Goal: Task Accomplishment & Management: Use online tool/utility

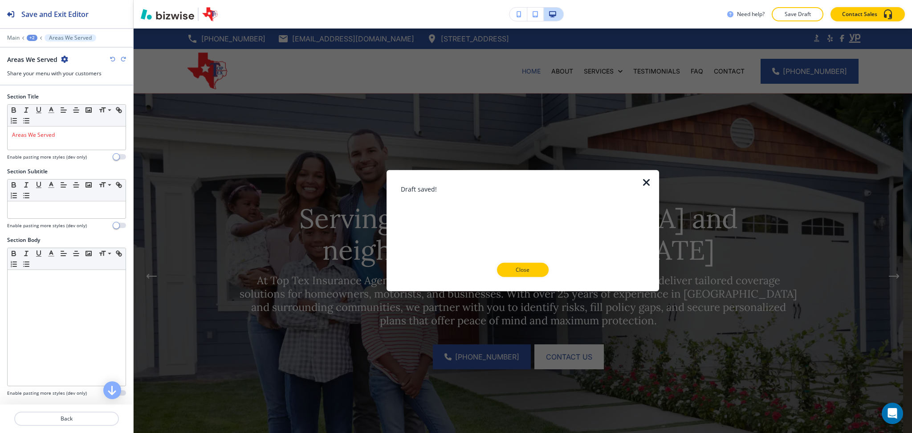
scroll to position [5129, 0]
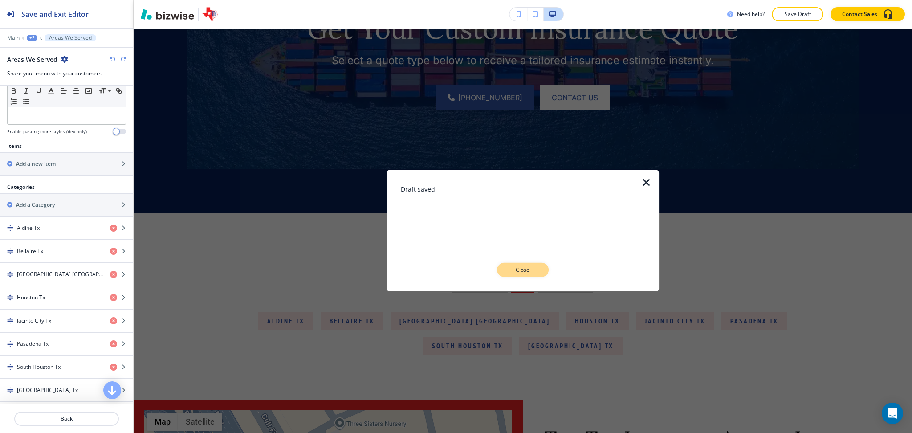
click at [530, 270] on p "Close" at bounding box center [523, 270] width 29 height 8
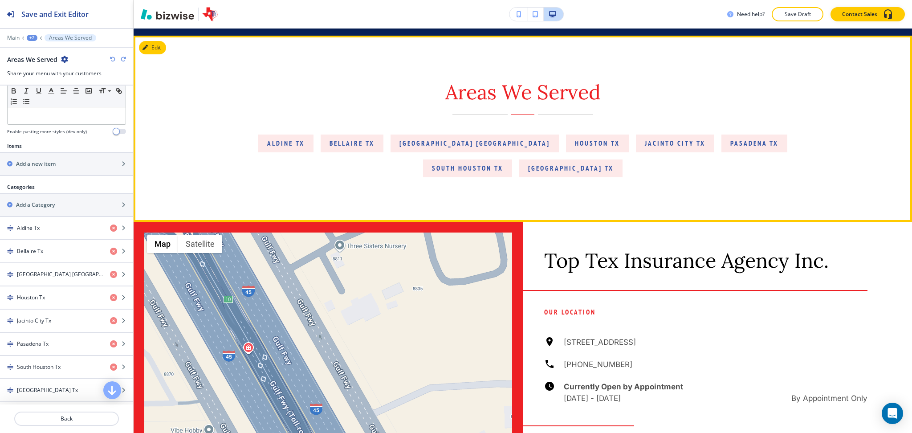
scroll to position [5307, 0]
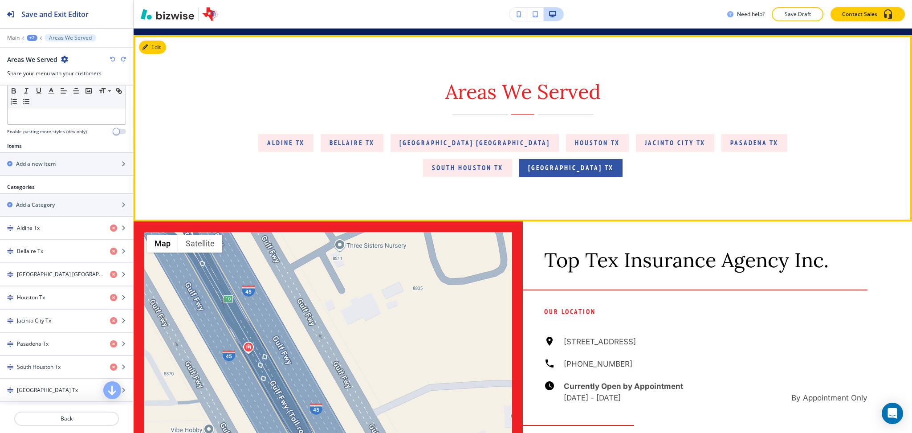
drag, startPoint x: 281, startPoint y: 150, endPoint x: 565, endPoint y: 181, distance: 285.0
click at [613, 177] on div "Aldine Tx Bellaire Tx Galena Park TX Houston Tx Jacinto City Tx Pasadena Tx Sou…" at bounding box center [523, 155] width 536 height 43
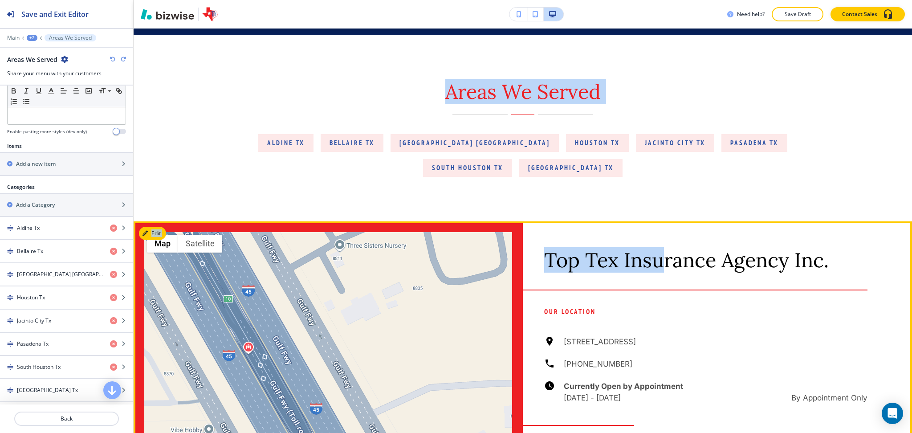
drag, startPoint x: 223, startPoint y: 96, endPoint x: 657, endPoint y: 269, distance: 466.6
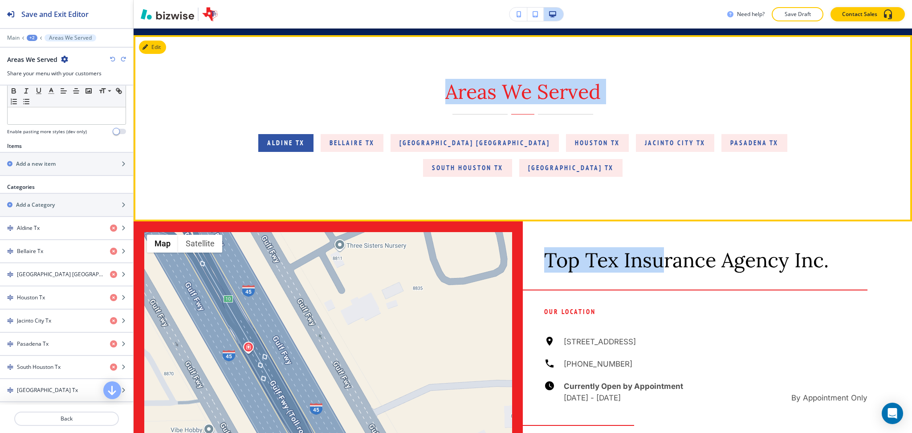
click at [305, 148] on p "Aldine Tx" at bounding box center [285, 143] width 37 height 11
click at [306, 152] on button "Aldine Tx" at bounding box center [285, 143] width 55 height 18
click at [305, 148] on p "Aldine Tx" at bounding box center [285, 143] width 37 height 11
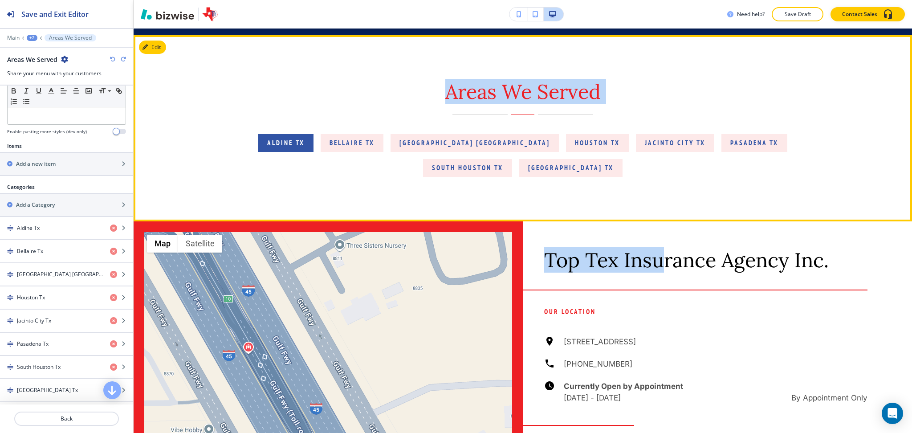
click at [305, 148] on p "Aldine Tx" at bounding box center [285, 143] width 37 height 11
click at [257, 170] on div "Aldine Tx Bellaire Tx Galena Park TX Houston Tx Jacinto City Tx Pasadena Tx Sou…" at bounding box center [523, 155] width 536 height 43
drag, startPoint x: 169, startPoint y: 43, endPoint x: 640, endPoint y: 211, distance: 500.7
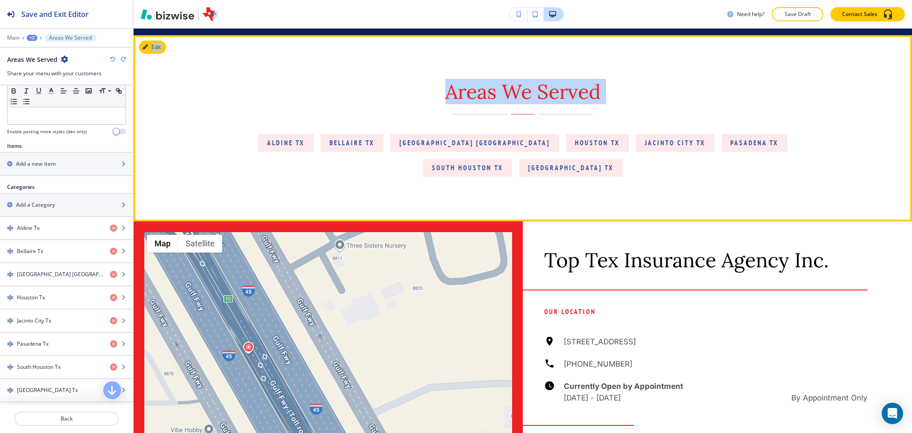
copy div "Edit Areas We Served Aldine Tx Bellaire Tx Galena Park TX Houston Tx Jacinto Ci…"
click at [651, 114] on div "Areas We Served" at bounding box center [523, 97] width 536 height 35
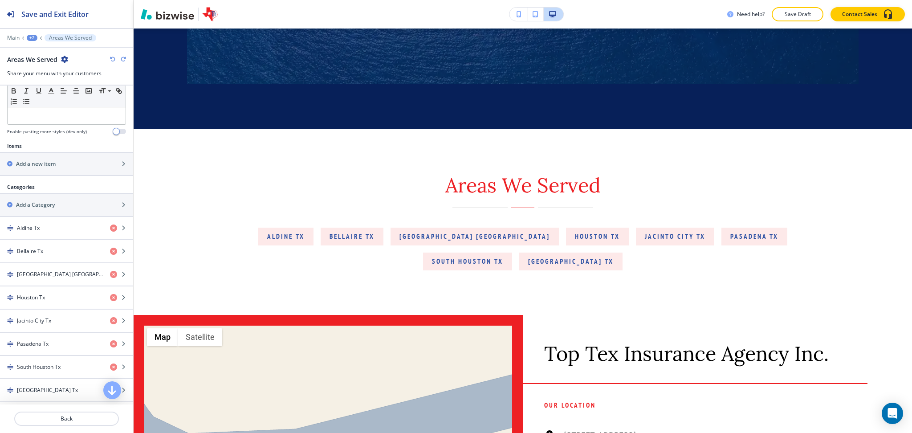
scroll to position [5212, 0]
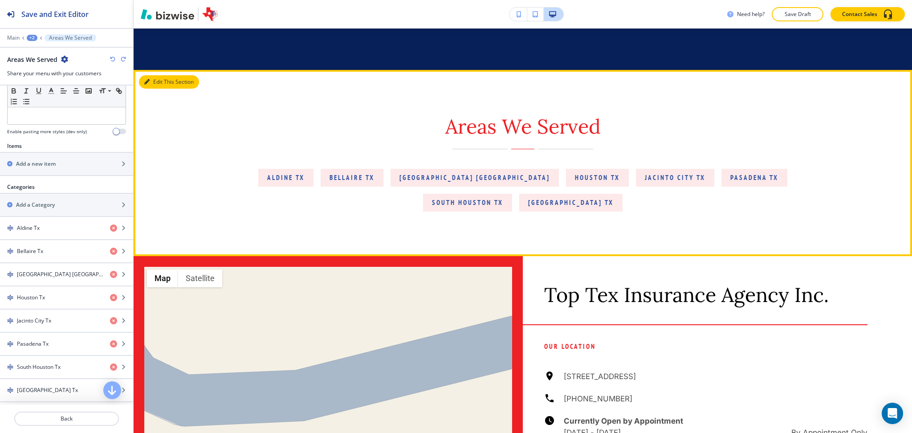
click at [157, 89] on button "Edit This Section" at bounding box center [169, 81] width 60 height 13
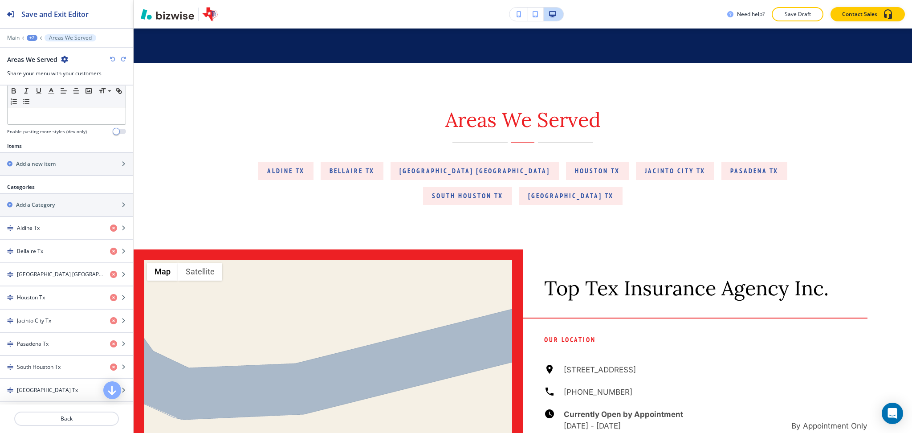
scroll to position [5280, 0]
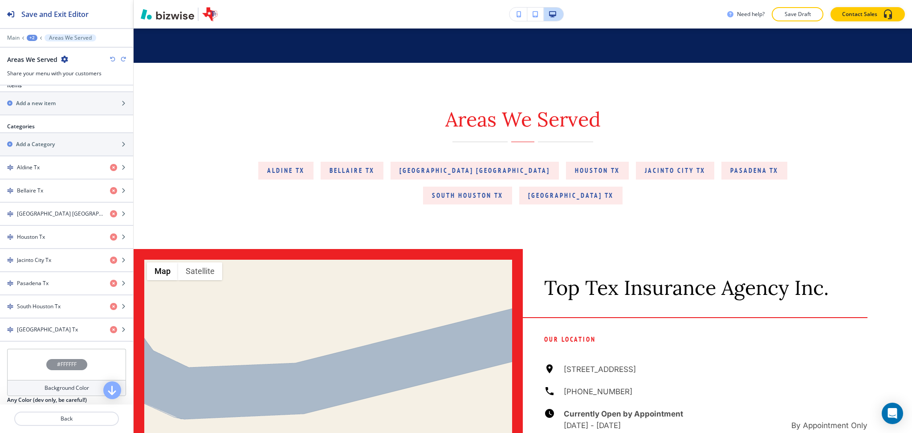
click at [77, 388] on h4 "Background Color" at bounding box center [67, 388] width 45 height 8
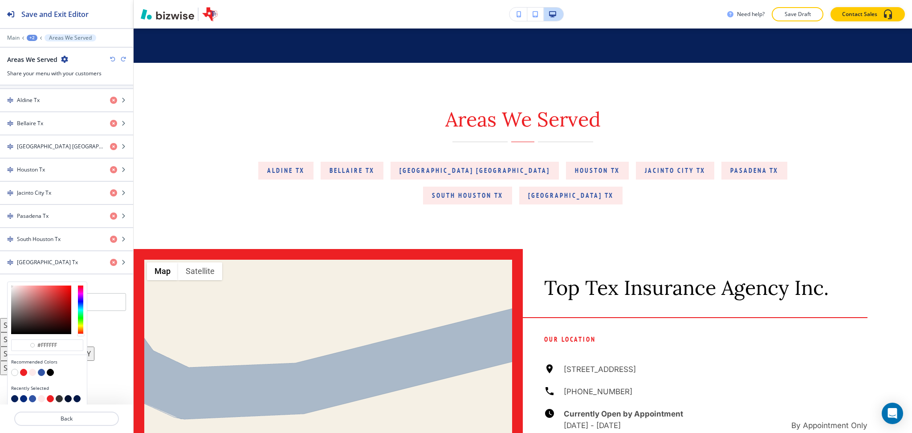
scroll to position [393, 0]
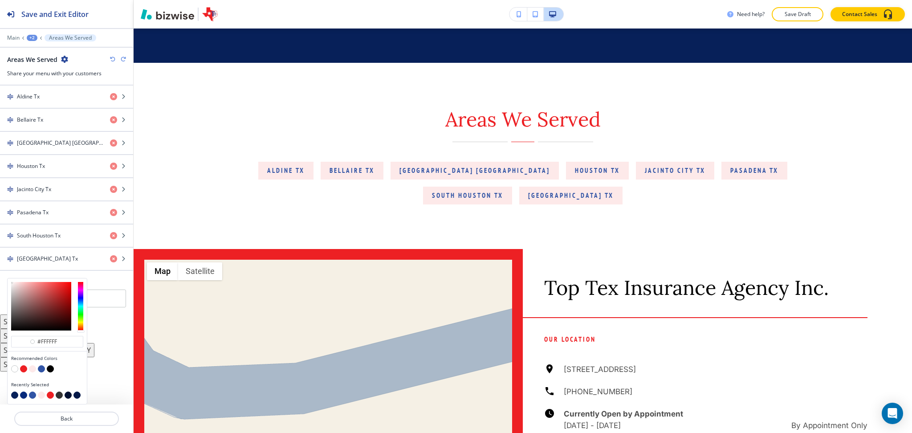
click at [41, 370] on button "button" at bounding box center [41, 368] width 7 height 7
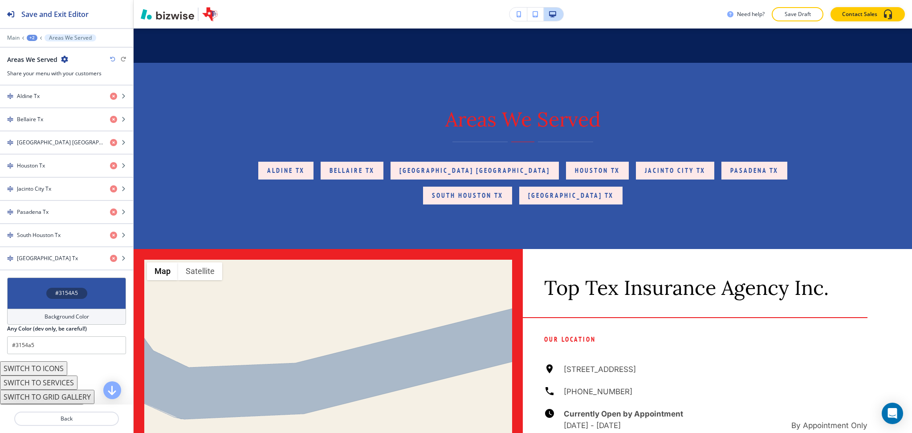
click at [58, 321] on h4 "Background Color" at bounding box center [67, 317] width 45 height 8
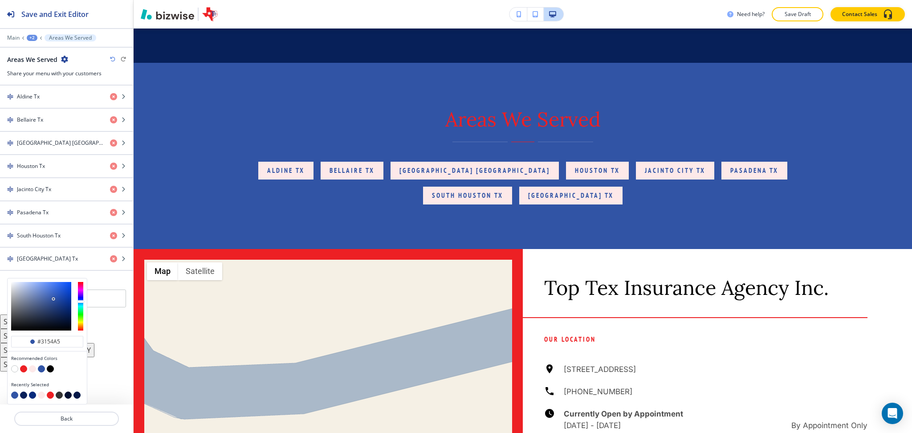
type input "#dfe6f6"
click at [17, 284] on div at bounding box center [41, 306] width 60 height 49
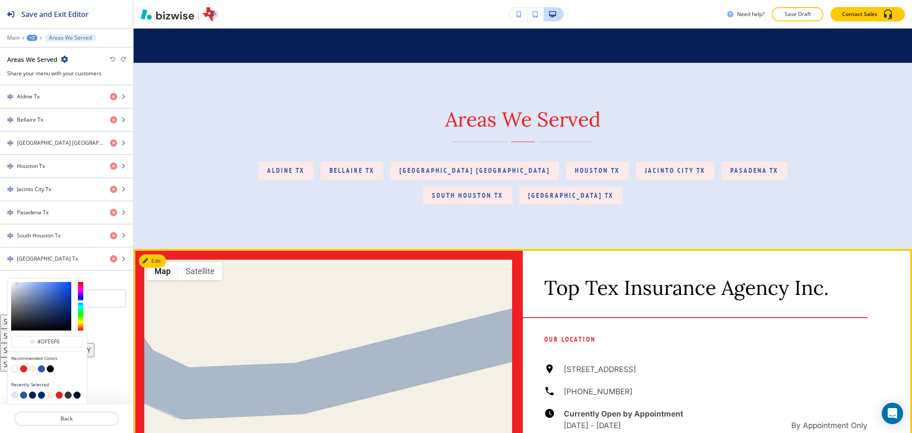
click at [636, 282] on div "Top Tex Insurance Agency Inc." at bounding box center [705, 283] width 323 height 68
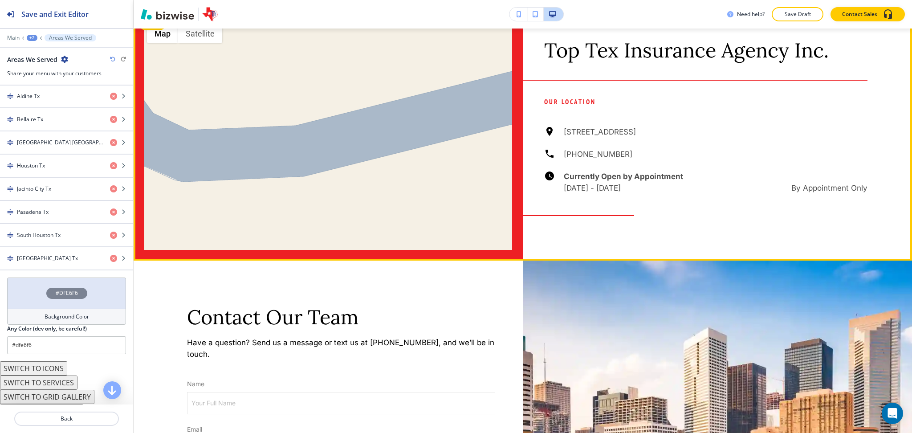
scroll to position [5518, 0]
click at [408, 78] on div at bounding box center [328, 135] width 1168 height 249
click at [155, 89] on div at bounding box center [328, 135] width 1168 height 249
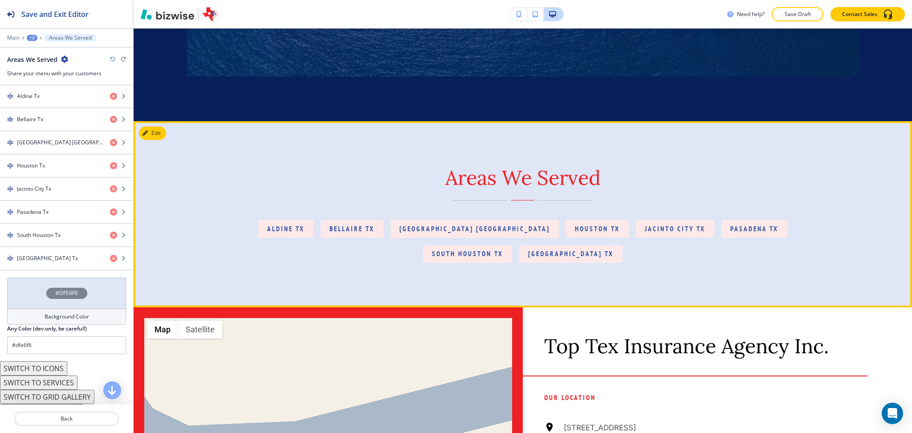
scroll to position [5221, 0]
click at [152, 140] on button "Edit This Section" at bounding box center [169, 133] width 60 height 13
click at [305, 235] on p "Aldine Tx" at bounding box center [285, 229] width 37 height 11
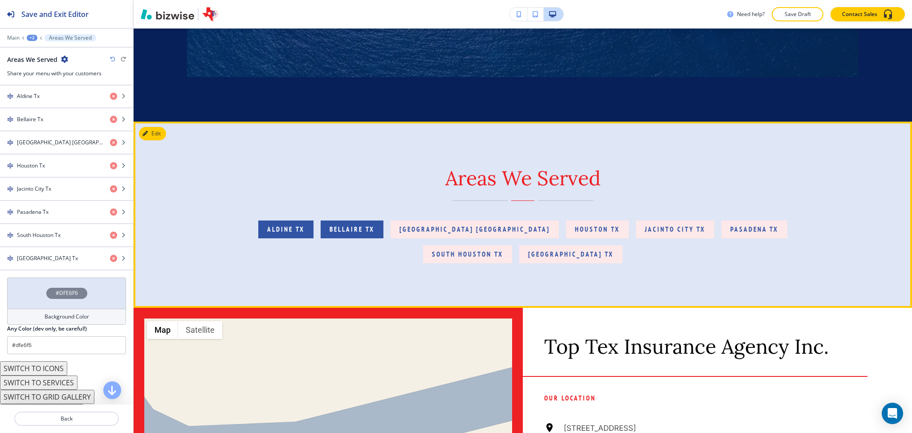
click at [375, 235] on p "Bellaire Tx" at bounding box center [352, 229] width 45 height 11
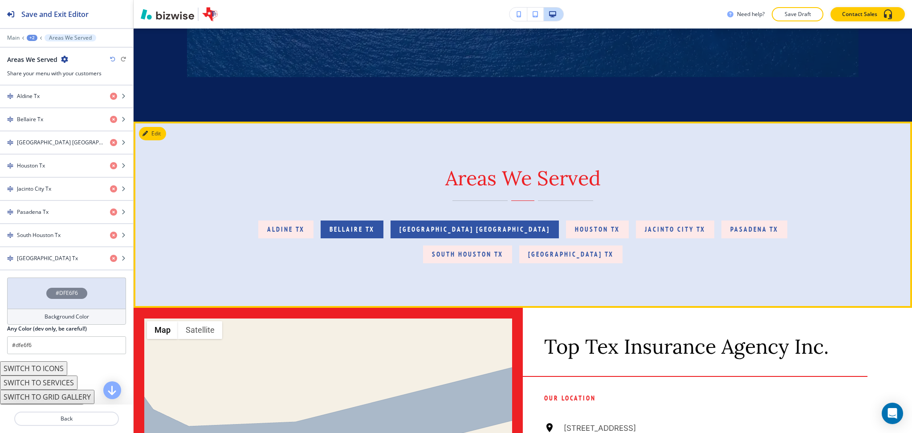
click at [471, 238] on button "Galena Park TX" at bounding box center [475, 229] width 168 height 18
click at [575, 235] on p "Houston Tx" at bounding box center [597, 229] width 45 height 11
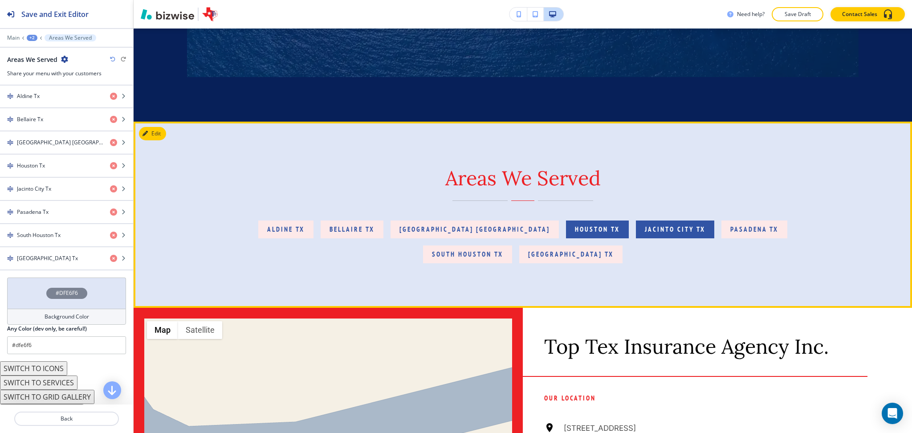
click at [636, 238] on button "Jacinto City Tx" at bounding box center [675, 229] width 78 height 18
click at [730, 235] on p "Pasadena Tx" at bounding box center [754, 229] width 48 height 11
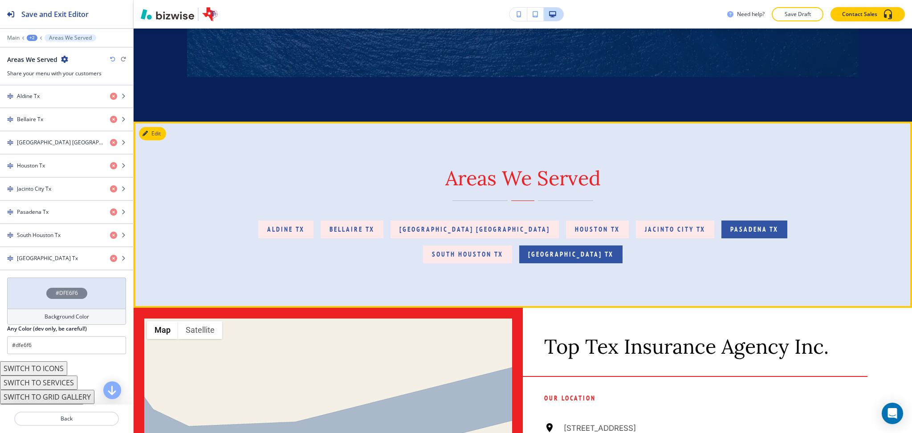
click at [588, 260] on p "West Univesity Place Tx" at bounding box center [571, 254] width 86 height 11
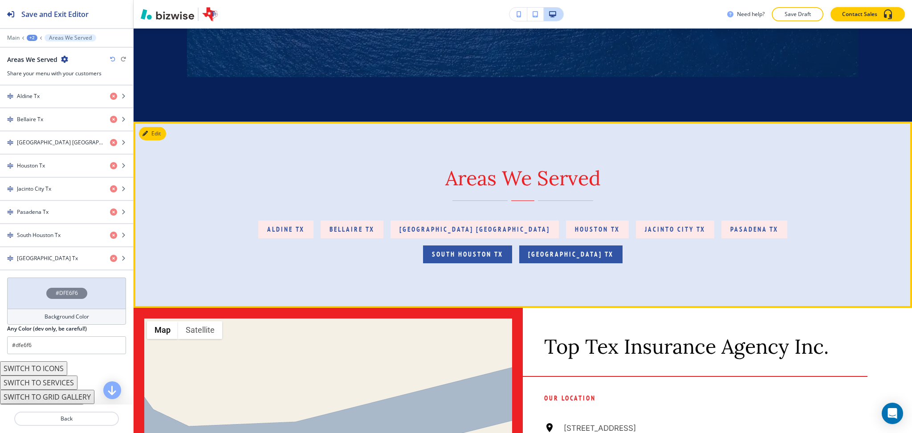
click at [459, 260] on p "South Houston Tx" at bounding box center [467, 254] width 71 height 11
click at [832, 272] on div "Areas We Served Aldine Tx Bellaire Tx Galena Park TX Houston Tx Jacinto City Tx…" at bounding box center [523, 215] width 779 height 186
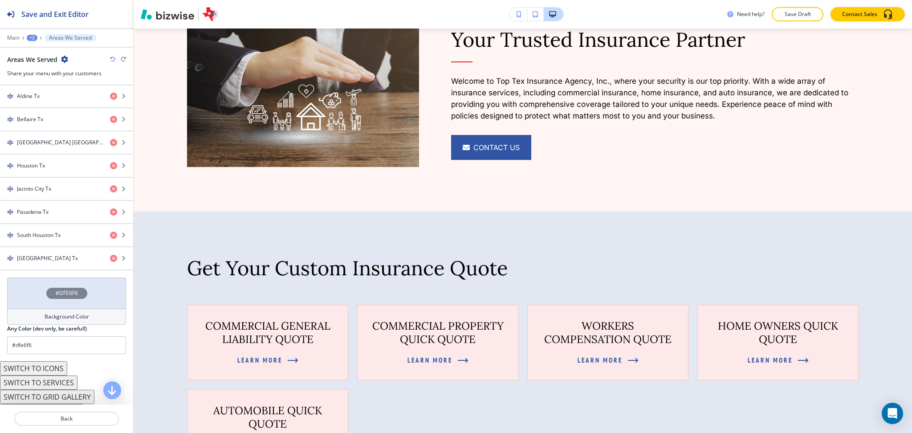
scroll to position [848, 0]
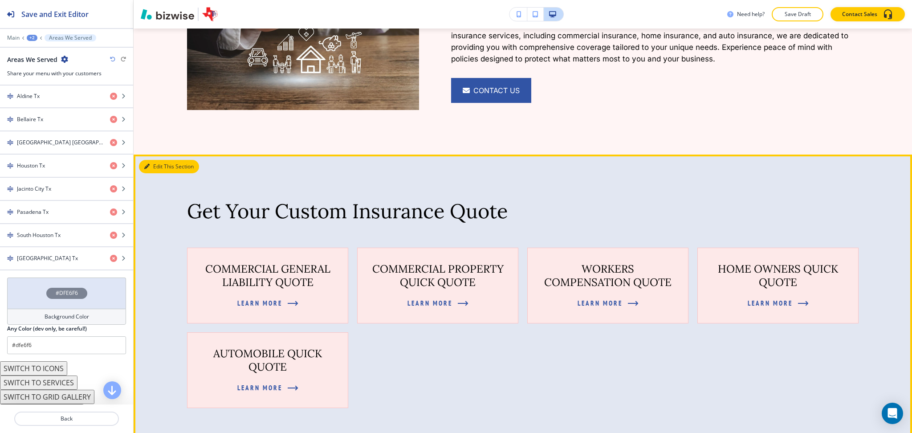
click at [153, 163] on button "Edit This Section" at bounding box center [169, 166] width 60 height 13
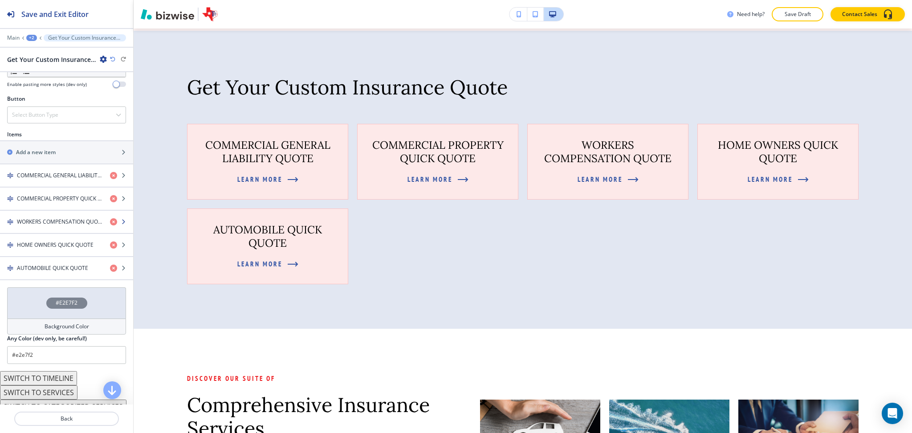
scroll to position [296, 0]
click at [58, 354] on input "#e2e7f2" at bounding box center [66, 354] width 119 height 18
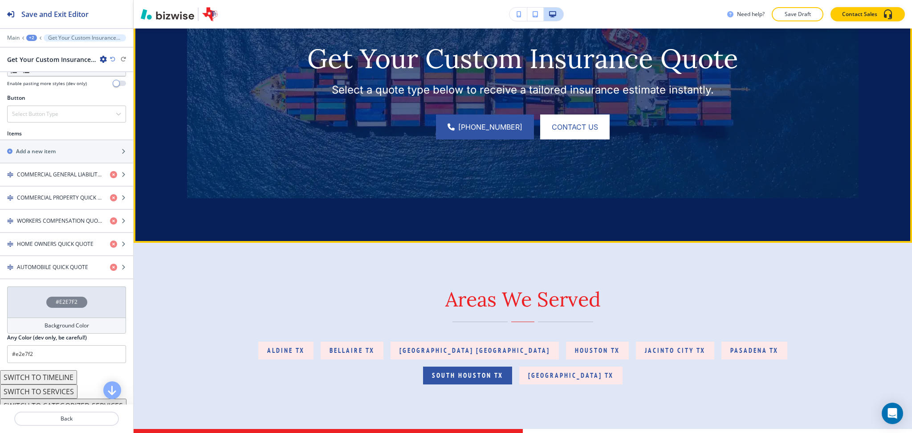
scroll to position [5188, 0]
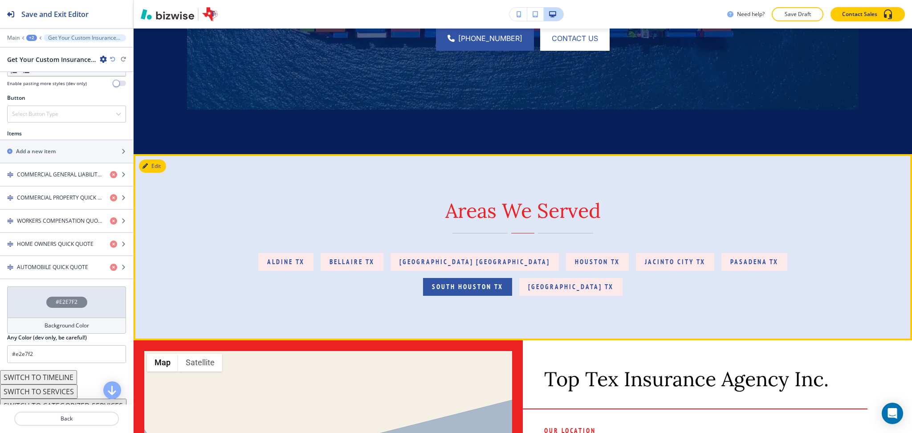
click at [151, 173] on button "Edit" at bounding box center [152, 165] width 27 height 13
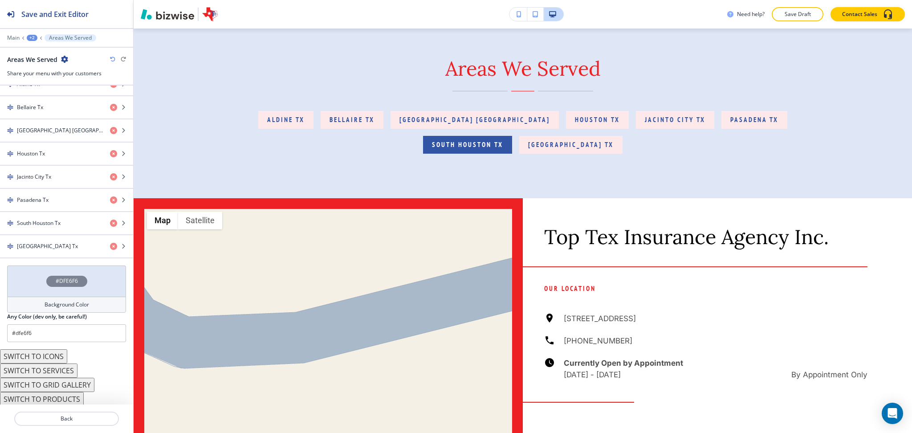
scroll to position [408, 0]
click at [72, 333] on input "#dfe6f6" at bounding box center [66, 331] width 119 height 18
paste input "e2e7f2"
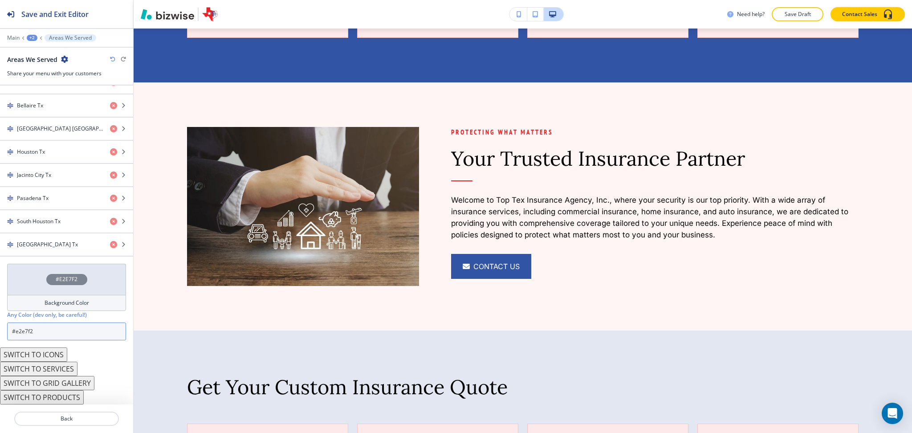
scroll to position [0, 0]
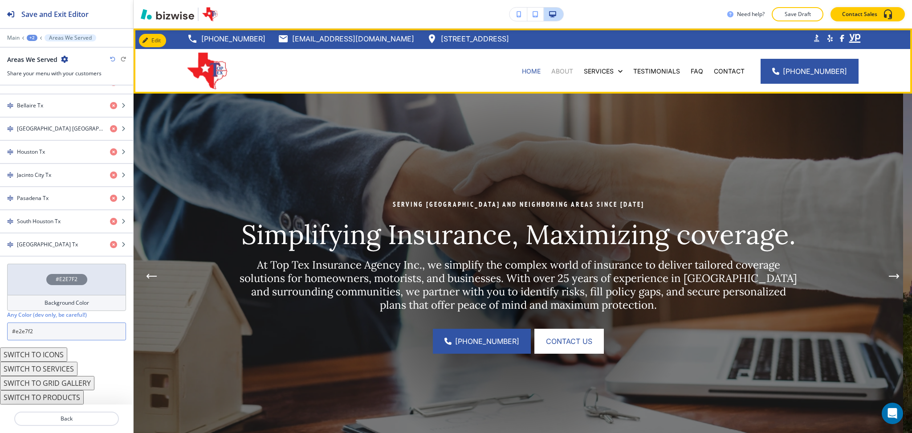
type input "#e2e7f2"
click at [571, 67] on p "ABOUT" at bounding box center [562, 71] width 22 height 9
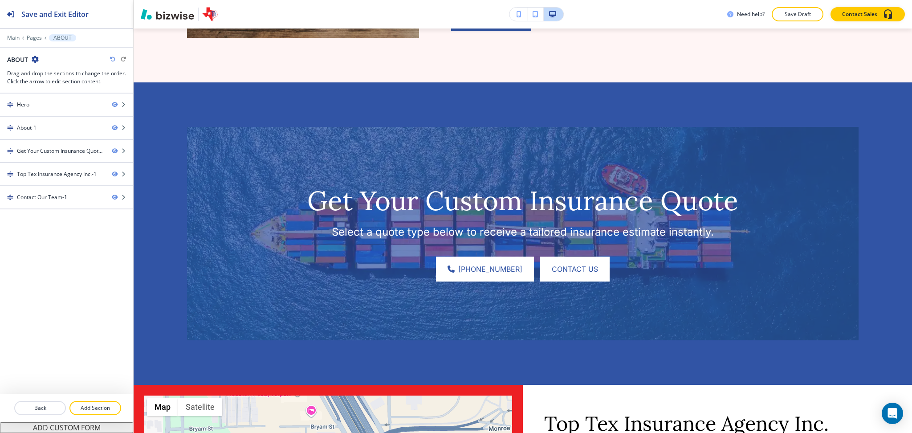
scroll to position [609, 0]
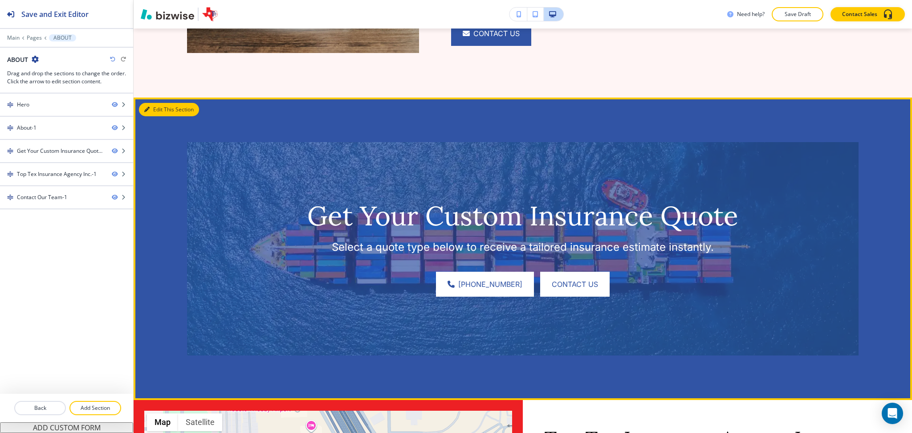
click at [143, 105] on button "Edit This Section" at bounding box center [169, 109] width 60 height 13
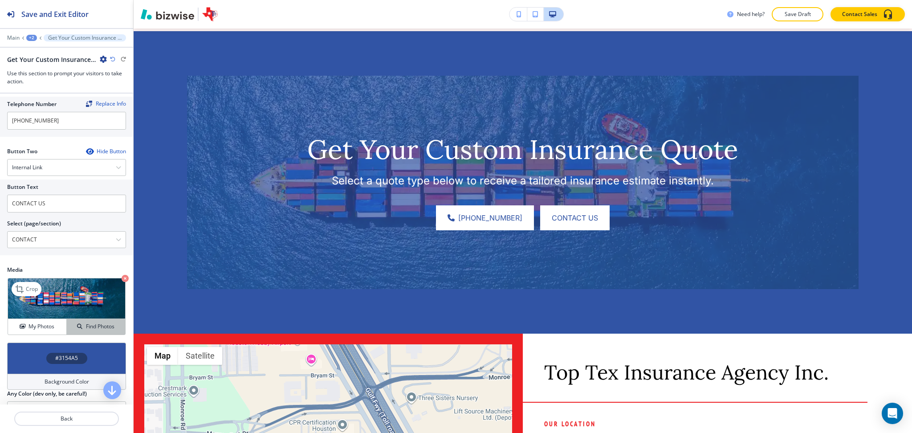
scroll to position [397, 0]
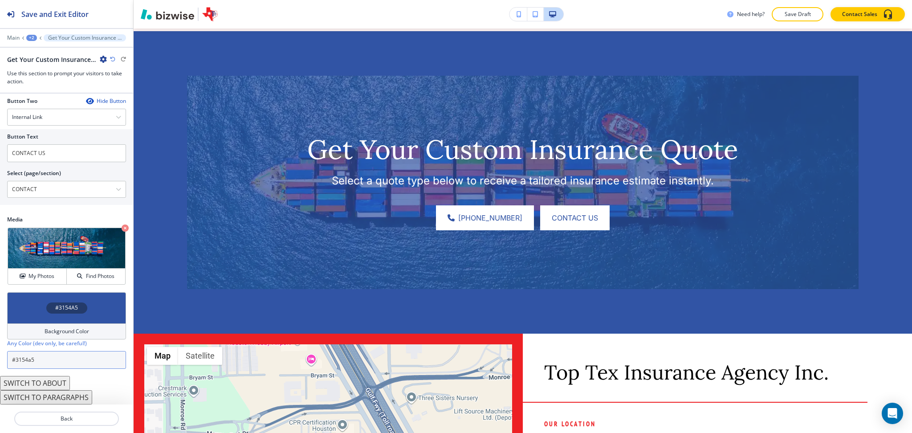
click at [69, 363] on input "#3154a5" at bounding box center [66, 360] width 119 height 18
paste input "072059"
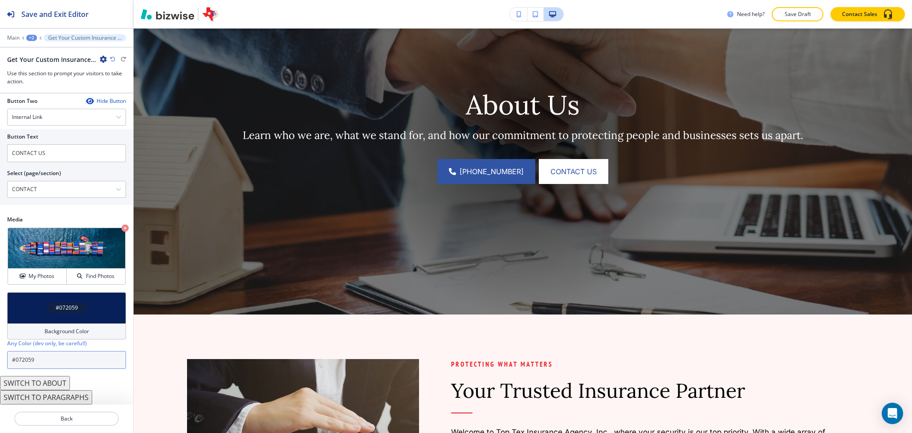
scroll to position [0, 0]
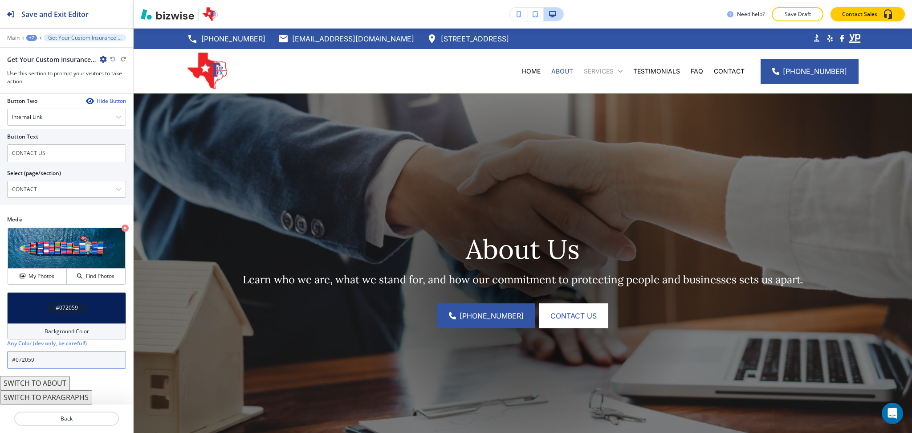
type input "#072059"
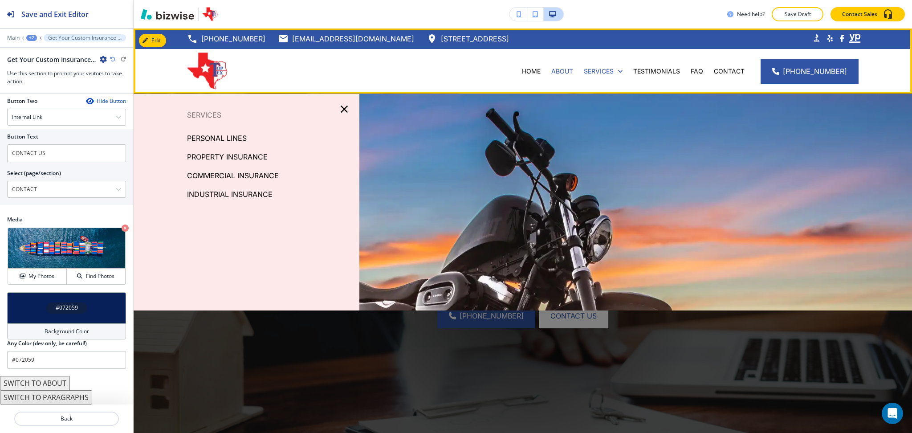
drag, startPoint x: 602, startPoint y: 73, endPoint x: 578, endPoint y: 122, distance: 54.2
click at [579, 121] on div "Edit 713-946-1004 toptexins@yahoo.com 8876 Gulf Fwy suite 245, Houston, TX 7701…" at bounding box center [523, 231] width 779 height 404
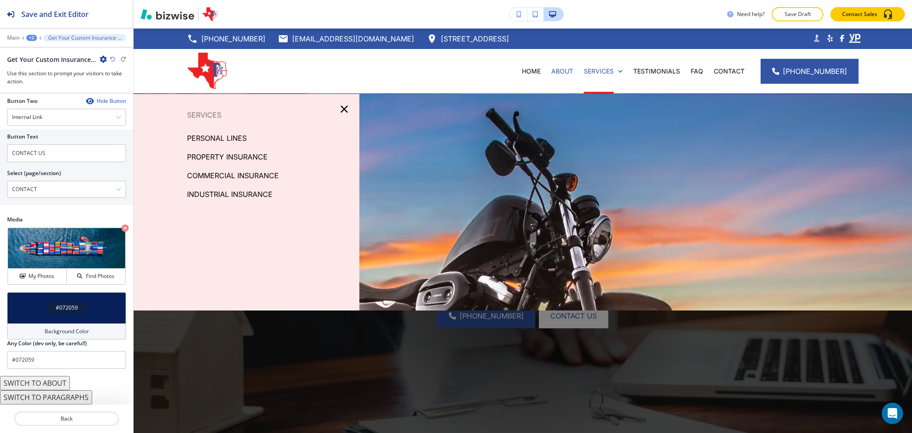
click at [241, 138] on p "PERSONAL LINES" at bounding box center [217, 137] width 60 height 13
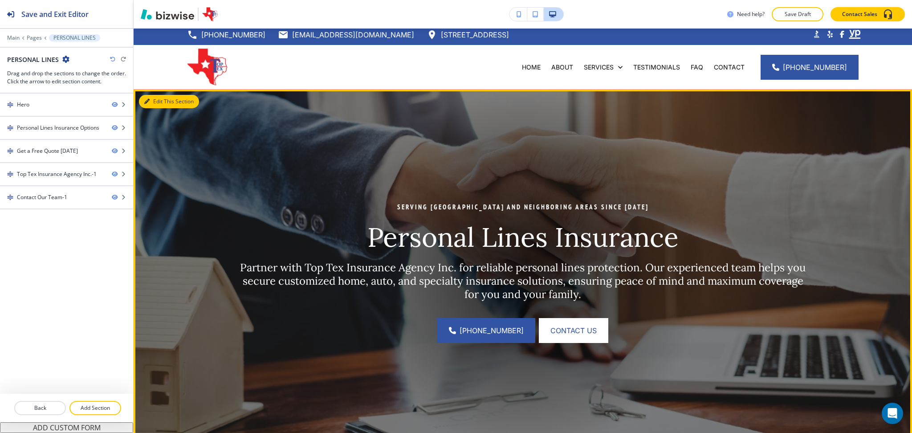
click at [161, 102] on button "Edit This Section" at bounding box center [169, 101] width 60 height 13
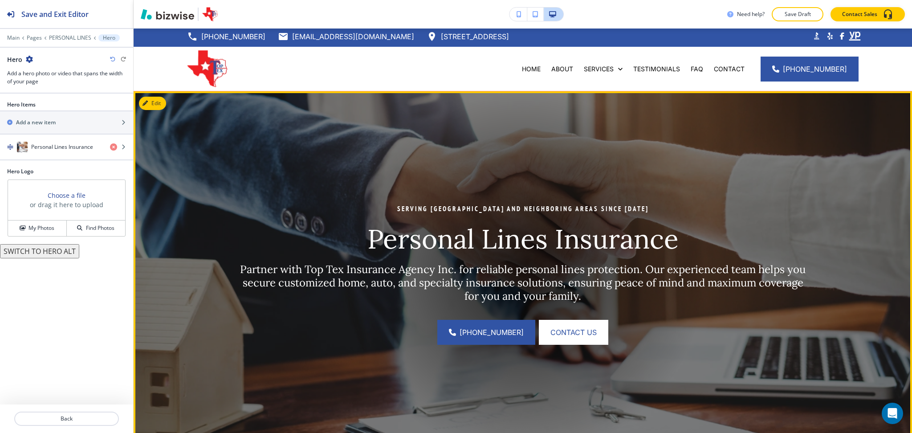
scroll to position [2, 0]
click at [156, 106] on button "Edit This Section" at bounding box center [169, 103] width 60 height 13
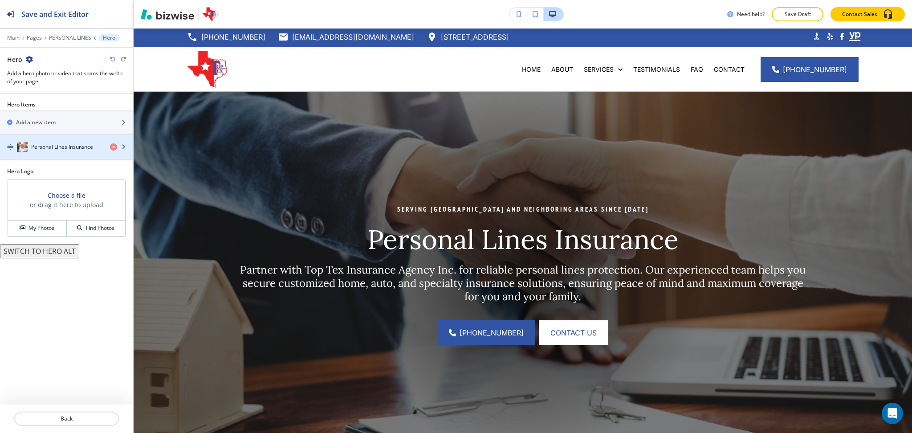
click at [33, 149] on h4 "Personal Lines Insurance" at bounding box center [62, 147] width 62 height 8
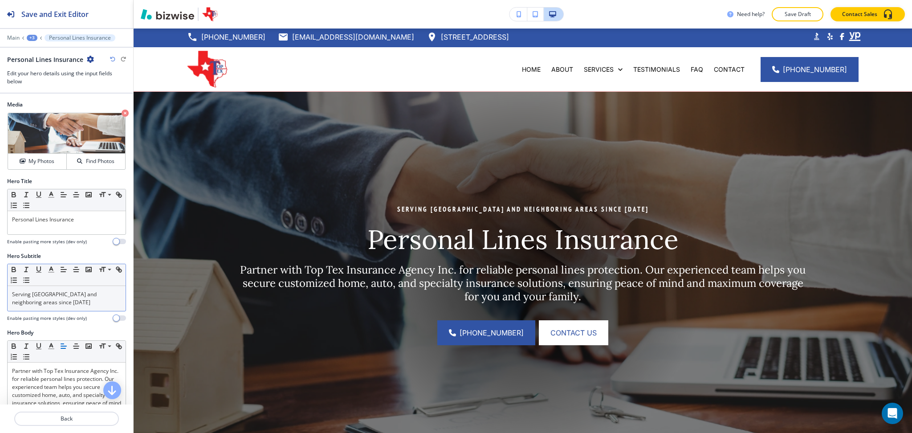
click at [73, 306] on p "Serving Houston and neighboring areas since 1994" at bounding box center [66, 298] width 109 height 16
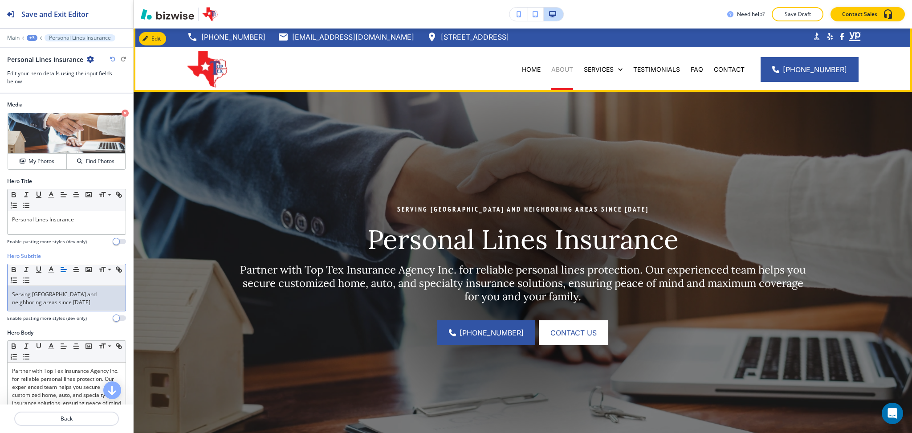
click at [563, 68] on p "ABOUT" at bounding box center [562, 69] width 22 height 9
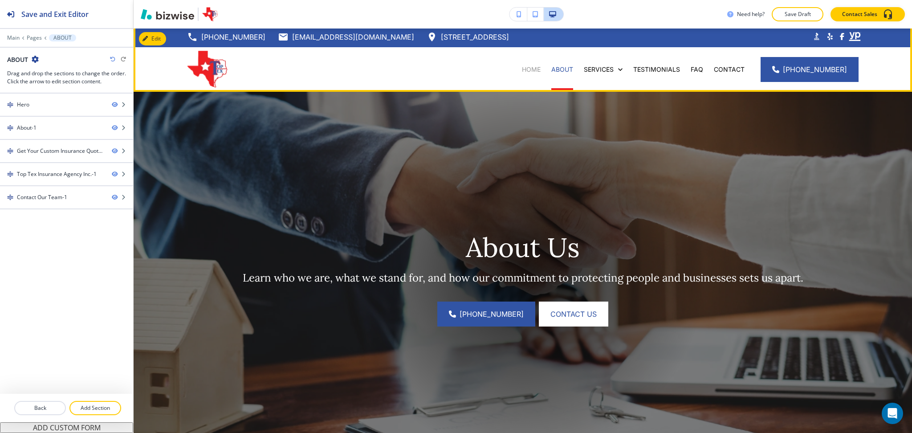
scroll to position [0, 0]
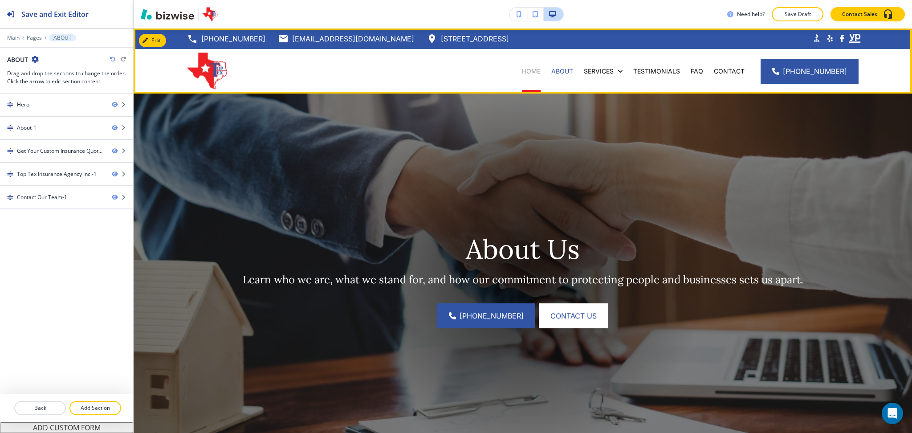
click at [531, 67] on p "HOME" at bounding box center [531, 71] width 19 height 9
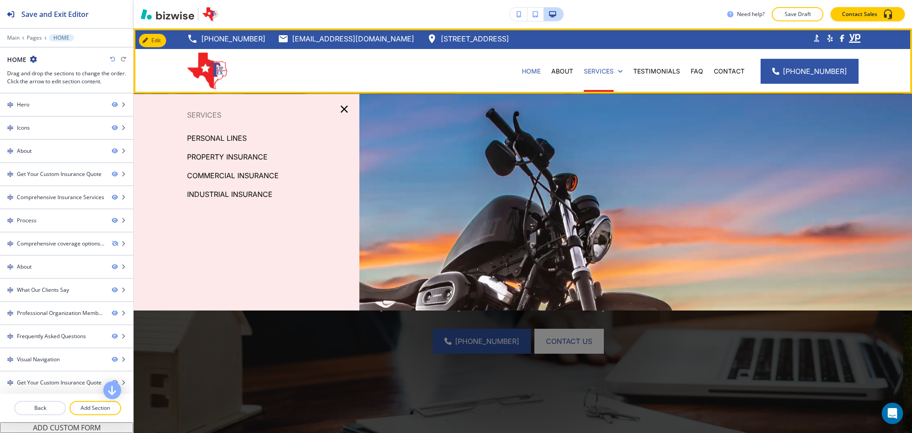
click at [602, 77] on div "SERVICES" at bounding box center [603, 71] width 49 height 45
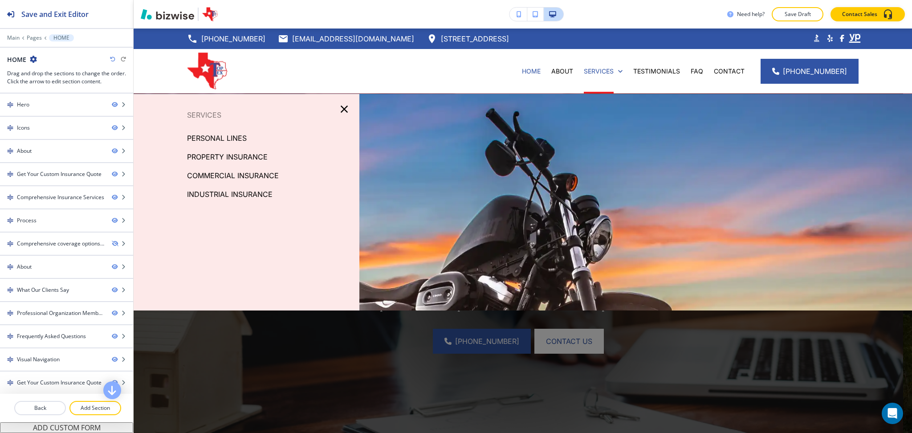
click at [231, 138] on p "PERSONAL LINES" at bounding box center [217, 137] width 60 height 13
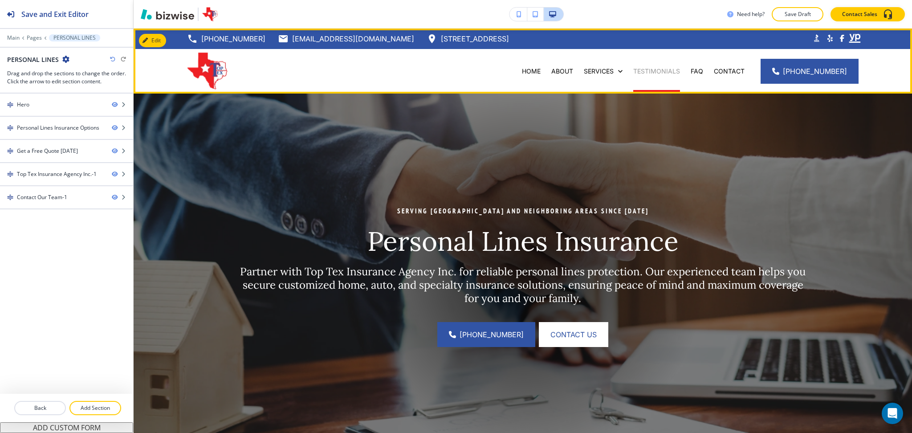
click at [661, 70] on p "TESTIMONIALS" at bounding box center [656, 71] width 47 height 9
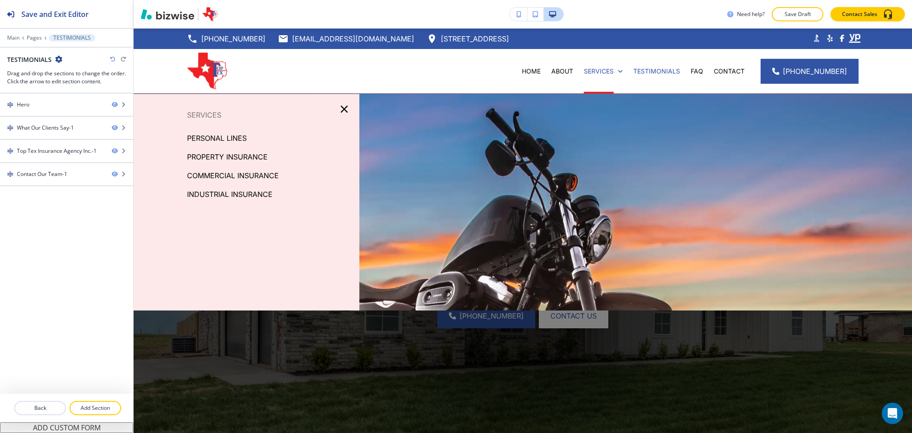
click at [207, 138] on p "PERSONAL LINES" at bounding box center [217, 137] width 60 height 13
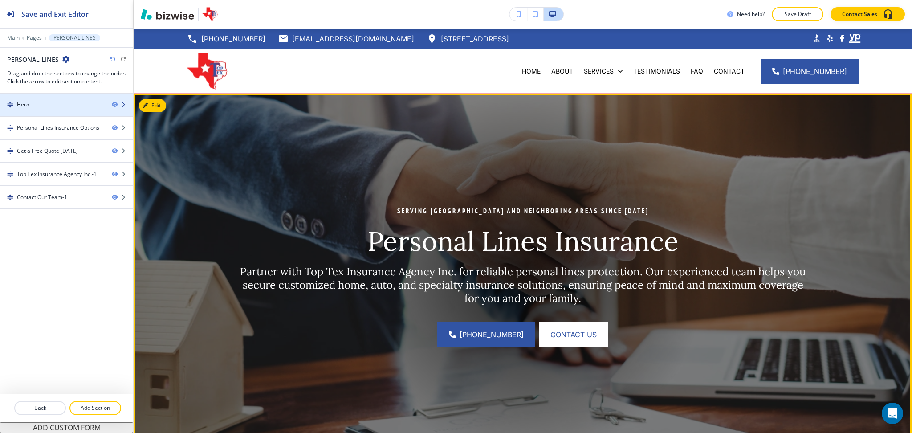
click at [71, 107] on div "Hero" at bounding box center [52, 105] width 105 height 8
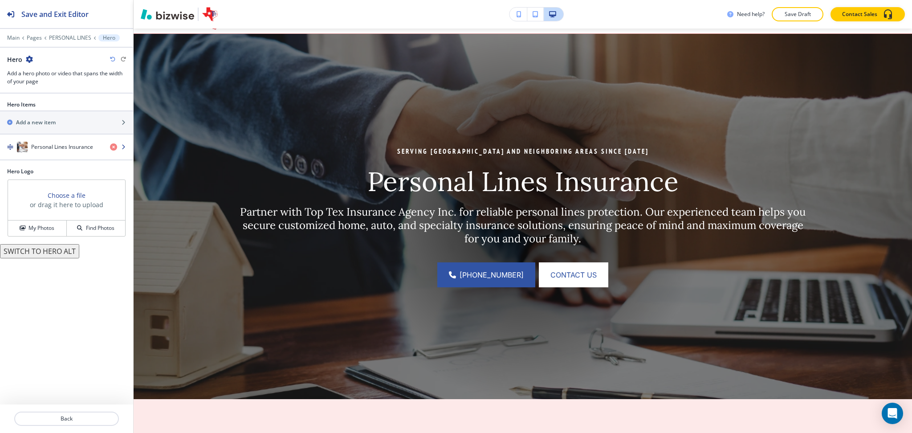
scroll to position [65, 0]
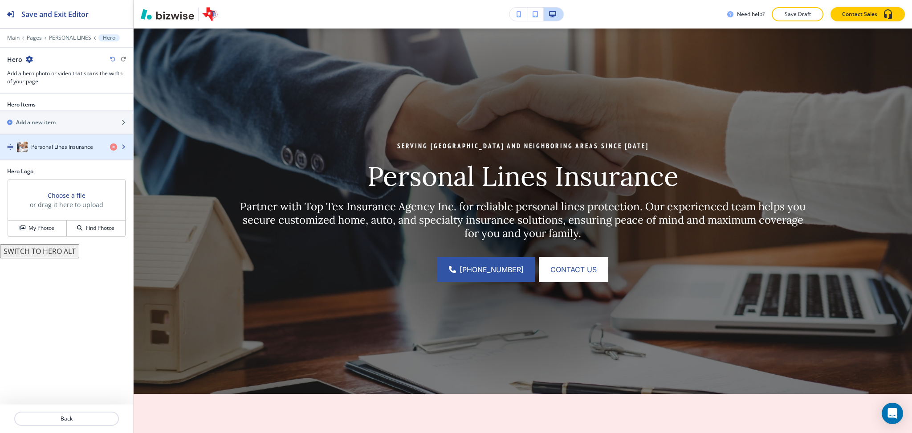
click at [63, 148] on h4 "Personal Lines Insurance" at bounding box center [62, 147] width 62 height 8
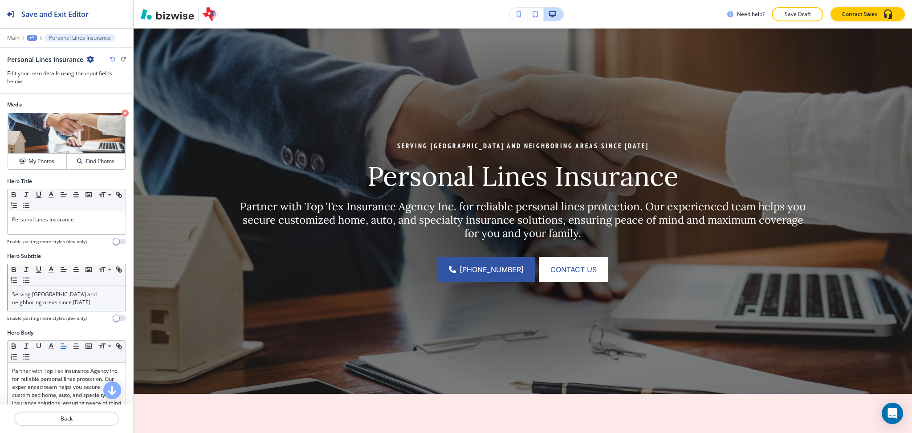
click at [67, 298] on p "Serving Houston and neighboring areas since 1994" at bounding box center [66, 298] width 109 height 16
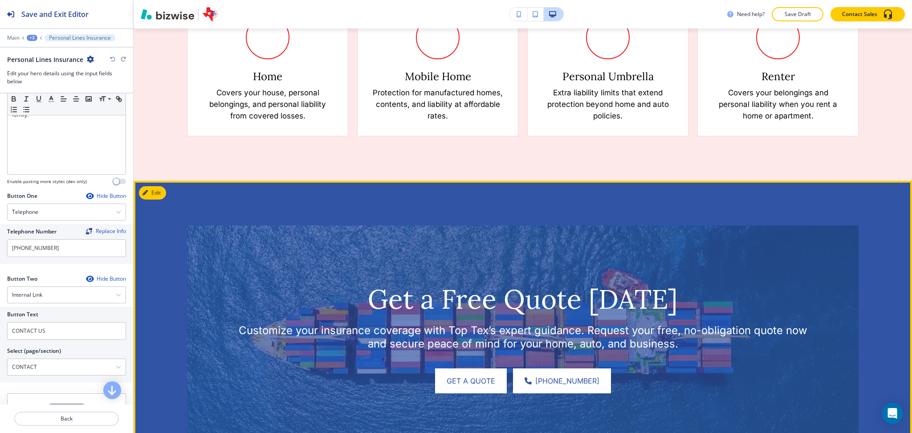
scroll to position [895, 0]
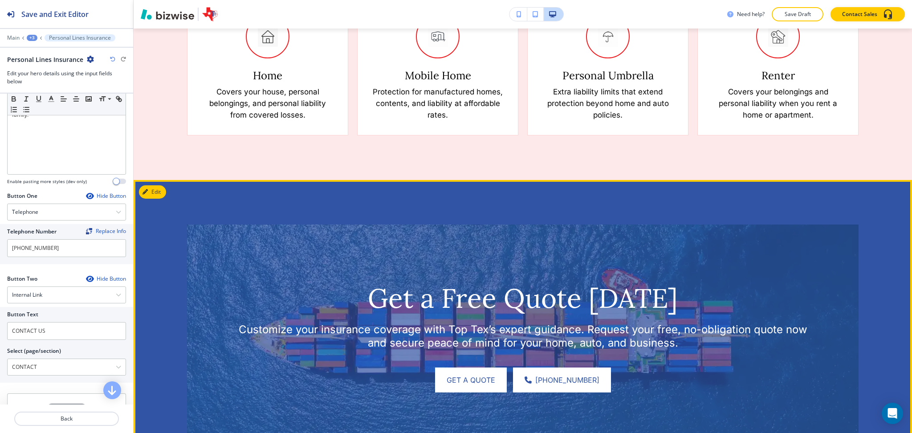
click at [154, 189] on button "Edit" at bounding box center [152, 191] width 27 height 13
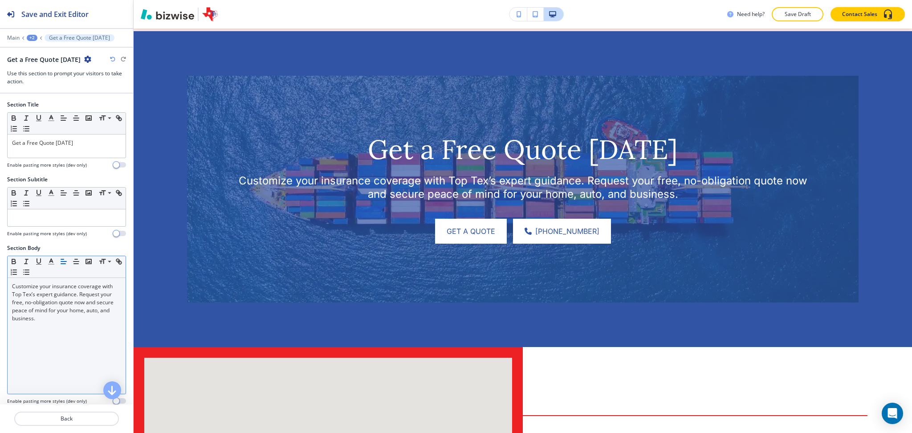
scroll to position [1046, 0]
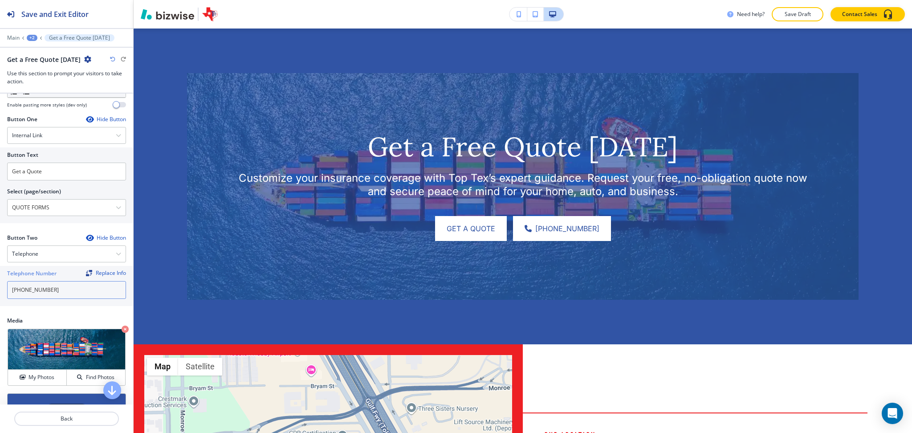
click at [102, 289] on input "[PHONE_NUMBER]" at bounding box center [66, 290] width 119 height 18
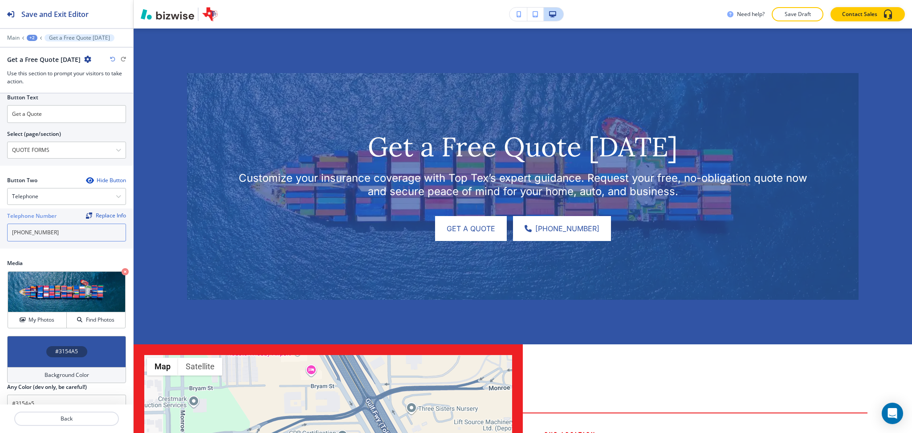
scroll to position [397, 0]
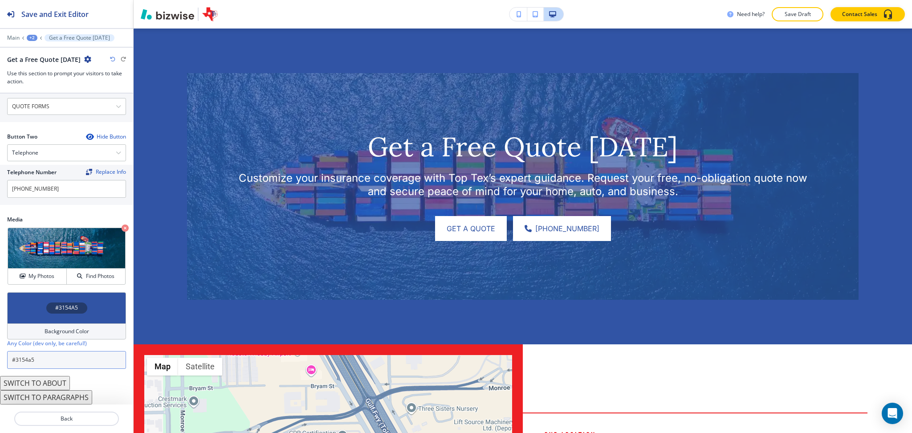
click at [107, 360] on input "#3154a5" at bounding box center [66, 360] width 119 height 18
paste input "072059"
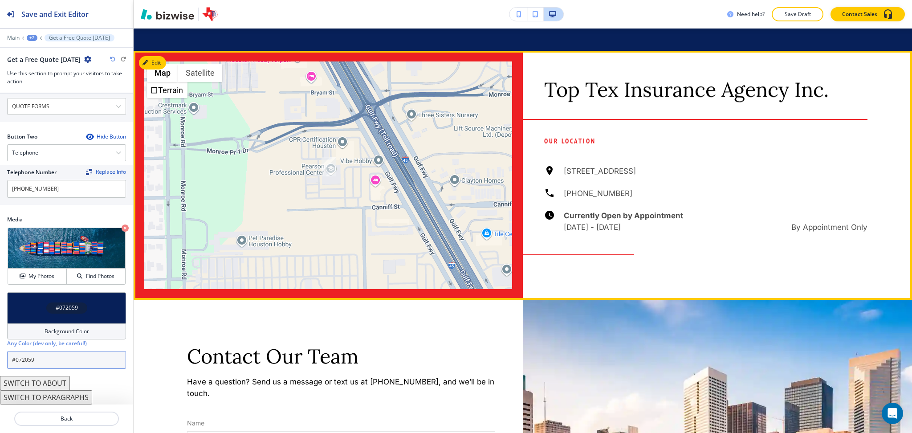
scroll to position [1342, 0]
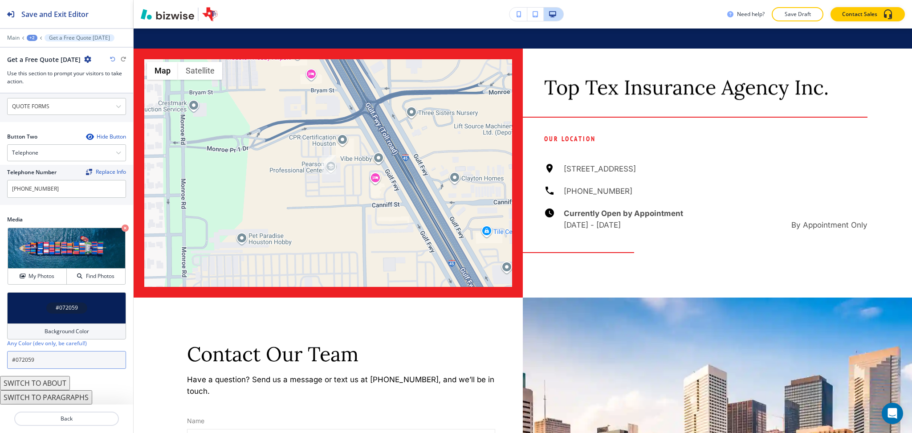
type input "#072059"
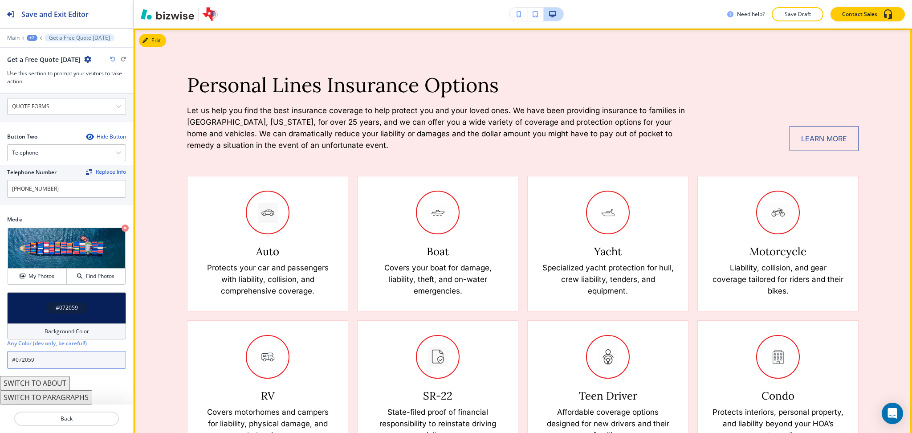
scroll to position [572, 0]
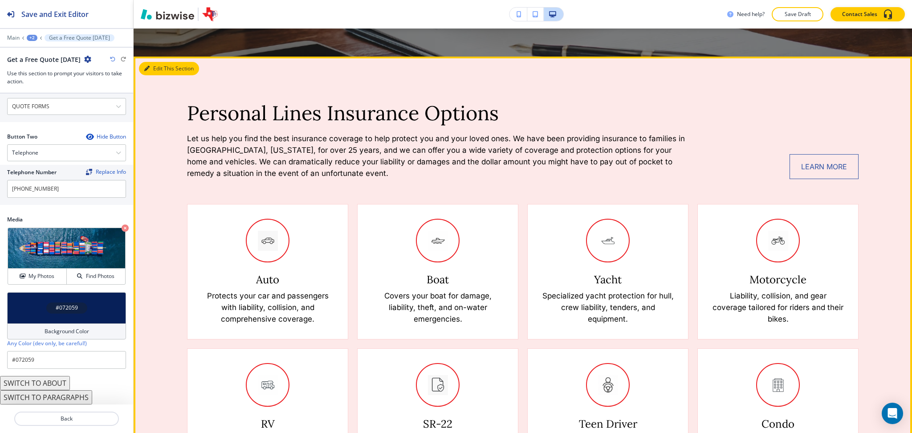
click at [156, 68] on button "Edit This Section" at bounding box center [169, 68] width 60 height 13
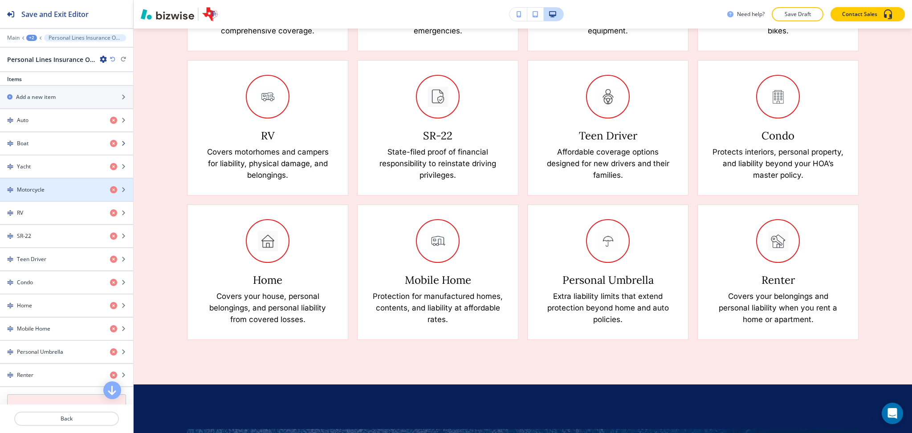
scroll to position [434, 0]
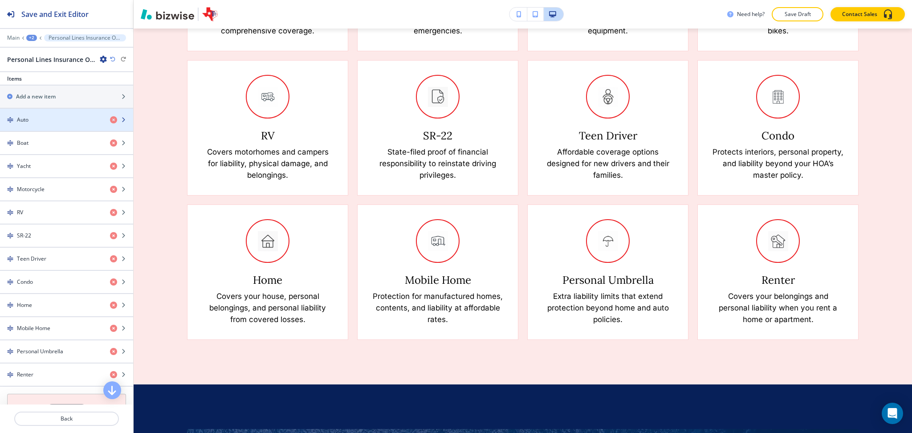
click at [37, 121] on div "Auto" at bounding box center [51, 120] width 103 height 8
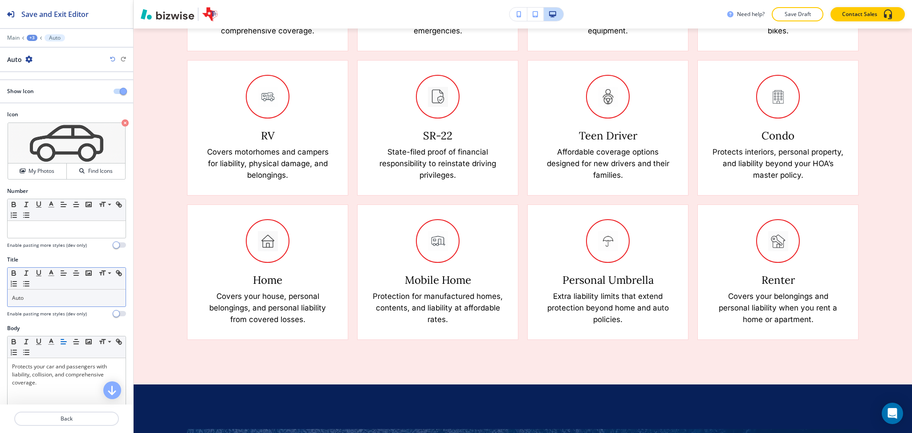
click at [20, 295] on p "Auto" at bounding box center [66, 298] width 109 height 8
click at [50, 171] on h4 "My Photos" at bounding box center [42, 171] width 26 height 8
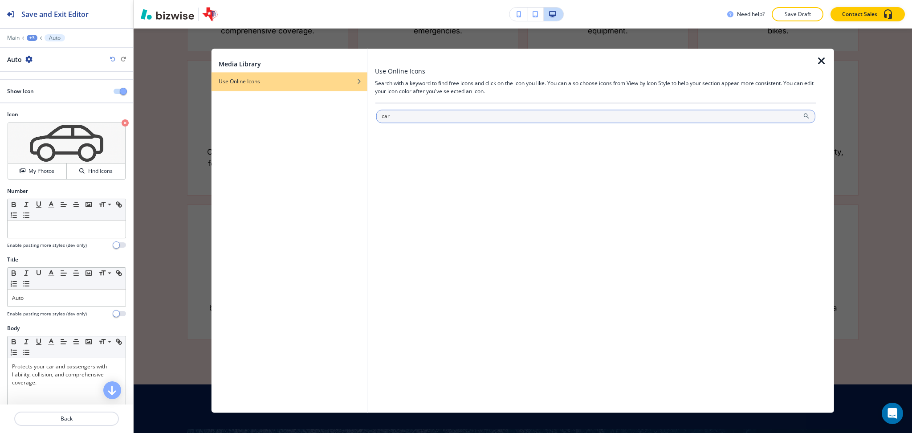
type input "car"
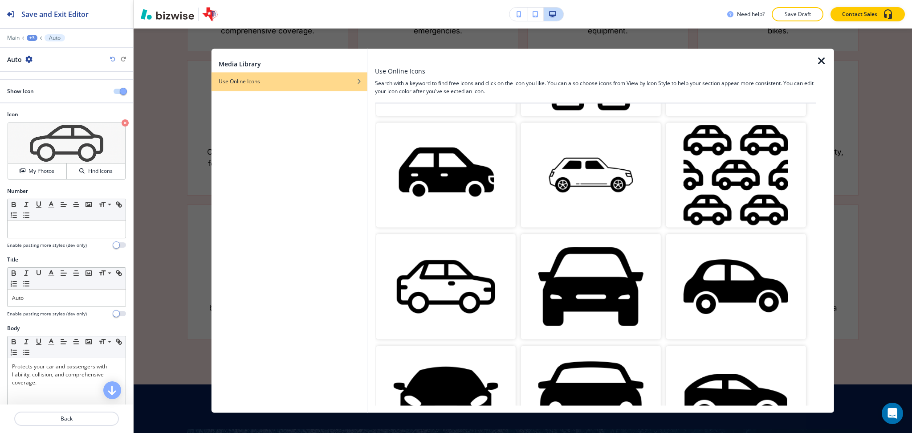
scroll to position [118, 0]
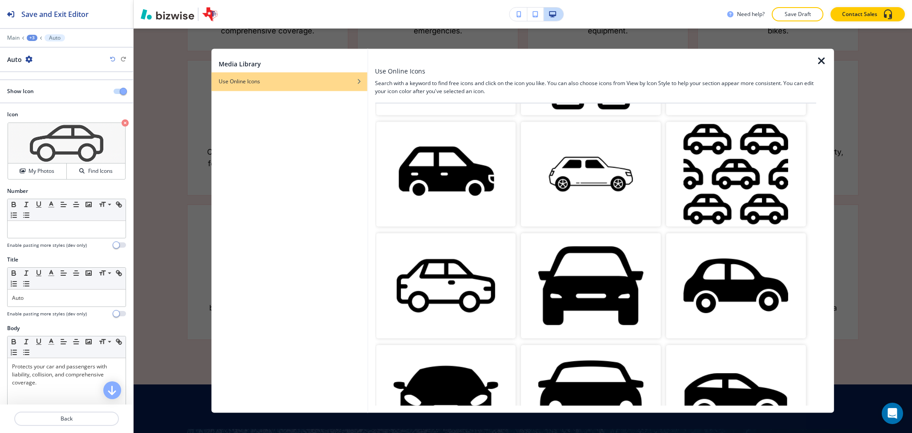
click at [459, 178] on img "button" at bounding box center [446, 174] width 140 height 105
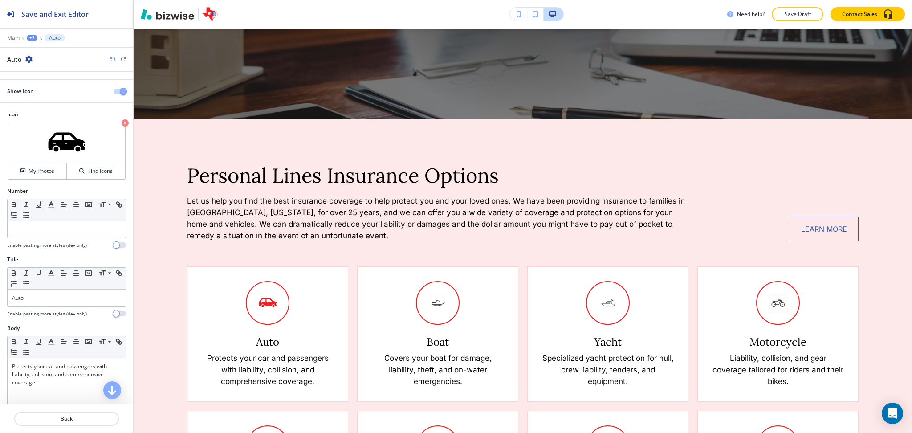
scroll to position [339, 0]
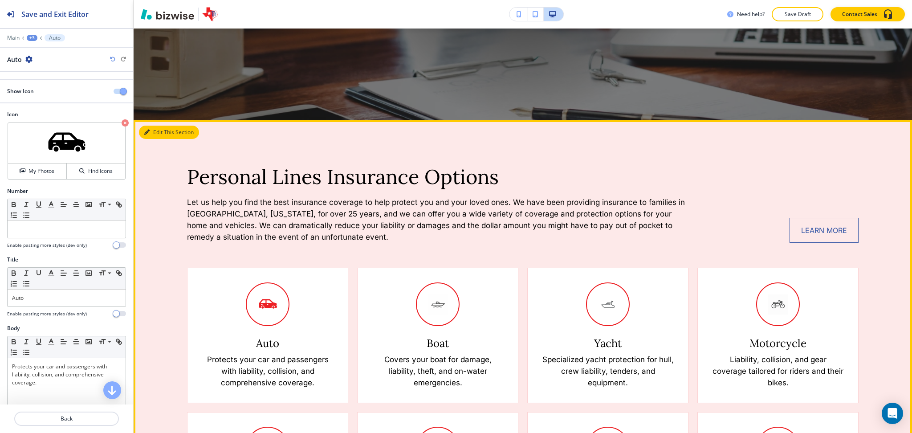
click at [148, 132] on icon "button" at bounding box center [146, 132] width 5 height 5
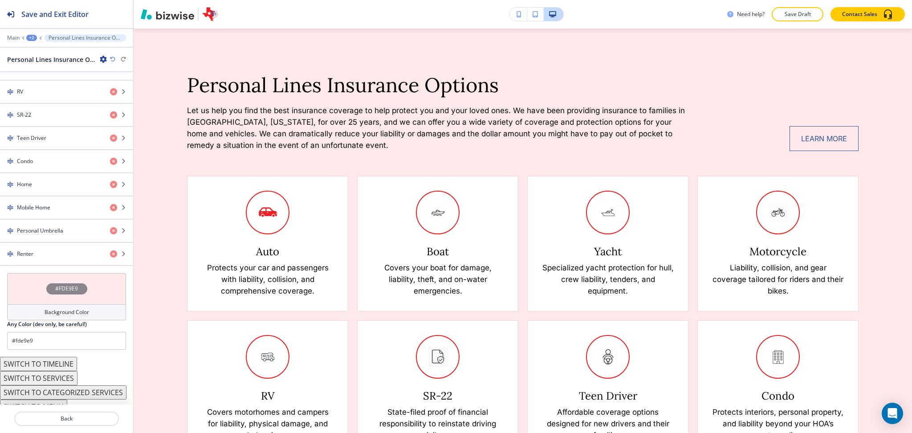
scroll to position [567, 0]
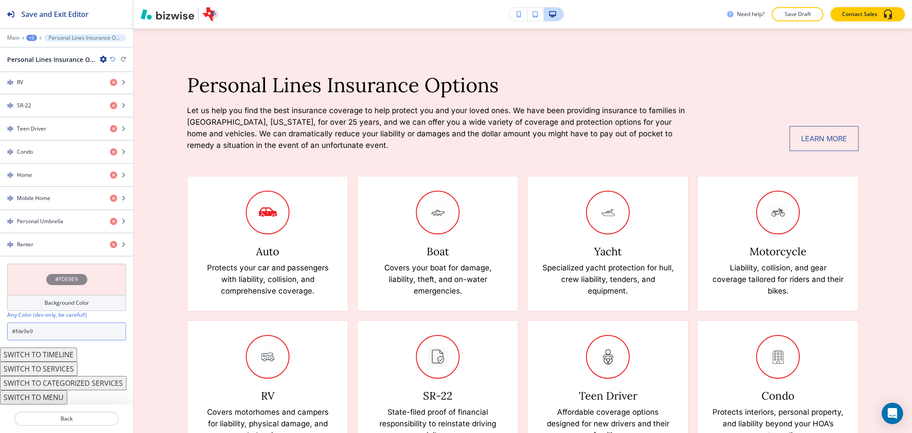
click at [57, 332] on input "#fde9e9" at bounding box center [66, 331] width 119 height 18
paste input "e2e7f2"
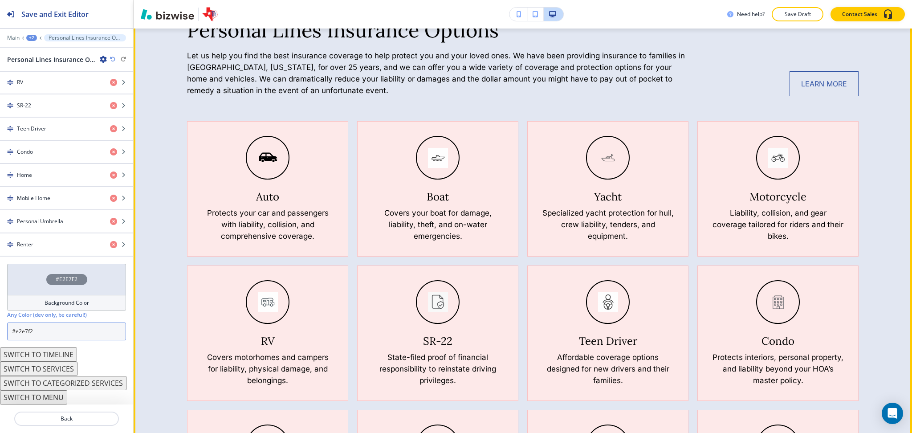
scroll to position [485, 0]
click at [435, 197] on h5 "Boat" at bounding box center [438, 197] width 22 height 13
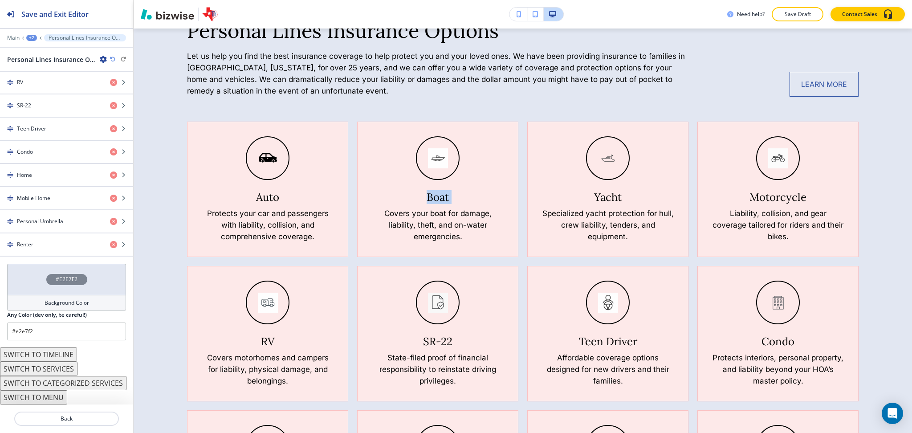
click at [110, 59] on icon "button" at bounding box center [112, 59] width 5 height 5
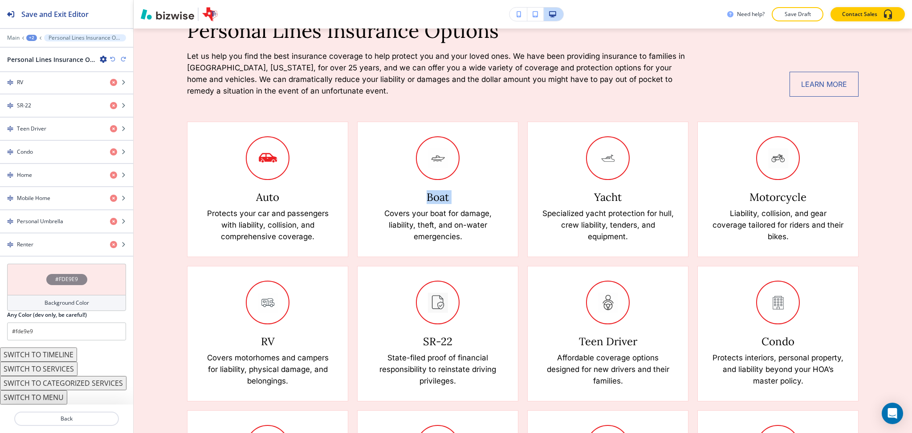
click at [122, 59] on icon "button" at bounding box center [123, 59] width 5 height 5
type input "#e2e7f2"
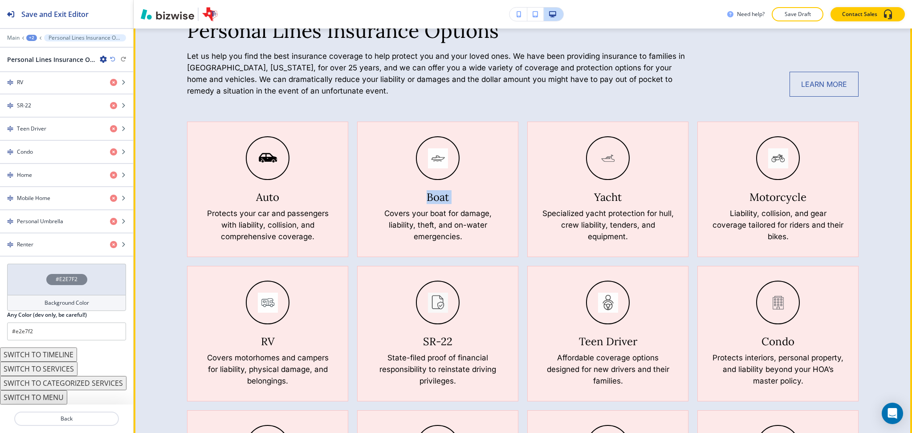
click at [431, 200] on h5 "Boat" at bounding box center [438, 197] width 22 height 13
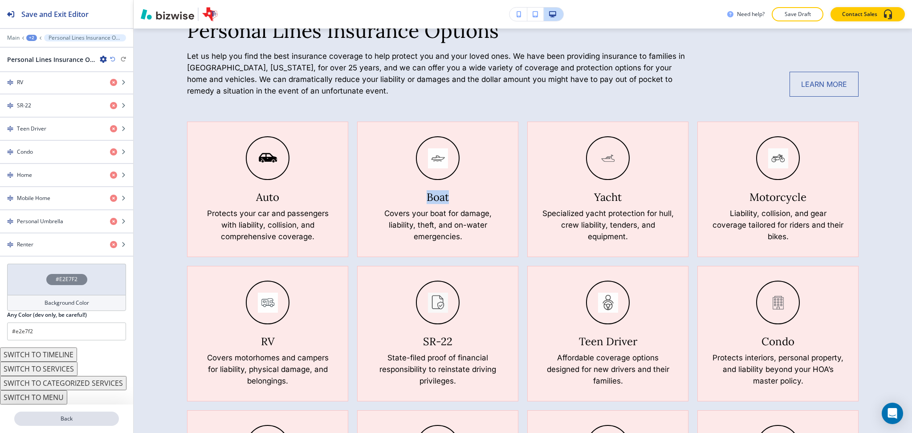
click at [60, 420] on p "Back" at bounding box center [66, 419] width 103 height 8
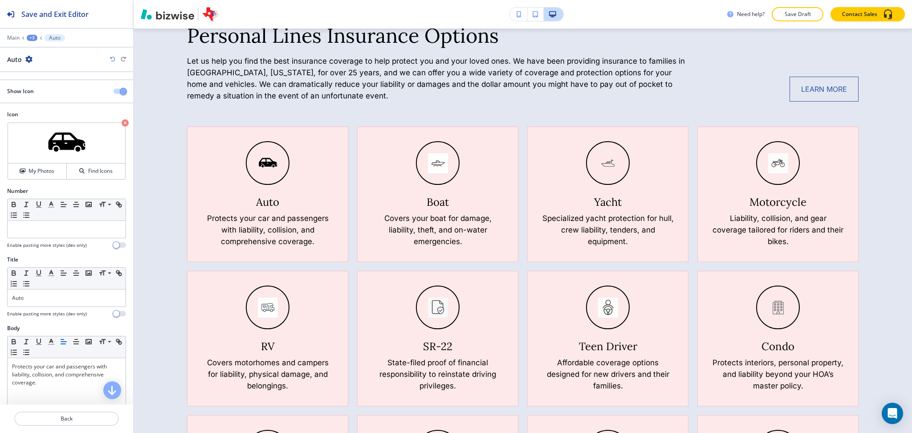
scroll to position [479, 0]
click at [31, 36] on div "+3" at bounding box center [32, 38] width 11 height 6
click at [43, 81] on p "Personal Lines Insurance Options" at bounding box center [55, 84] width 45 height 8
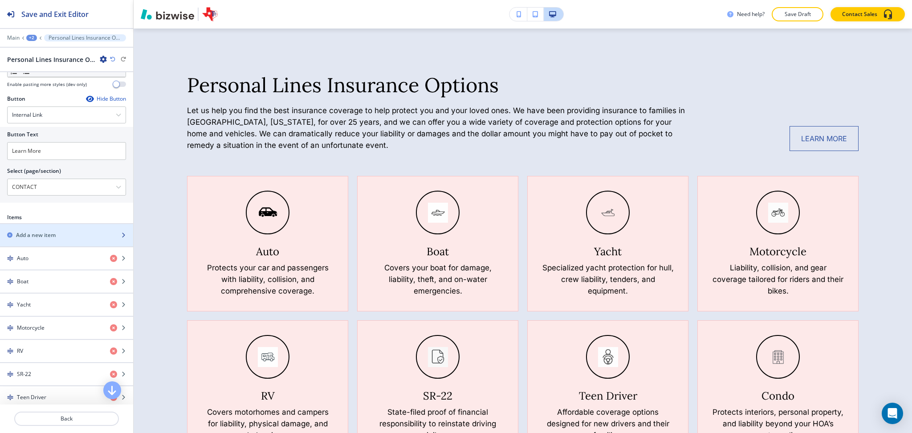
scroll to position [296, 0]
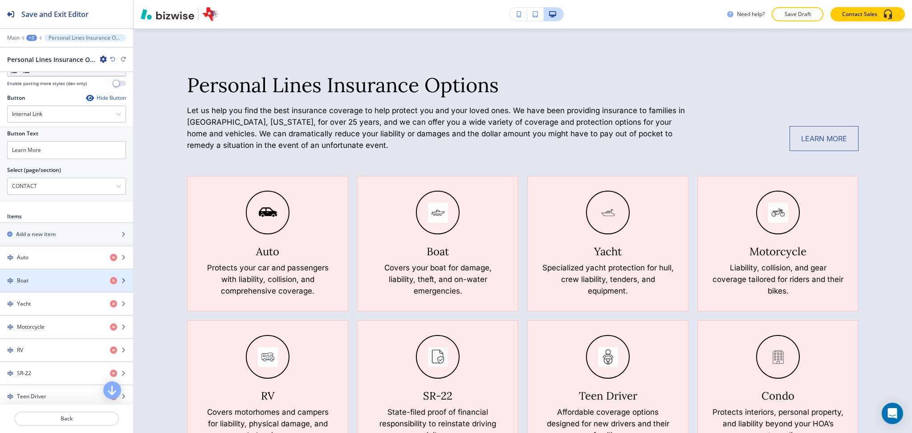
click at [50, 279] on div "Boat" at bounding box center [51, 281] width 103 height 8
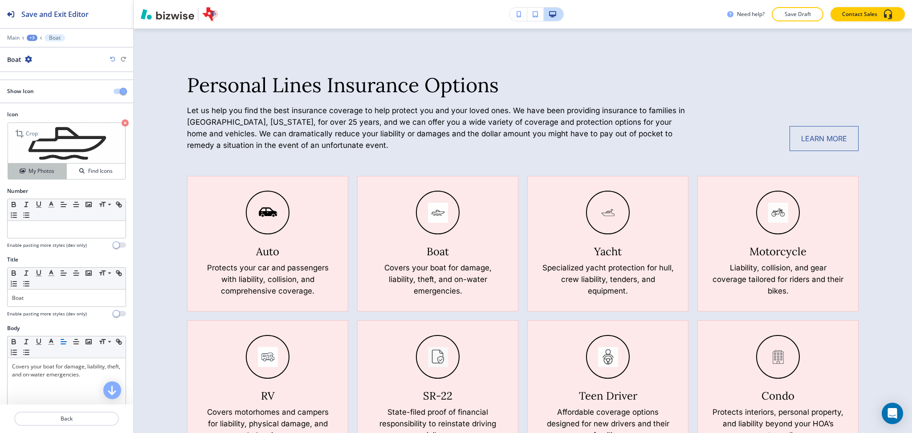
click at [46, 168] on h4 "My Photos" at bounding box center [42, 171] width 26 height 8
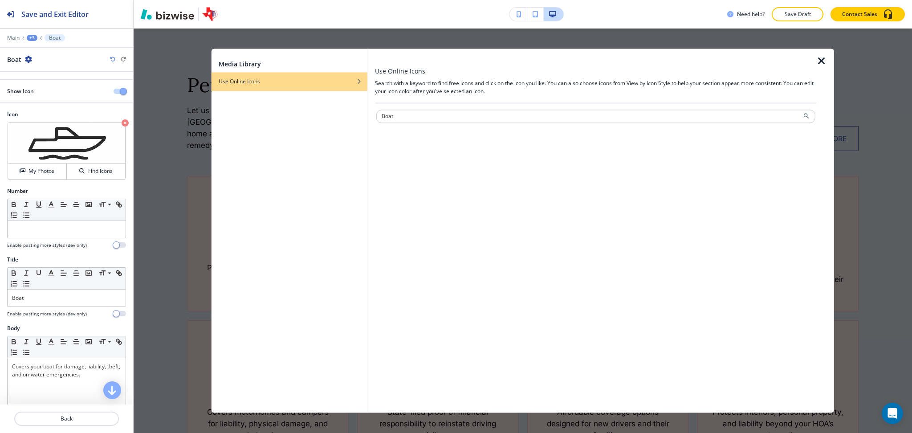
type input "Boat"
click at [363, 130] on div "Media Library Use Online Icons" at bounding box center [290, 231] width 156 height 364
click at [408, 118] on input "Boat" at bounding box center [596, 116] width 440 height 13
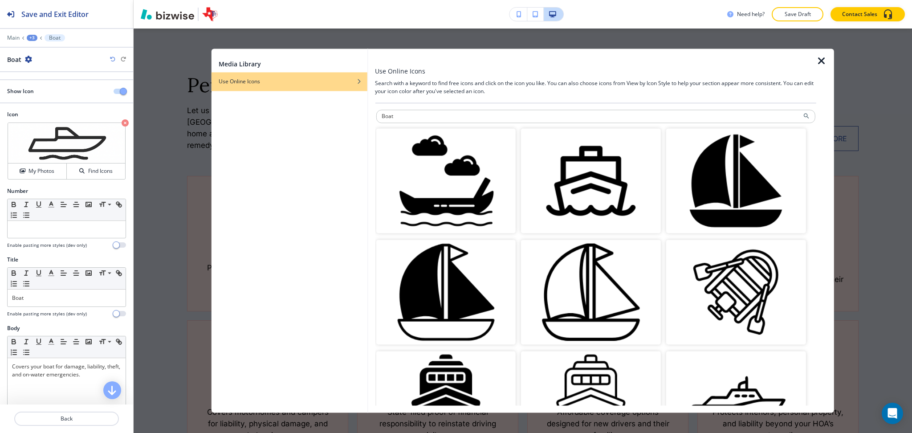
click at [727, 196] on img "button" at bounding box center [736, 180] width 140 height 105
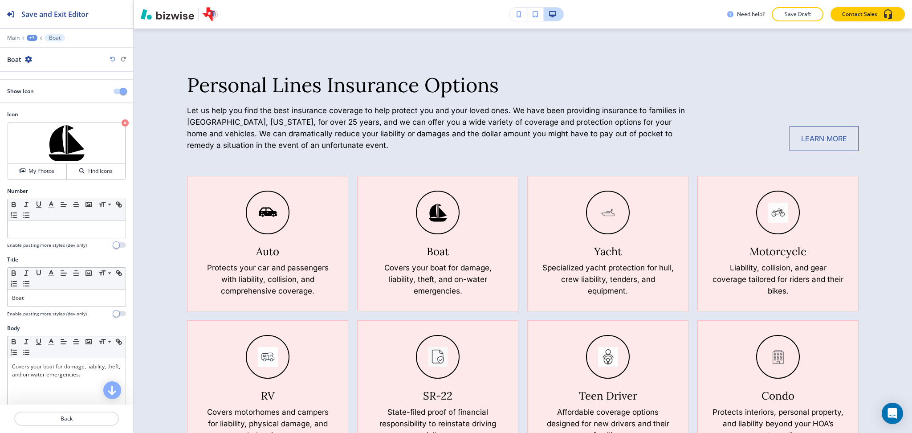
click at [600, 250] on h5 "Yacht" at bounding box center [608, 251] width 28 height 13
copy h5 "Yacht"
click at [68, 417] on p "Back" at bounding box center [66, 419] width 103 height 8
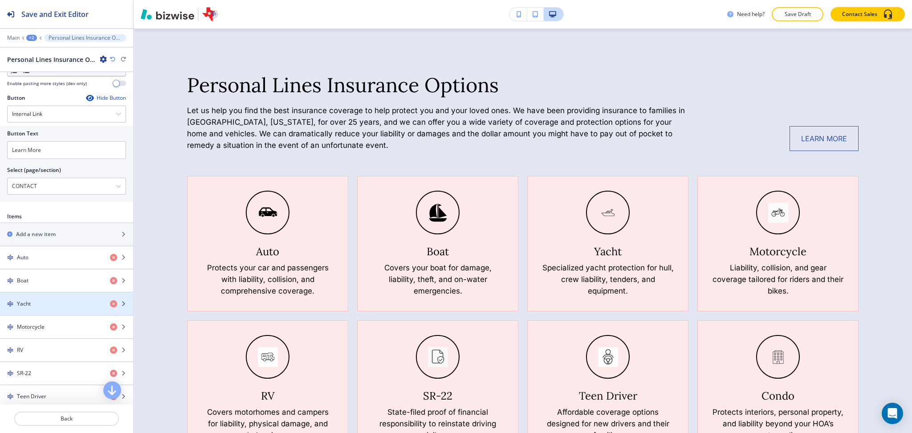
click at [29, 306] on h4 "Yacht" at bounding box center [24, 304] width 14 height 8
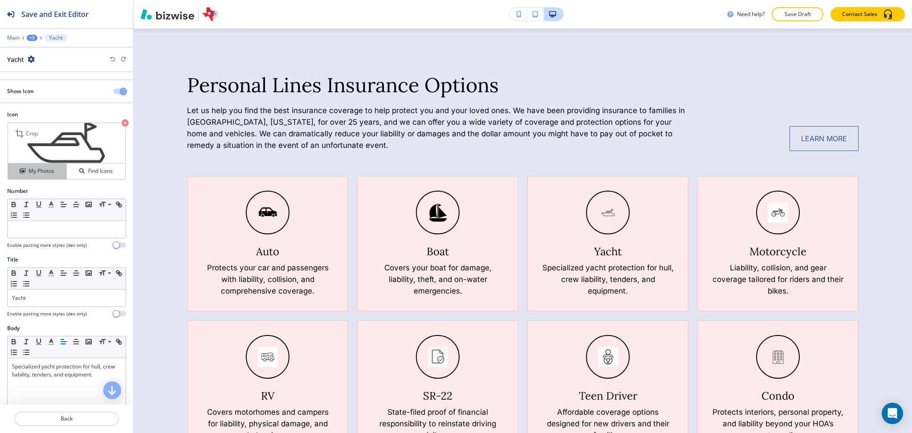
click at [38, 174] on h4 "My Photos" at bounding box center [42, 171] width 26 height 8
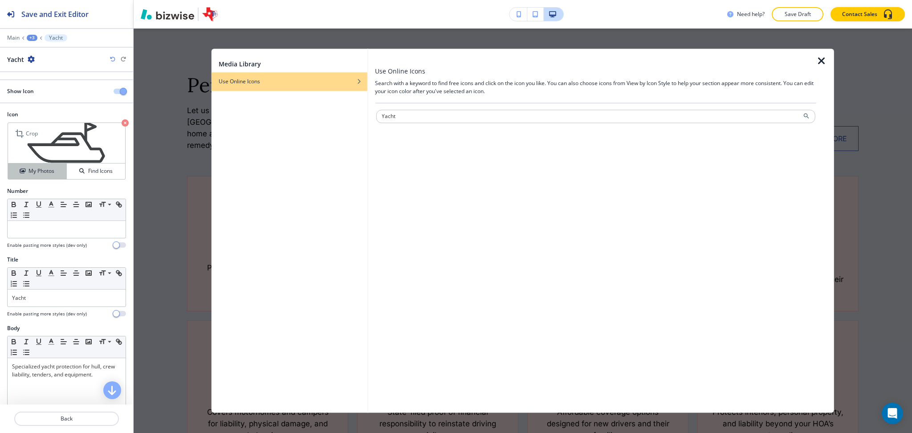
type input "Yacht"
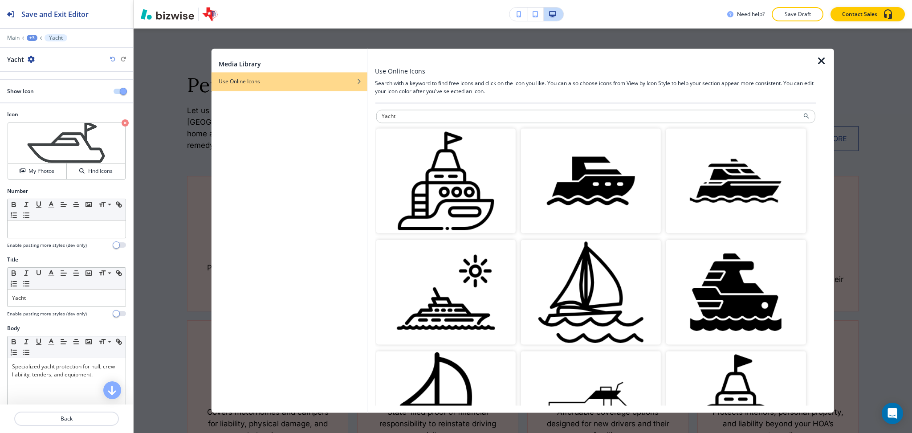
click at [629, 198] on img "button" at bounding box center [591, 180] width 140 height 105
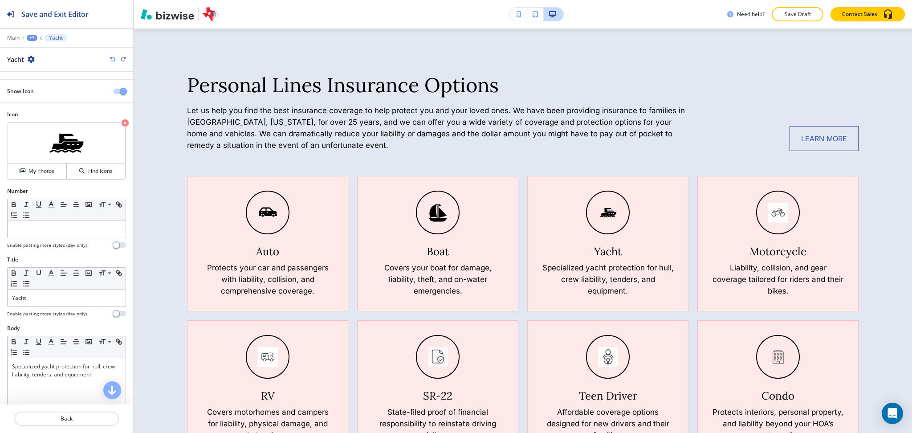
click at [771, 248] on h5 "Motorcycle" at bounding box center [778, 251] width 57 height 13
copy h5 "Motorcycle"
click at [84, 416] on p "Back" at bounding box center [66, 419] width 103 height 8
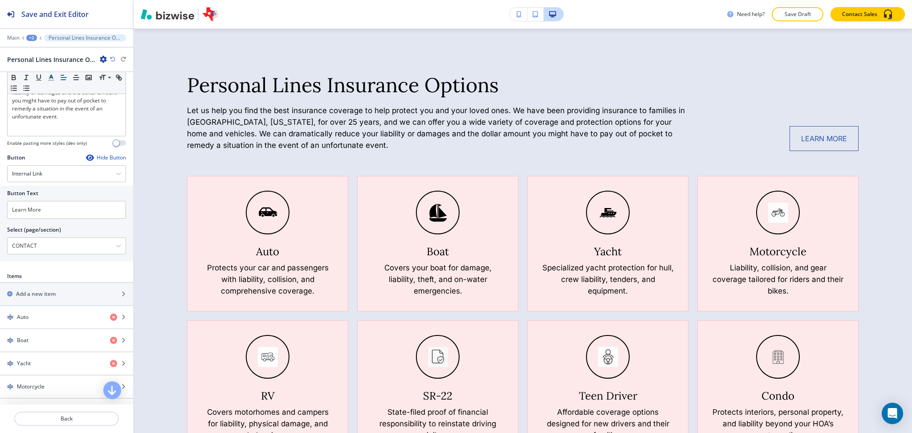
scroll to position [237, 0]
click at [41, 379] on div "button" at bounding box center [66, 378] width 133 height 7
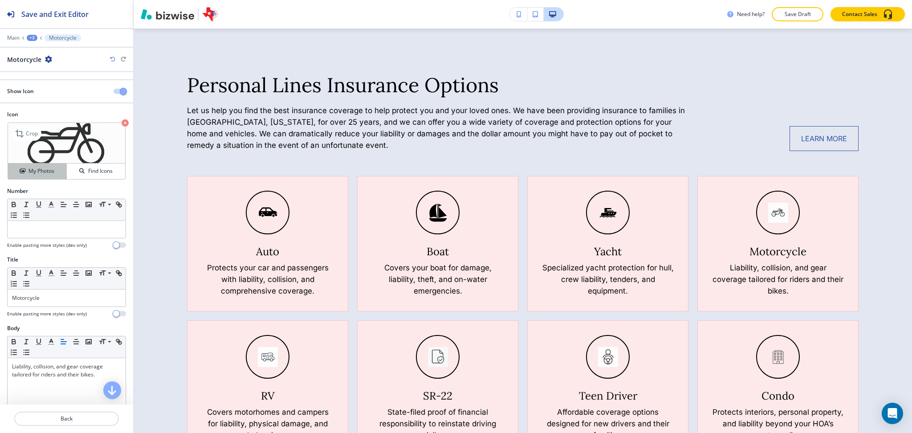
click at [46, 173] on h4 "My Photos" at bounding box center [42, 171] width 26 height 8
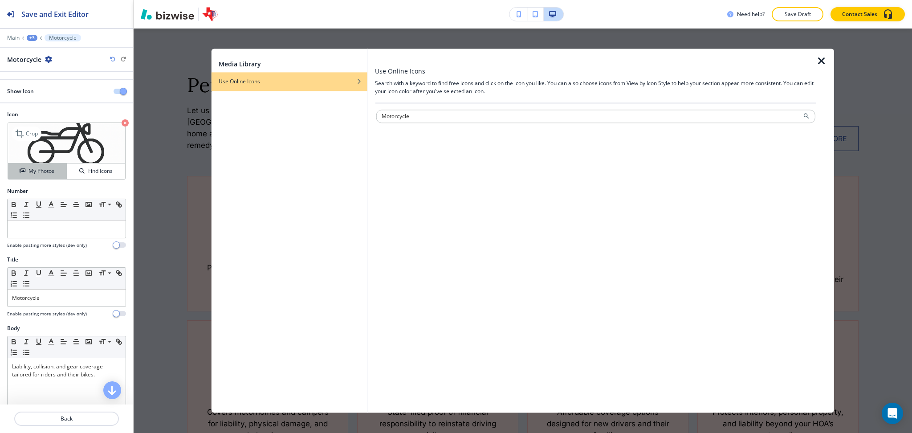
type input "Motorcycle"
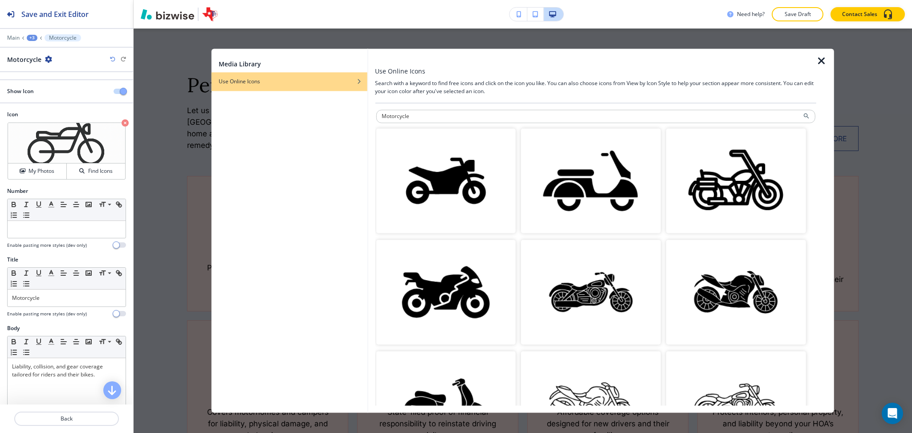
click at [573, 200] on img "button" at bounding box center [591, 180] width 140 height 105
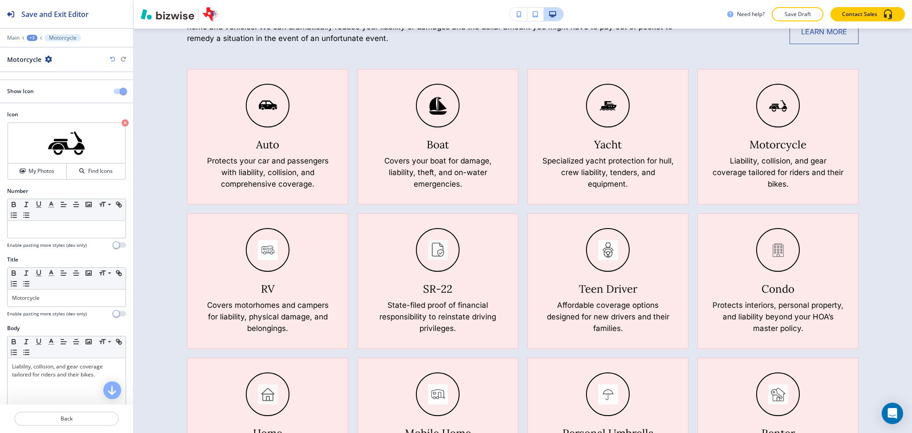
scroll to position [539, 0]
click at [268, 286] on h5 "RV" at bounding box center [268, 287] width 14 height 13
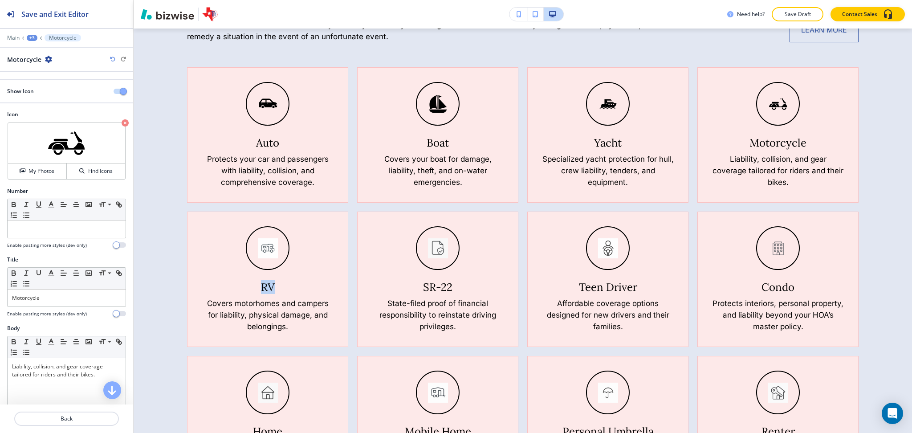
click at [268, 286] on h5 "RV" at bounding box center [268, 287] width 14 height 13
copy h5 "RV"
click at [66, 412] on button "Back" at bounding box center [66, 419] width 105 height 14
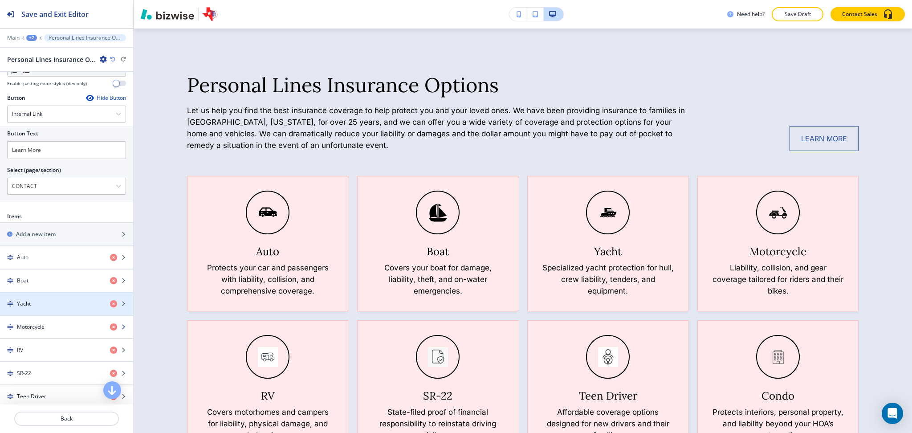
scroll to position [297, 0]
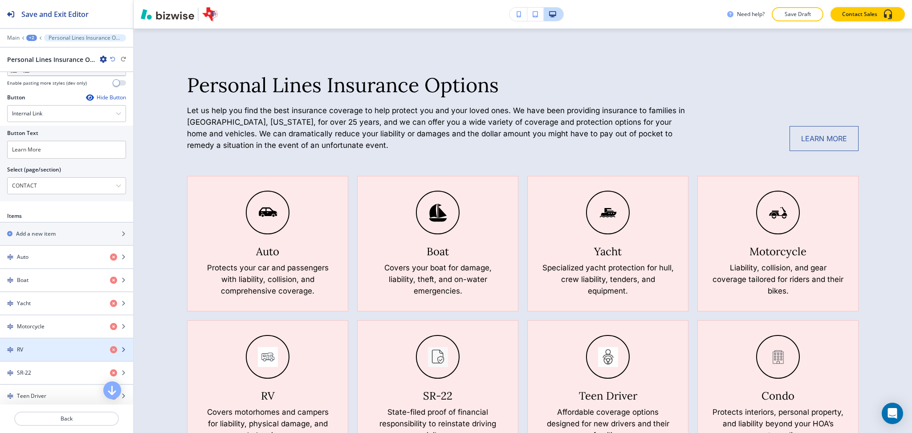
click at [41, 351] on div "RV" at bounding box center [51, 350] width 103 height 8
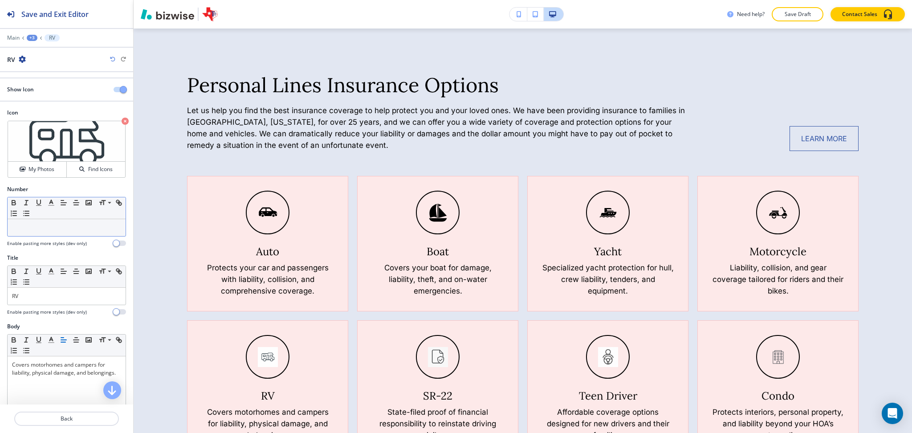
scroll to position [0, 0]
click at [38, 179] on div "Crop My Photos Find Icons" at bounding box center [66, 151] width 119 height 58
click at [12, 166] on button "My Photos" at bounding box center [37, 171] width 59 height 16
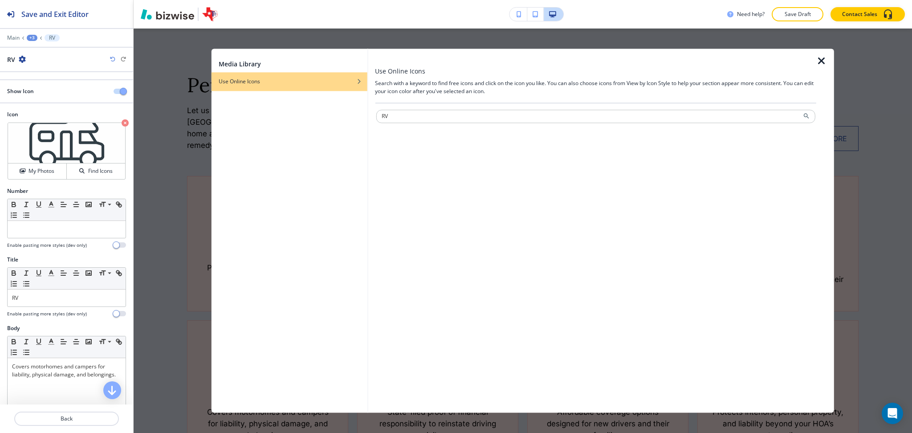
type input "RV"
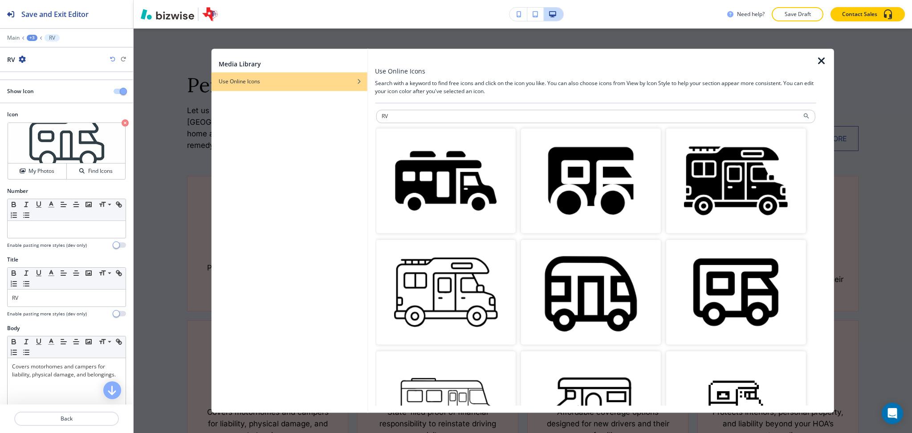
click at [461, 206] on img "button" at bounding box center [446, 180] width 140 height 105
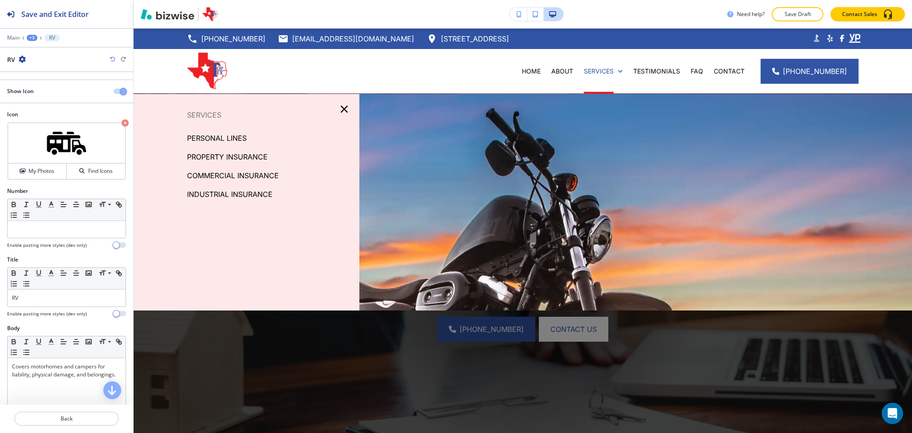
click at [231, 159] on p "PROPERTY INSURANCE" at bounding box center [227, 156] width 81 height 13
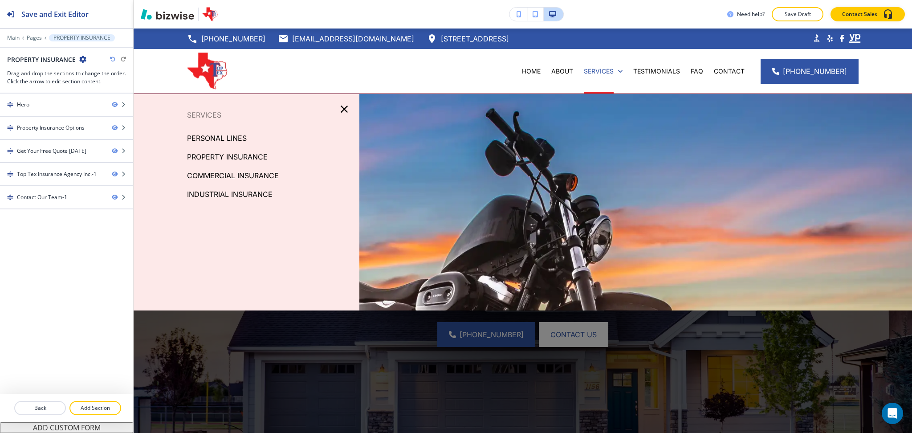
click at [232, 135] on p "PERSONAL LINES" at bounding box center [217, 137] width 60 height 13
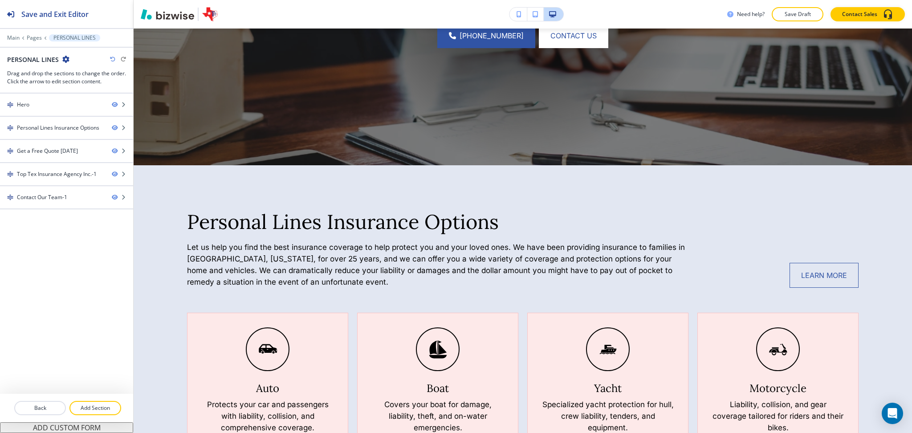
scroll to position [294, 0]
click at [113, 59] on icon "button" at bounding box center [112, 59] width 5 height 5
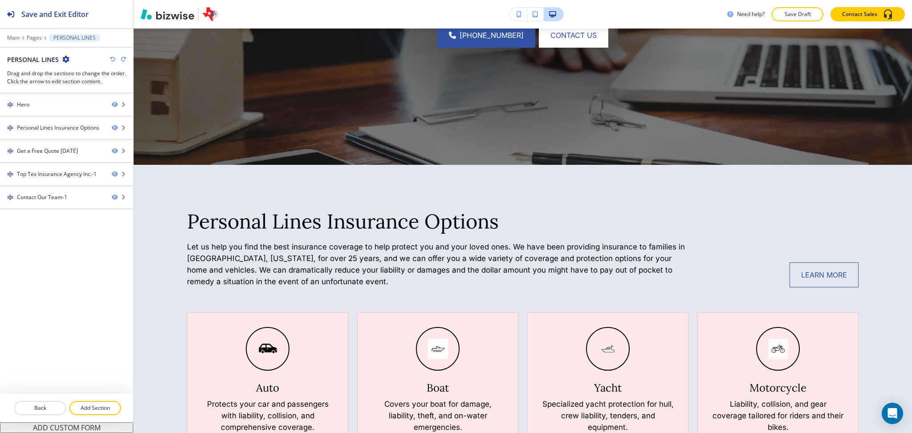
click at [113, 59] on icon "button" at bounding box center [112, 59] width 5 height 5
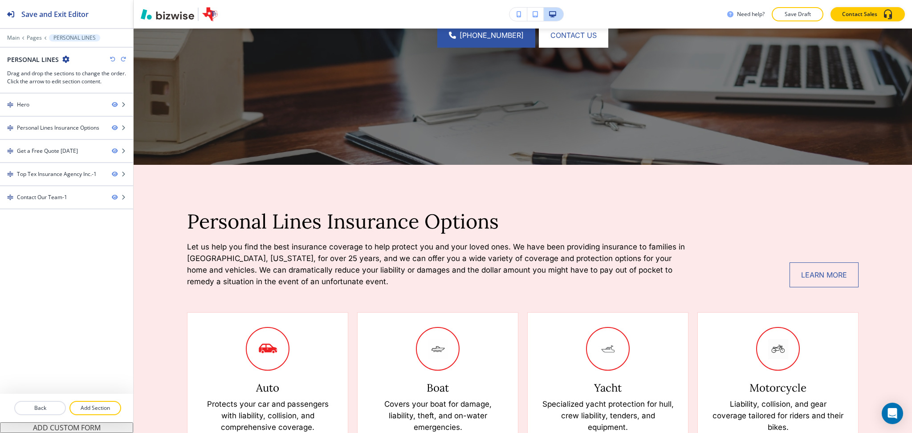
click at [113, 59] on icon "button" at bounding box center [112, 59] width 5 height 5
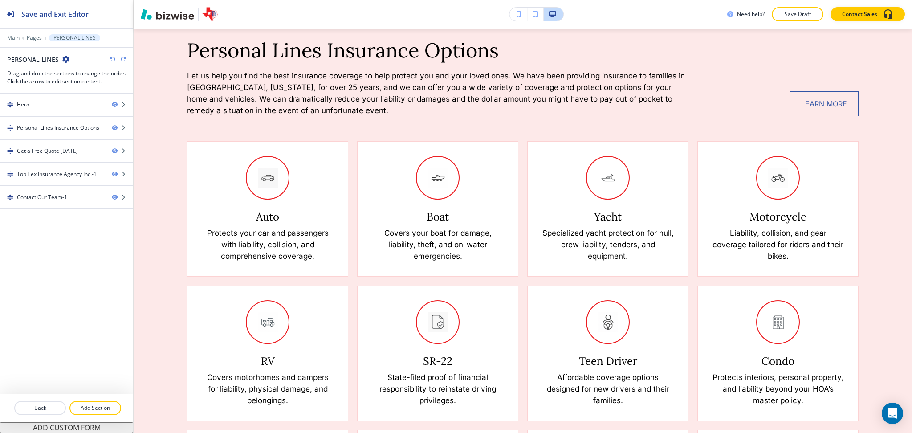
scroll to position [0, 0]
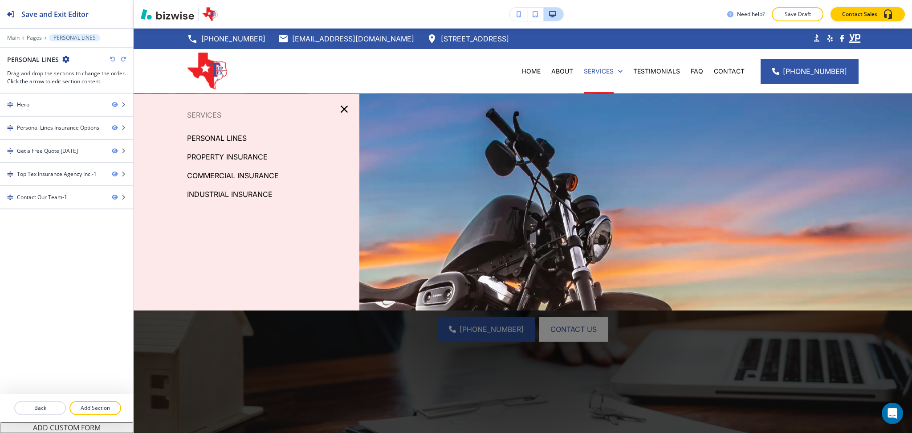
click at [215, 154] on p "PROPERTY INSURANCE" at bounding box center [227, 156] width 81 height 13
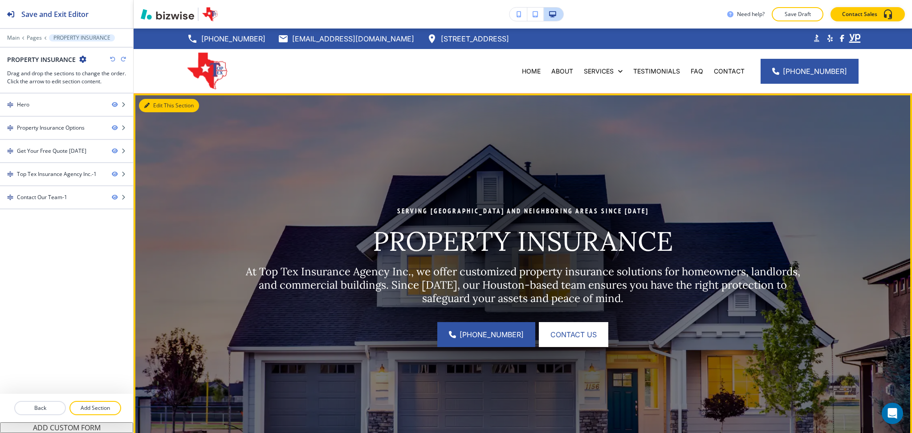
click at [156, 103] on button "Edit This Section" at bounding box center [169, 105] width 60 height 13
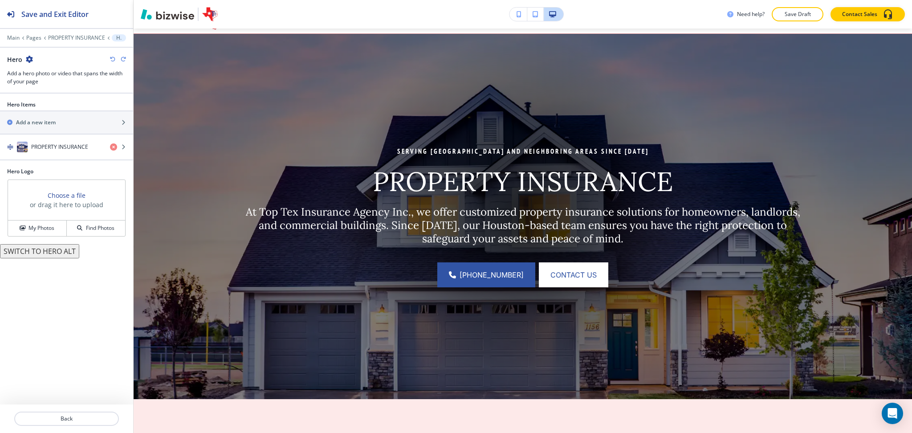
scroll to position [65, 0]
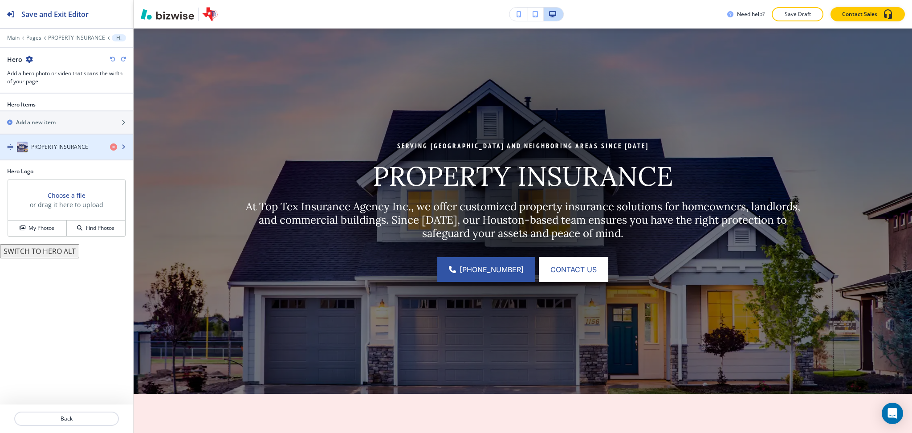
click at [39, 143] on h4 "PROPERTY INSURANCE" at bounding box center [59, 147] width 57 height 8
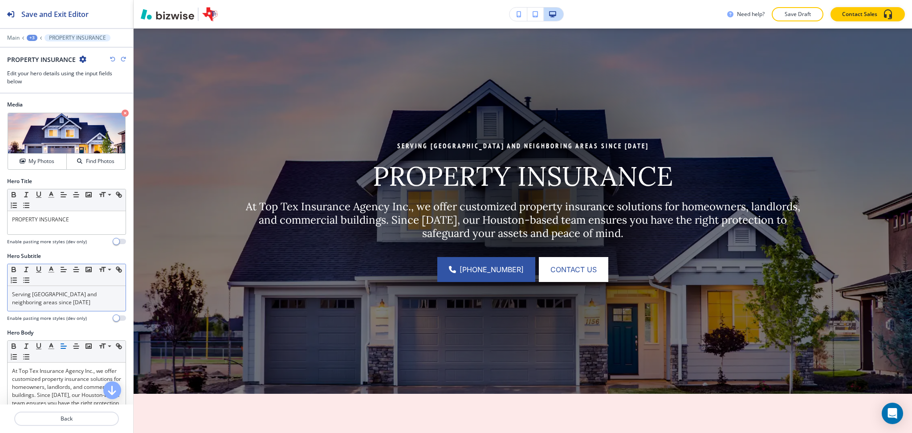
click at [54, 301] on p "Serving Houston and neighboring areas since 1994" at bounding box center [66, 298] width 109 height 16
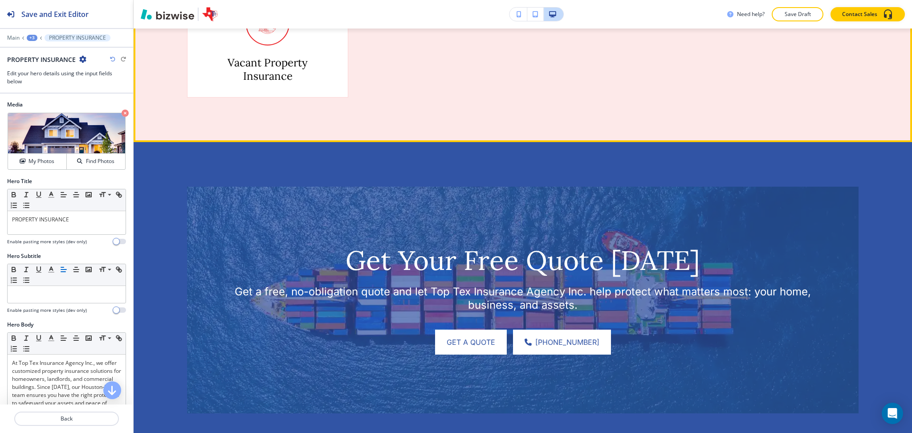
scroll to position [884, 0]
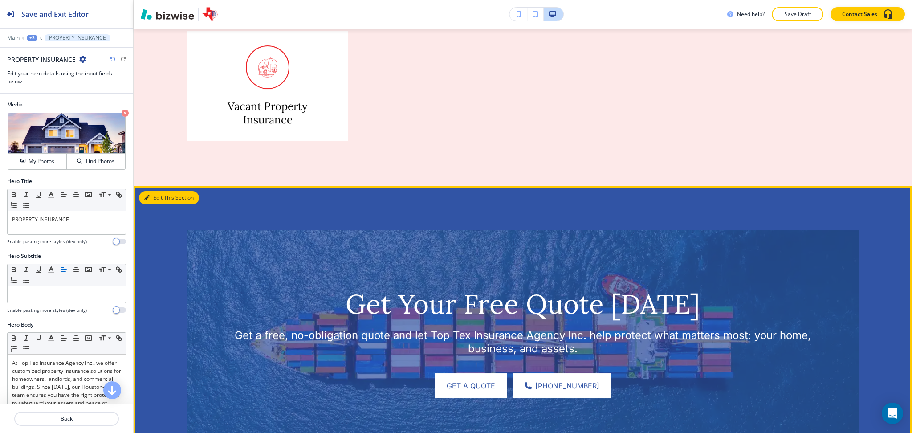
click at [161, 197] on button "Edit This Section" at bounding box center [169, 197] width 60 height 13
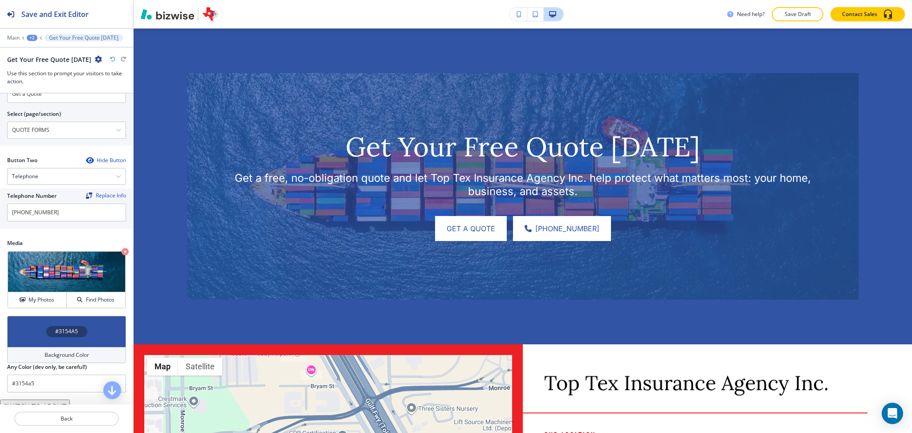
scroll to position [397, 0]
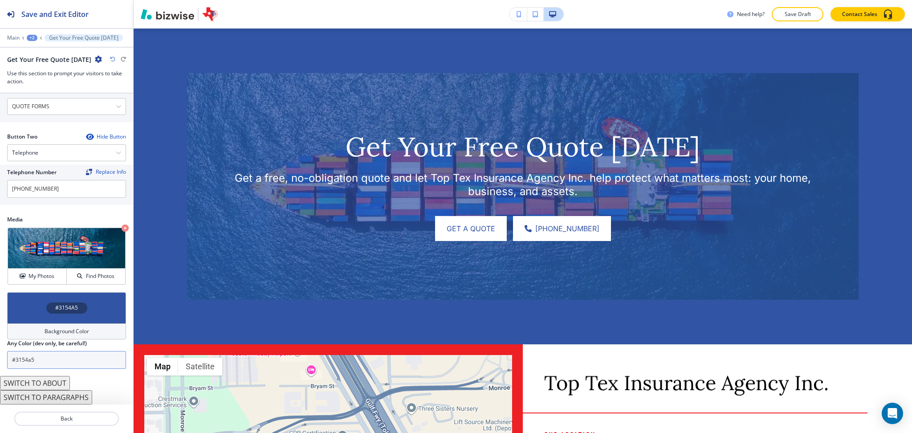
click at [70, 359] on input "#3154a5" at bounding box center [66, 360] width 119 height 18
paste input "072059"
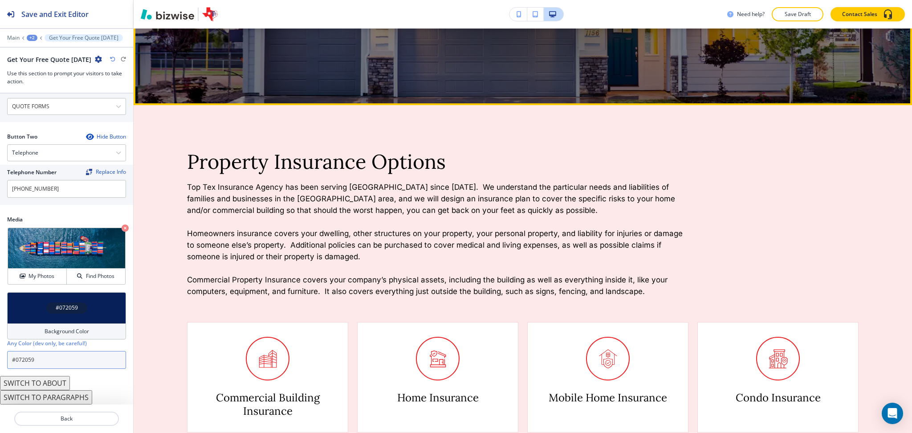
scroll to position [355, 0]
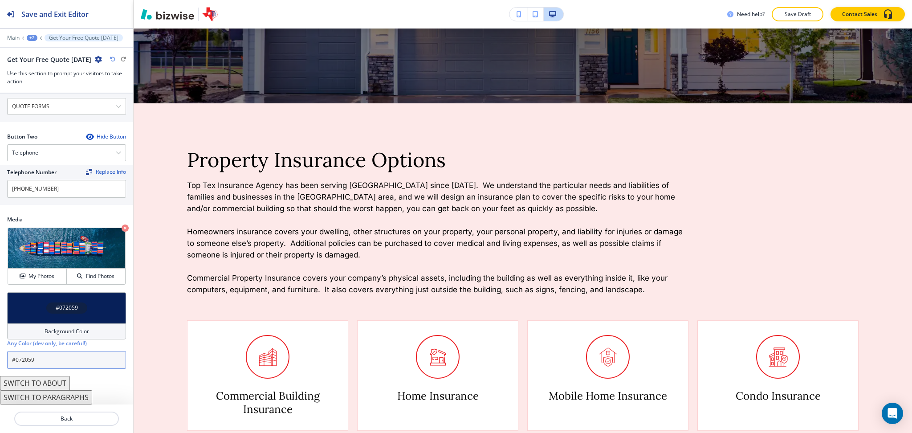
type input "#072059"
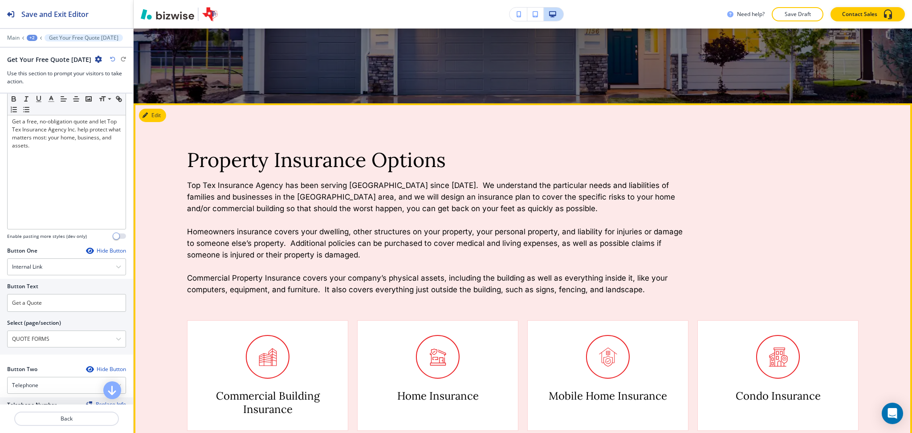
scroll to position [161, 0]
click at [147, 116] on icon "button" at bounding box center [146, 115] width 5 height 5
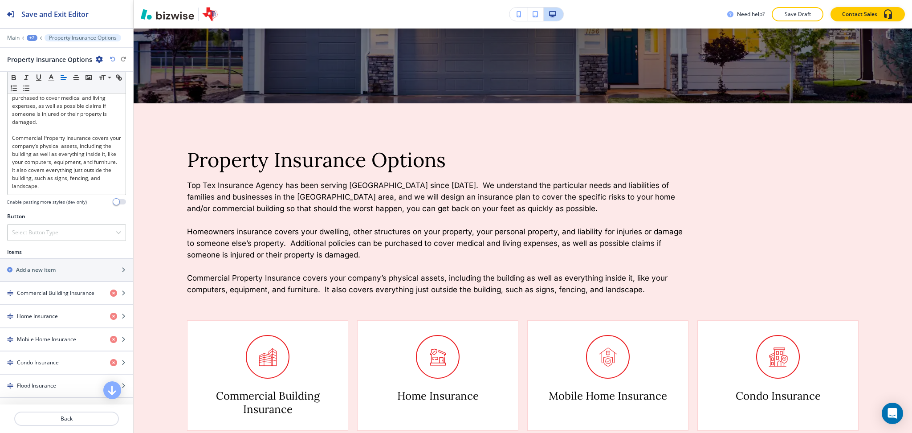
scroll to position [296, 0]
click at [40, 233] on div "Select Button Type" at bounding box center [67, 232] width 118 height 16
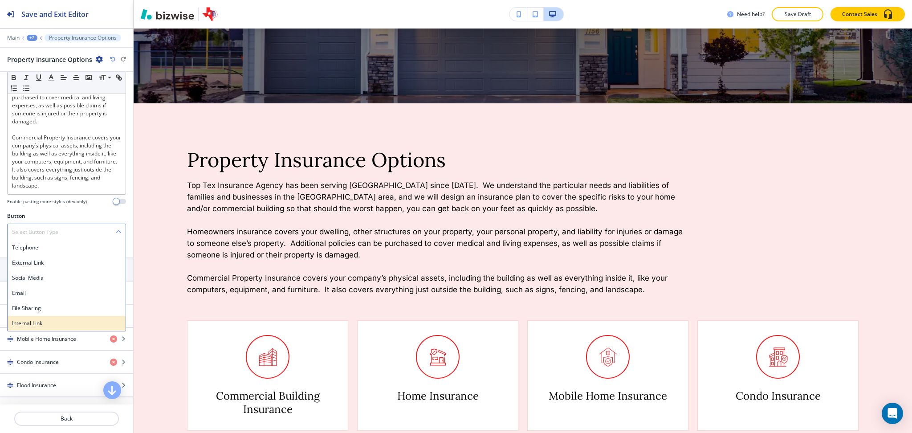
click at [41, 327] on h4 "Internal Link" at bounding box center [66, 323] width 109 height 8
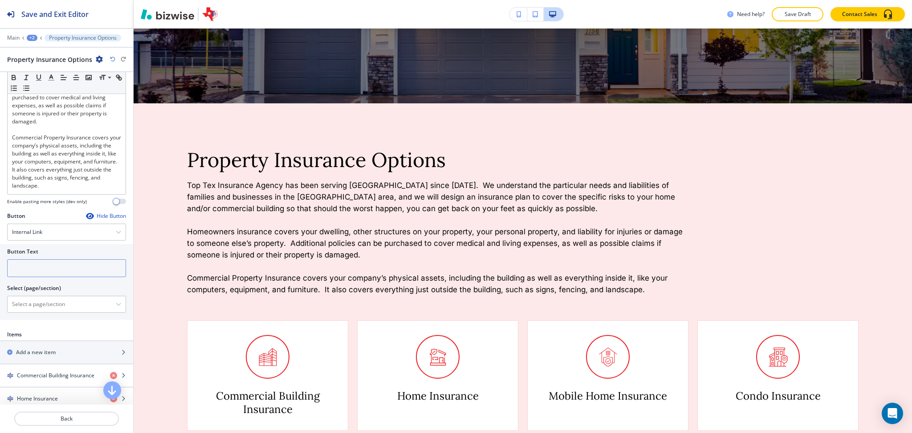
click at [45, 277] on input "text" at bounding box center [66, 268] width 119 height 18
type input "learn more"
click at [58, 312] on div at bounding box center [67, 304] width 118 height 16
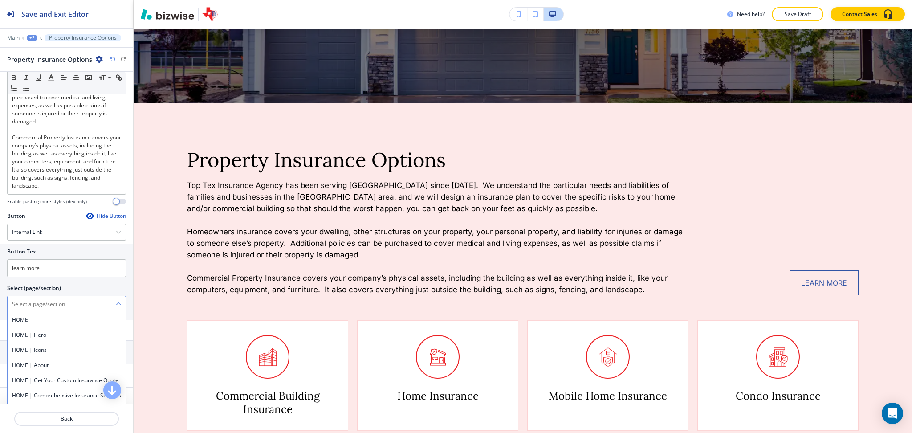
click at [58, 306] on \(page\/section\) "Manual Input" at bounding box center [62, 304] width 108 height 15
click at [38, 324] on h4 "CONTACT" at bounding box center [66, 320] width 109 height 8
type \(page\/section\) "CONTACT"
click at [102, 220] on div "Hide Button" at bounding box center [106, 215] width 40 height 7
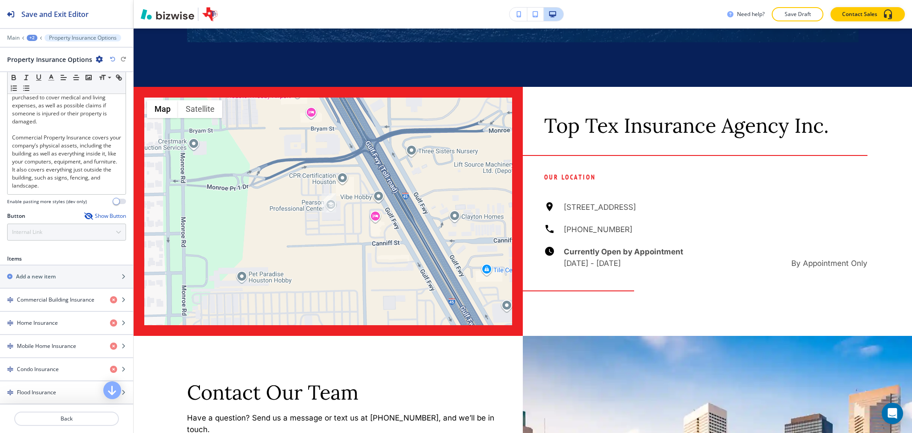
scroll to position [0, 0]
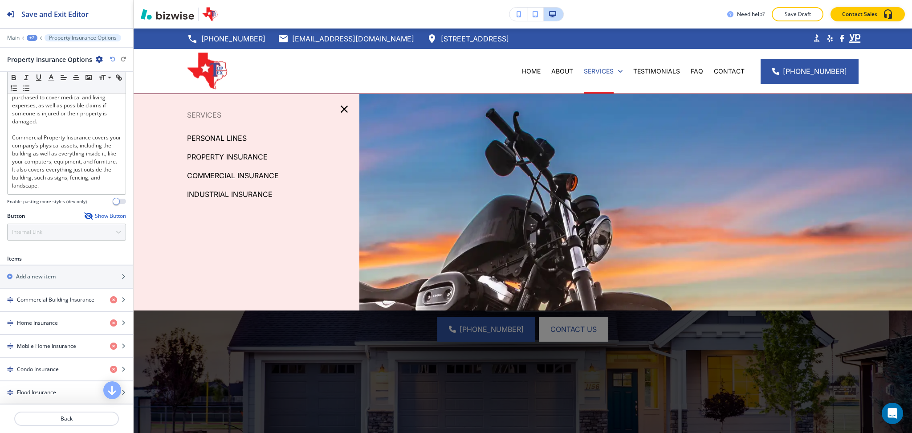
click at [266, 175] on p "COMMERCIAL INSURANCE" at bounding box center [233, 175] width 92 height 13
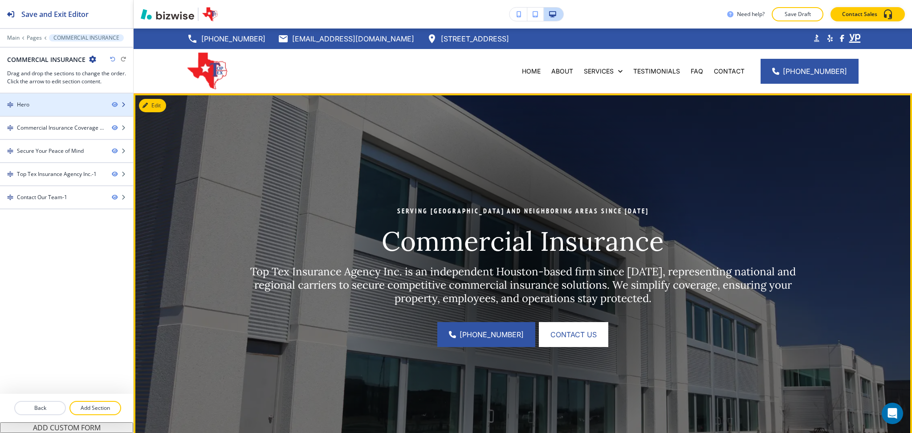
click at [53, 106] on div "Hero" at bounding box center [52, 105] width 105 height 8
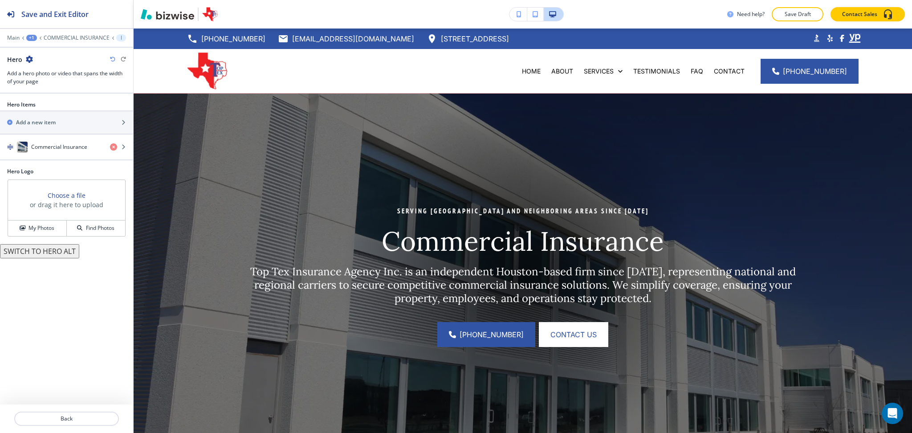
scroll to position [65, 0]
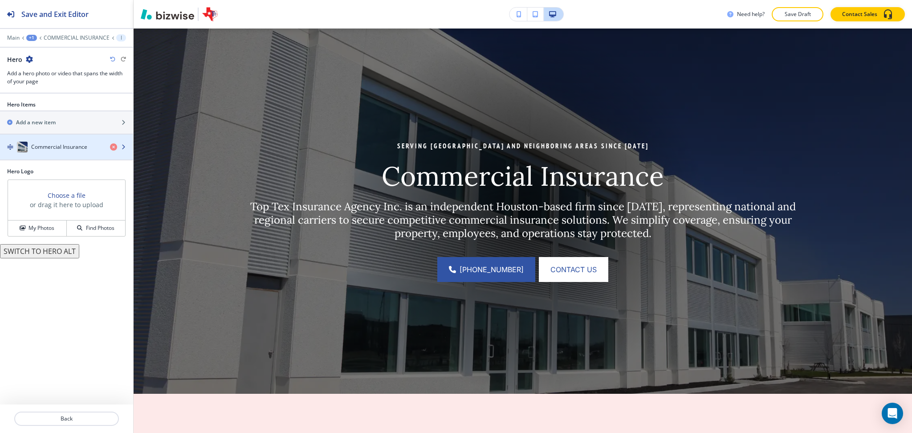
click at [49, 148] on h4 "Commercial Insurance" at bounding box center [59, 147] width 56 height 8
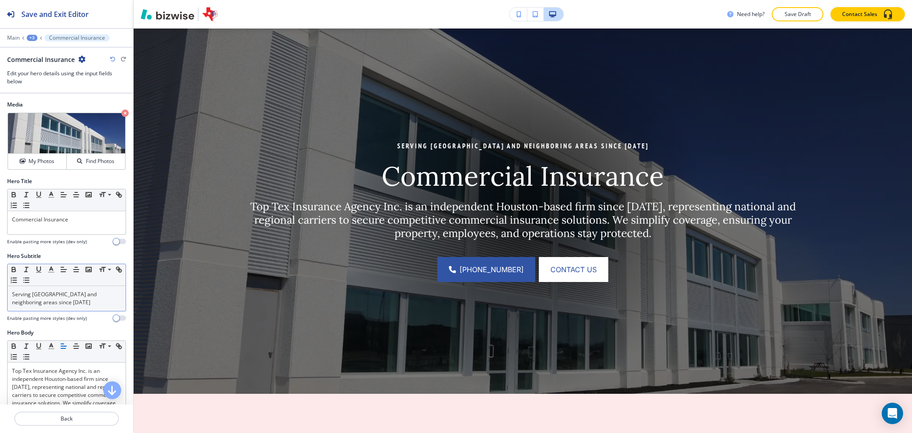
click at [56, 307] on div "Serving Houston and neighboring areas since 1994" at bounding box center [67, 298] width 118 height 25
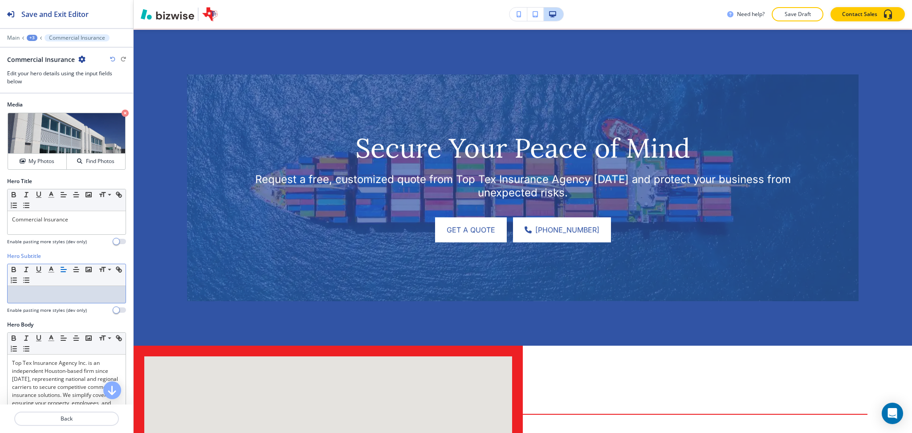
scroll to position [1254, 0]
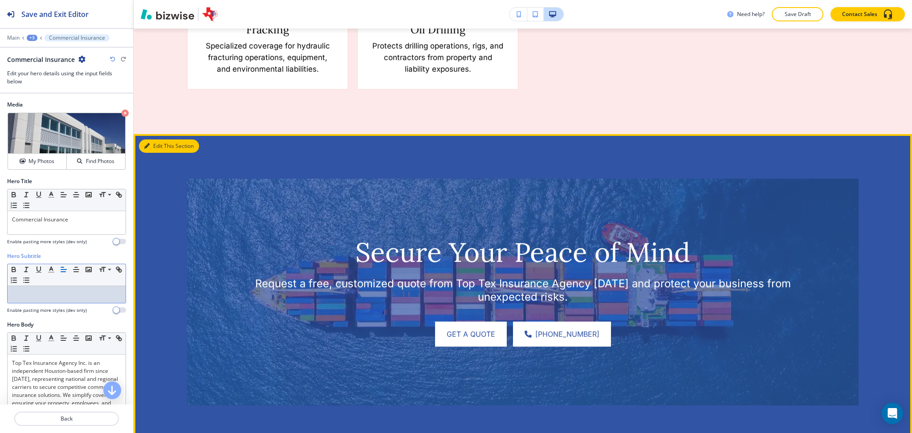
click at [159, 143] on button "Edit This Section" at bounding box center [169, 145] width 60 height 13
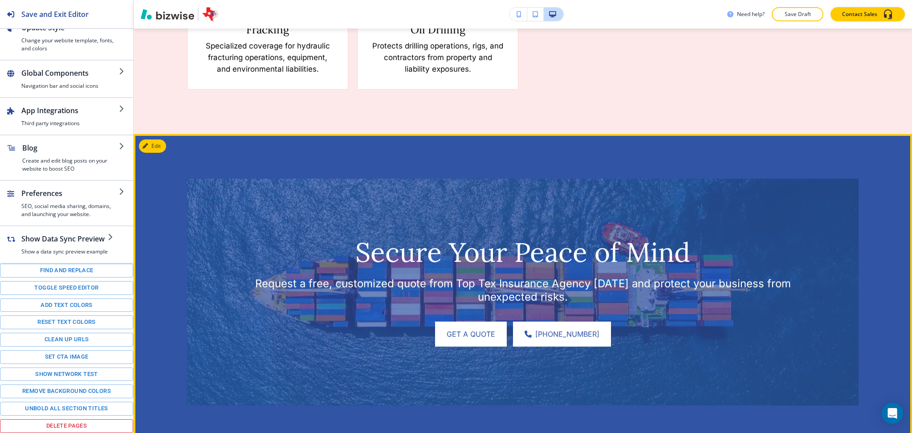
scroll to position [1255, 0]
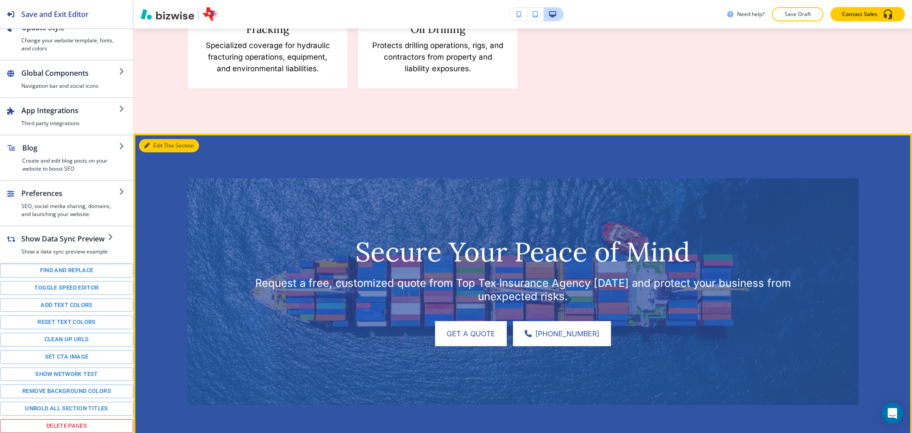
click at [163, 145] on button "Edit This Section" at bounding box center [169, 145] width 60 height 13
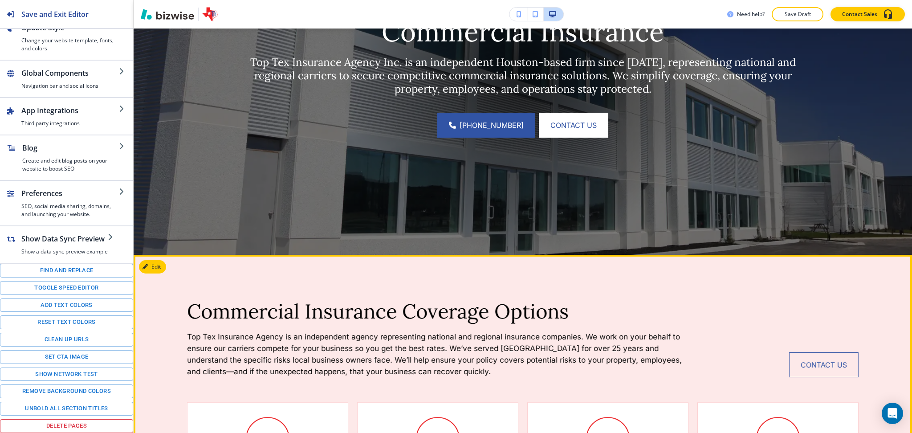
scroll to position [204, 0]
click at [155, 268] on button "Edit This Section" at bounding box center [169, 267] width 60 height 13
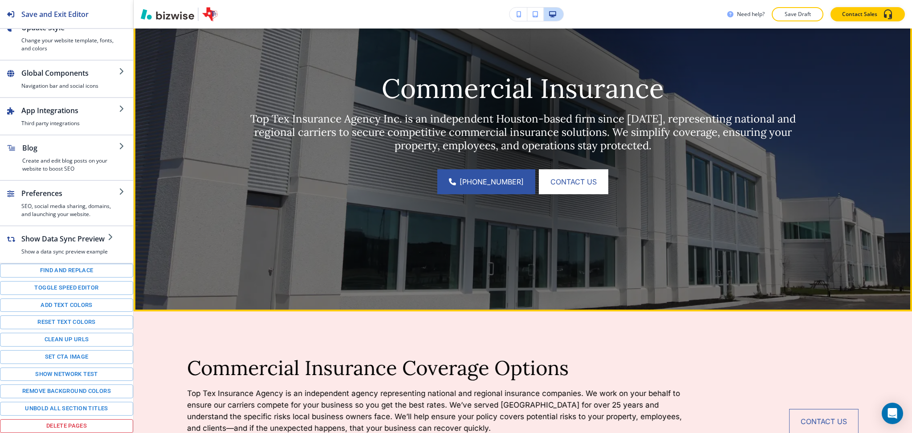
scroll to position [0, 0]
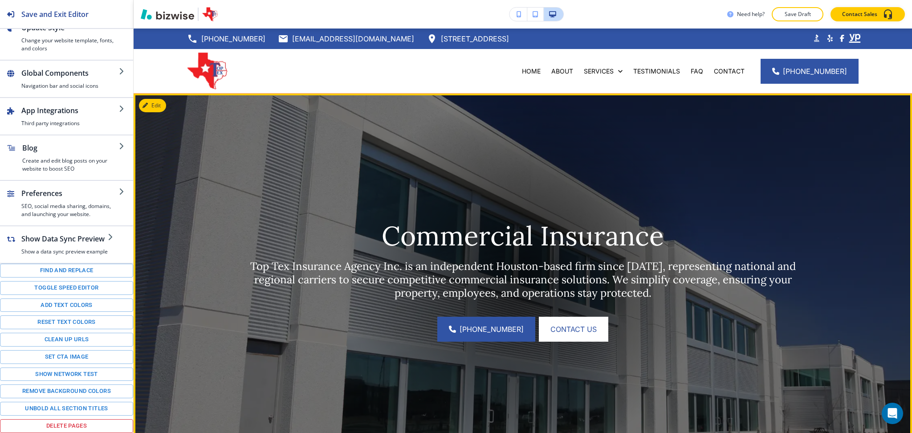
click at [157, 107] on button "Edit" at bounding box center [152, 105] width 27 height 13
click at [155, 107] on button "Edit This Section" at bounding box center [169, 105] width 60 height 13
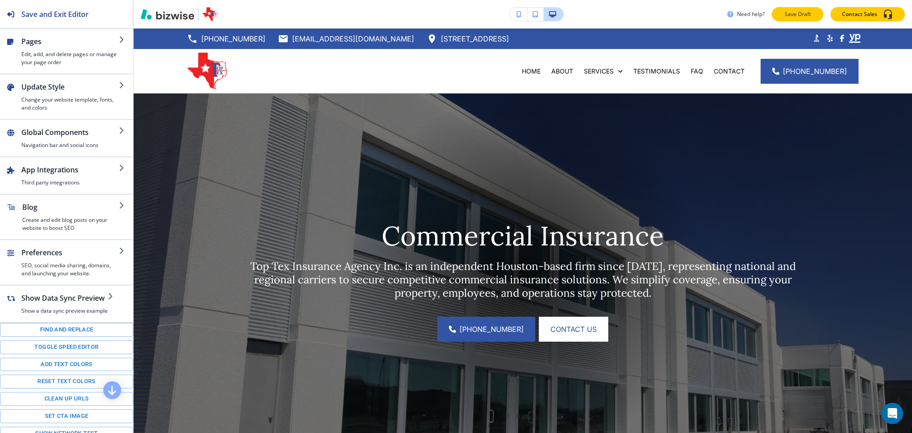
click at [790, 10] on p "Save Draft" at bounding box center [797, 14] width 29 height 8
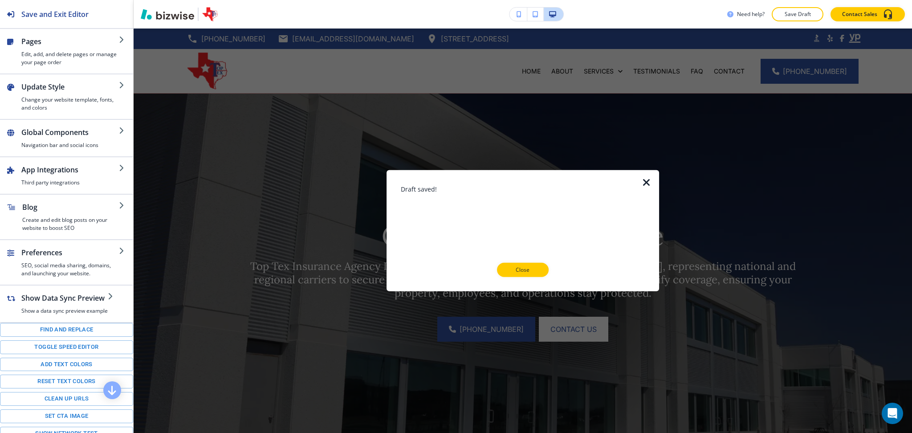
drag, startPoint x: 523, startPoint y: 266, endPoint x: 478, endPoint y: 236, distance: 54.4
click at [523, 265] on button "Close" at bounding box center [523, 270] width 52 height 14
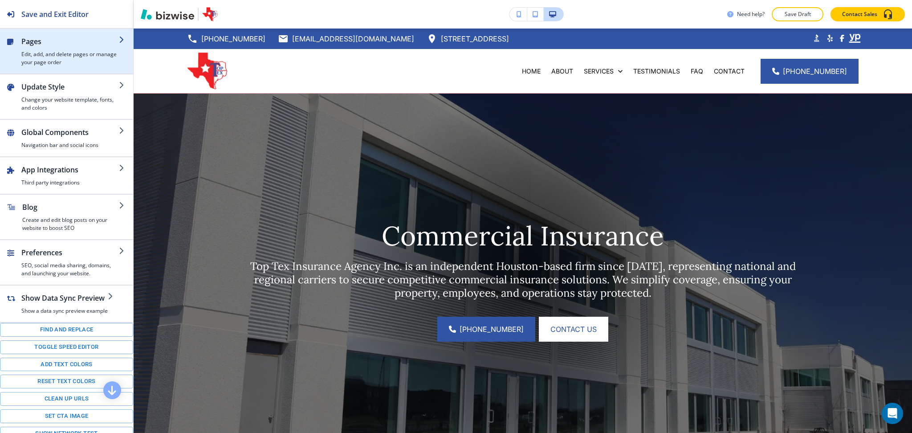
click at [63, 47] on div "button" at bounding box center [70, 49] width 98 height 4
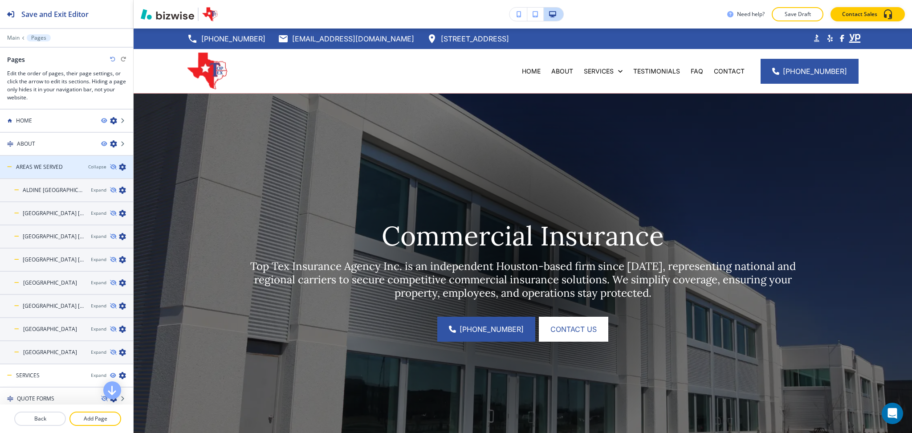
click at [119, 167] on icon "button" at bounding box center [122, 166] width 7 height 7
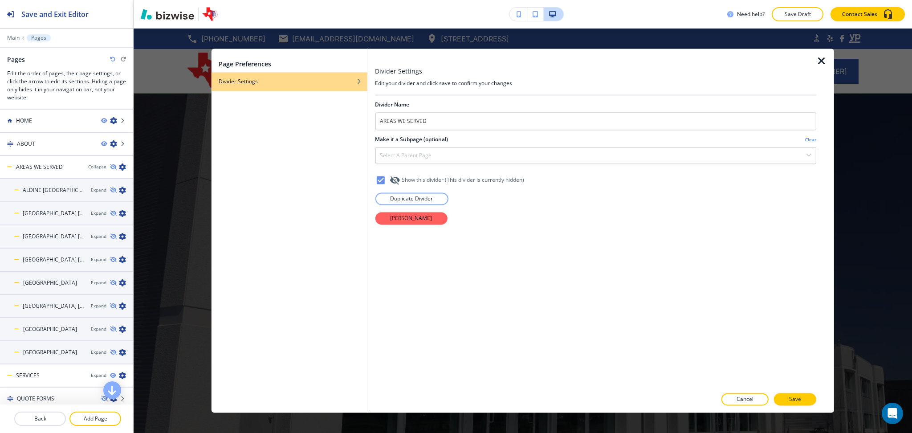
click at [828, 57] on div at bounding box center [825, 231] width 18 height 364
click at [823, 58] on icon "button" at bounding box center [821, 61] width 11 height 11
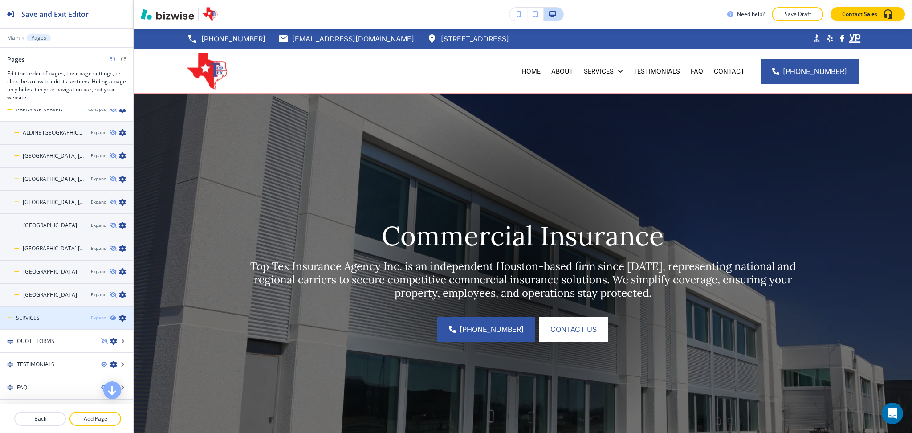
scroll to position [58, 0]
click at [91, 314] on div "Expand" at bounding box center [99, 317] width 16 height 7
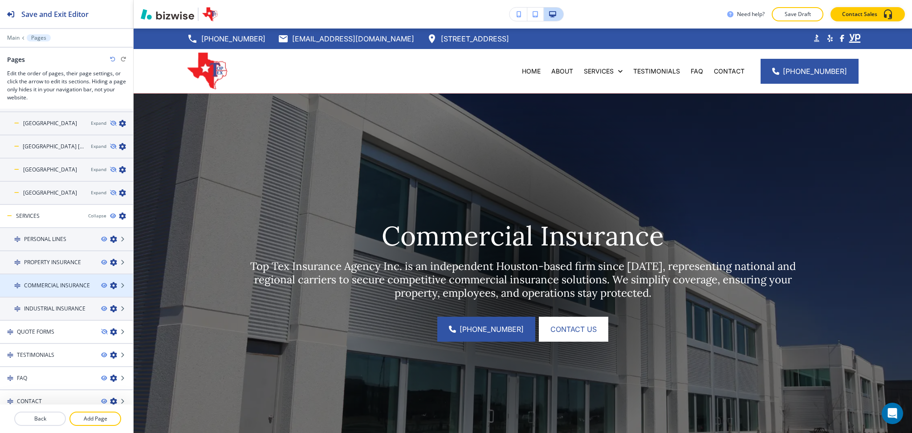
click at [52, 281] on h4 "COMMERCIAL INSURANCE" at bounding box center [57, 285] width 66 height 8
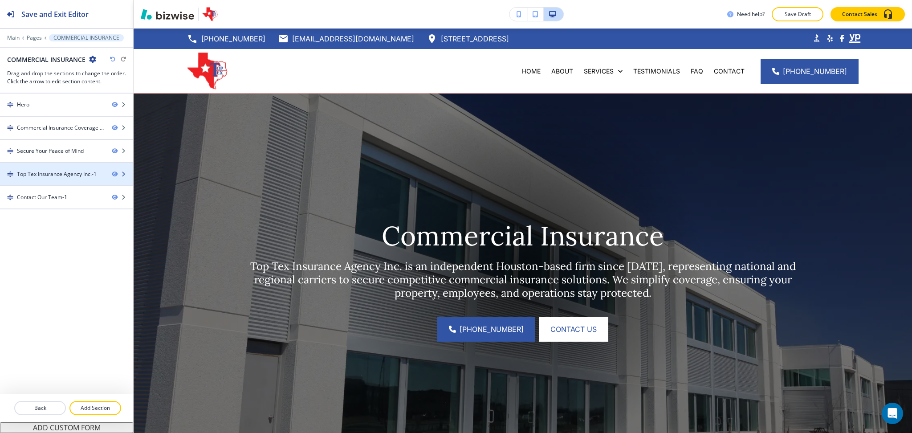
click at [49, 181] on div at bounding box center [66, 181] width 133 height 7
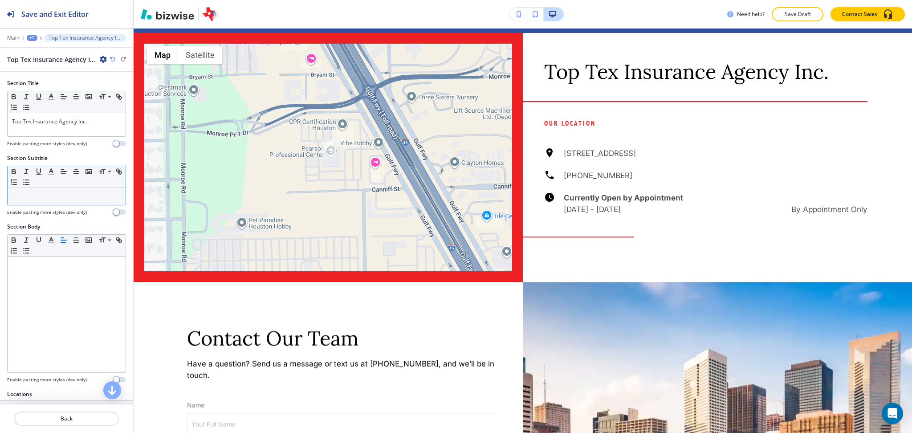
scroll to position [1676, 0]
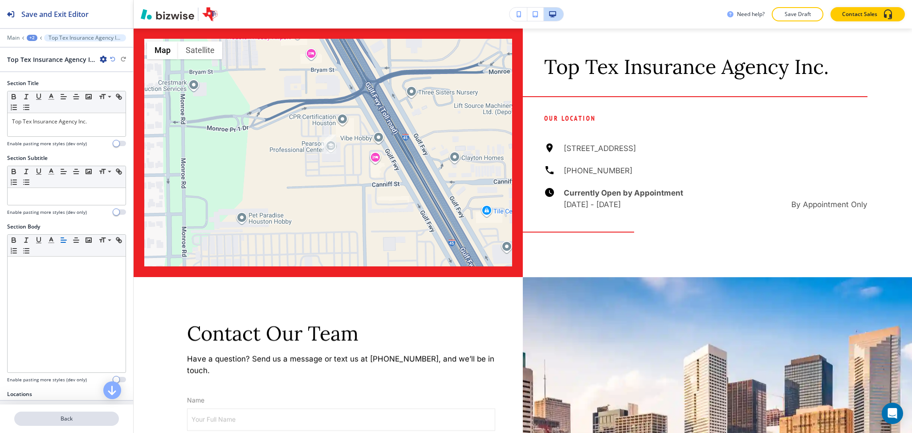
click at [69, 420] on p "Back" at bounding box center [66, 419] width 103 height 8
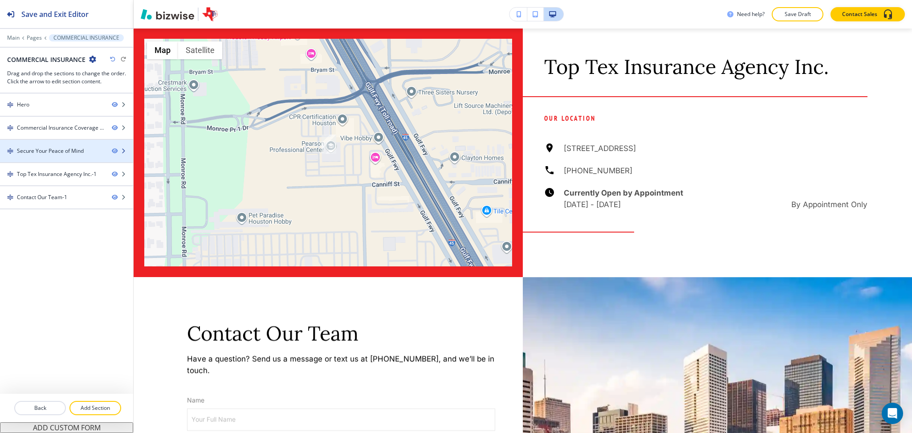
click at [41, 155] on div at bounding box center [66, 158] width 133 height 7
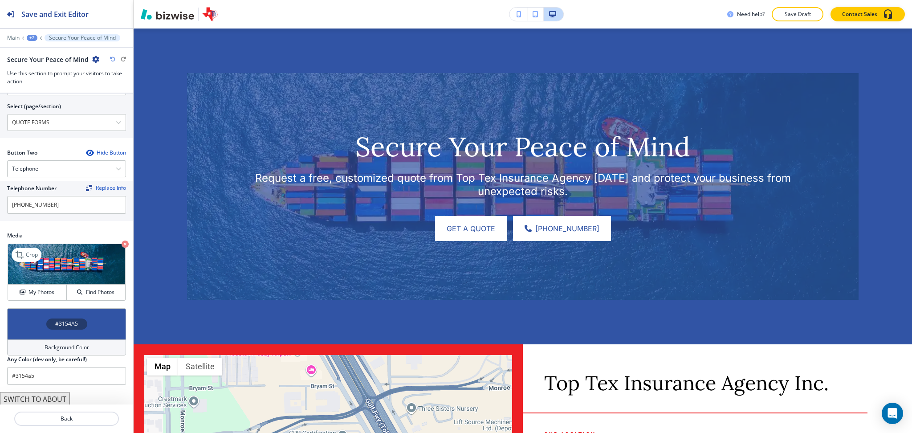
scroll to position [397, 0]
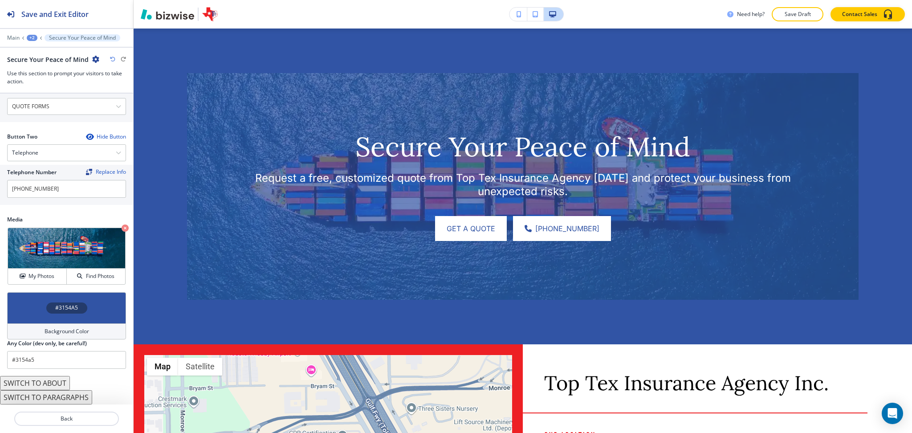
click at [67, 331] on h4 "Background Color" at bounding box center [67, 331] width 45 height 8
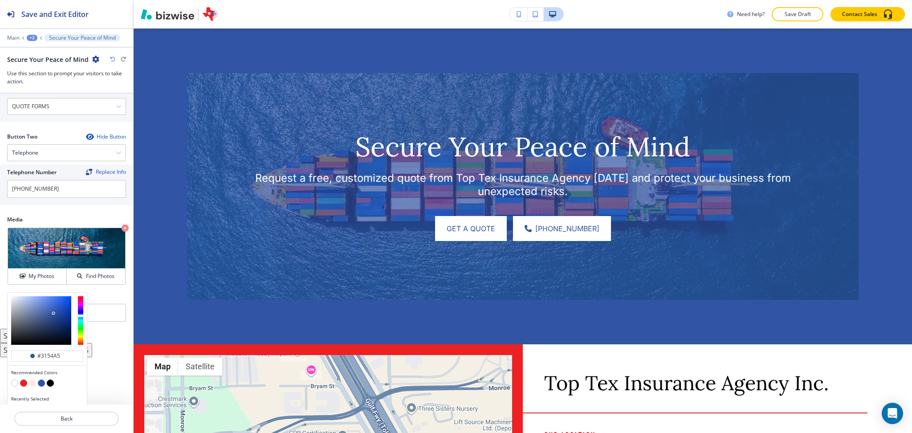
scroll to position [412, 0]
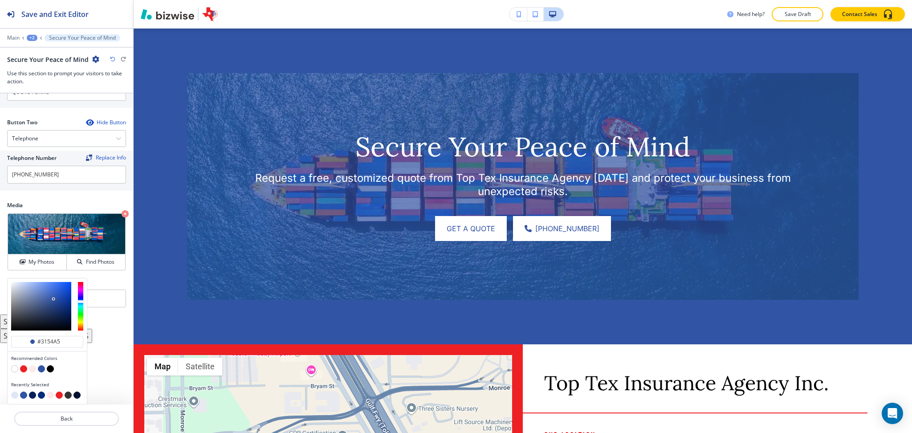
click at [30, 398] on button "button" at bounding box center [32, 395] width 7 height 7
type input "#072059"
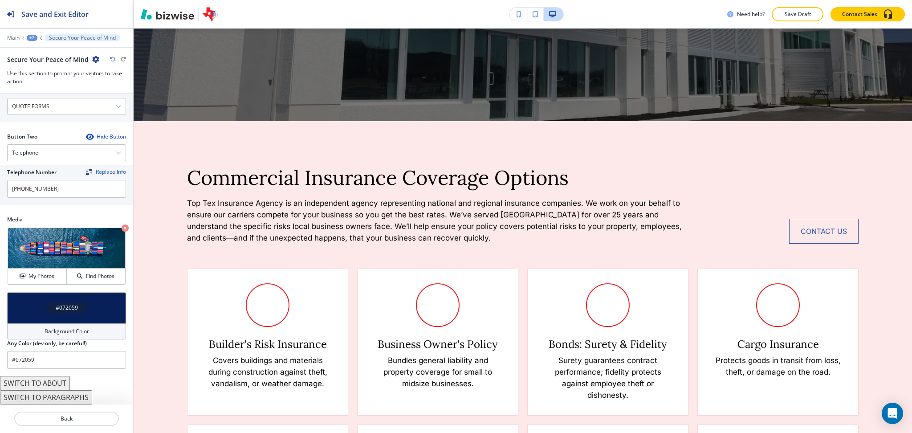
scroll to position [0, 0]
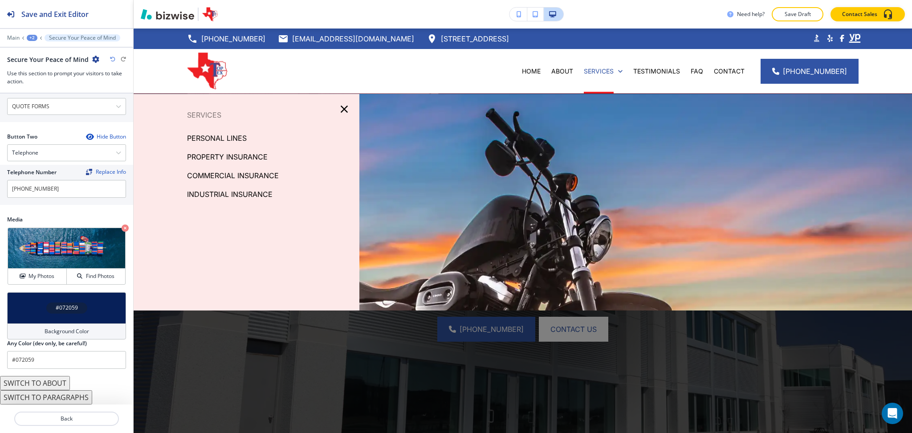
click at [254, 196] on p "INDUSTRIAL INSURANCE" at bounding box center [230, 194] width 86 height 13
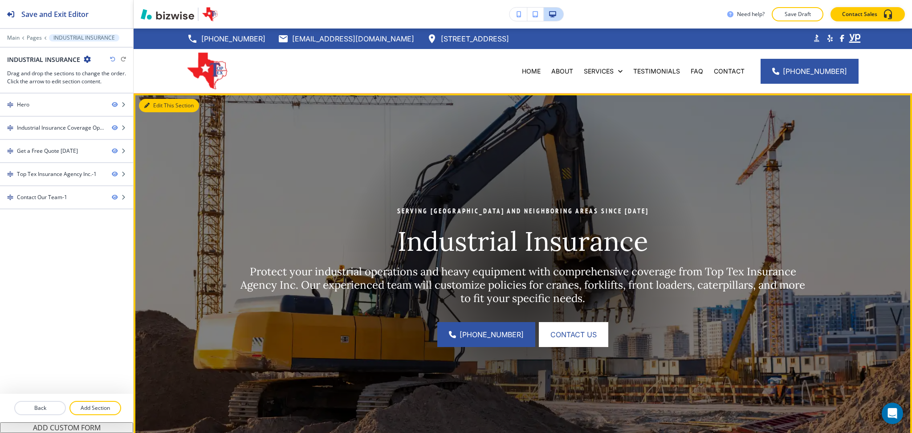
click at [148, 108] on button "Edit This Section" at bounding box center [169, 105] width 60 height 13
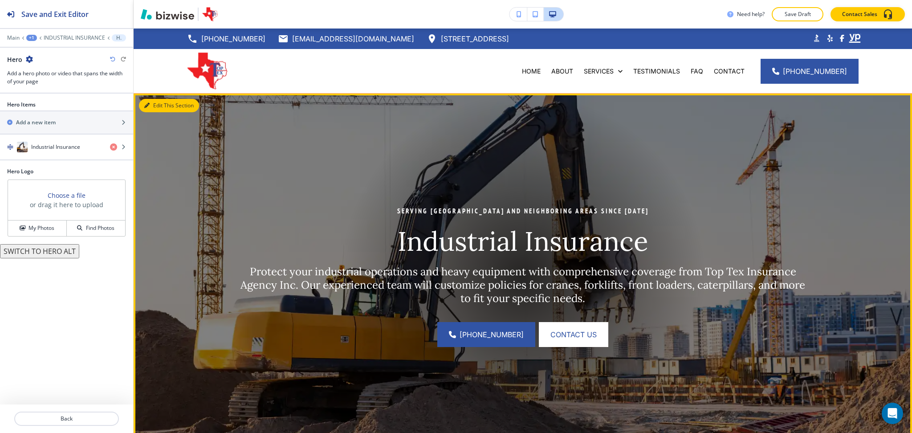
scroll to position [65, 0]
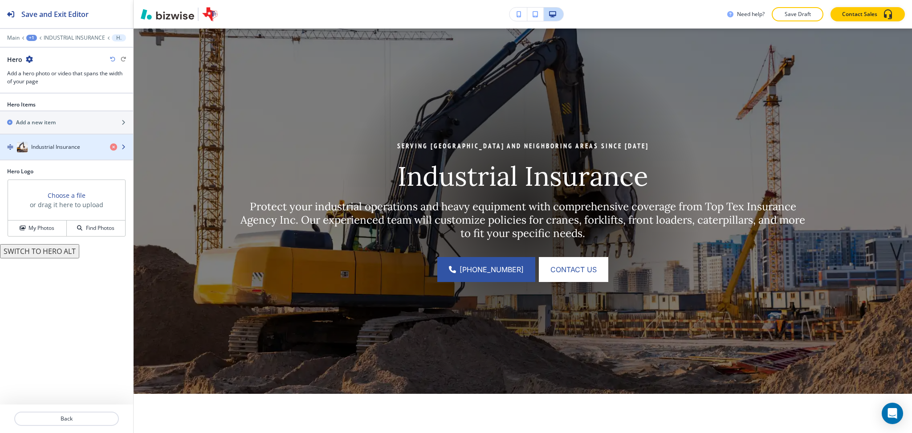
click at [54, 151] on h4 "Industrial Insurance" at bounding box center [55, 147] width 49 height 8
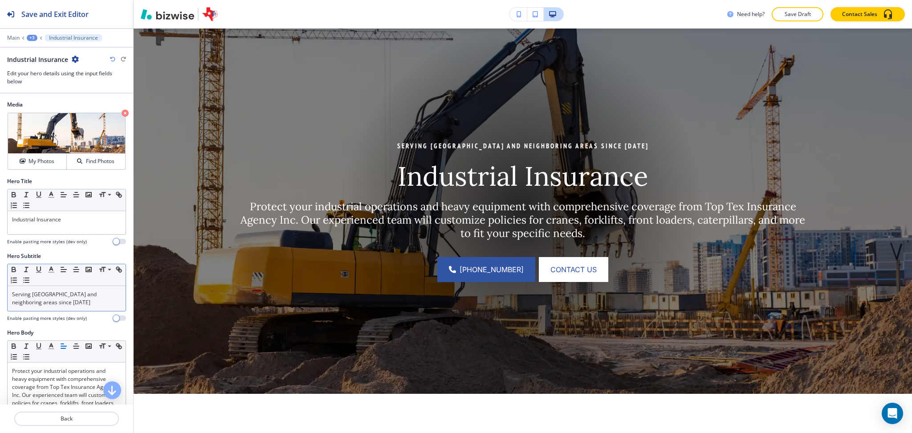
click at [58, 293] on p "Serving Houston and neighboring areas since 1994" at bounding box center [66, 298] width 109 height 16
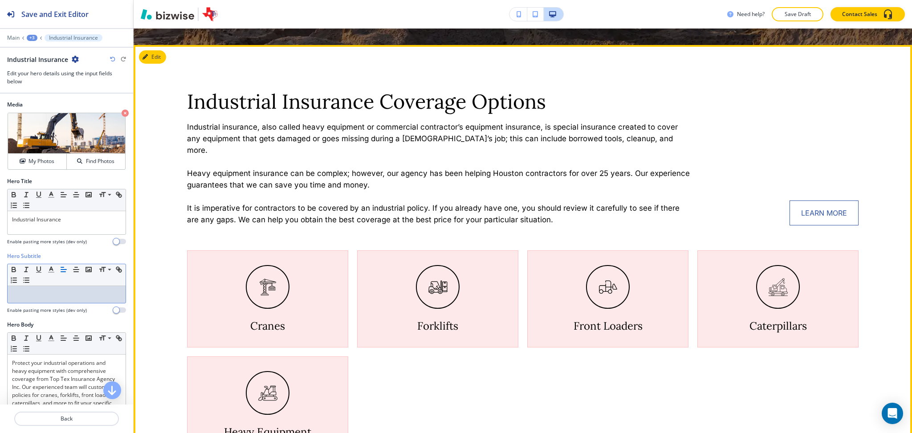
scroll to position [414, 0]
click at [160, 57] on button "Edit This Section" at bounding box center [169, 56] width 60 height 13
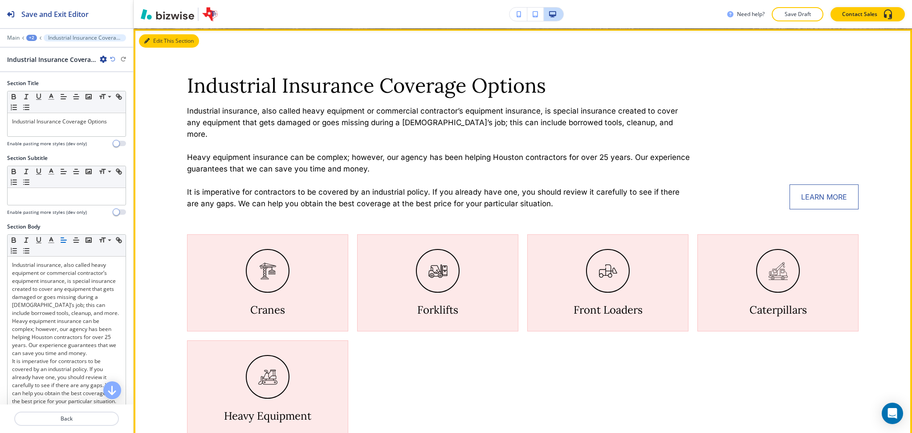
scroll to position [430, 0]
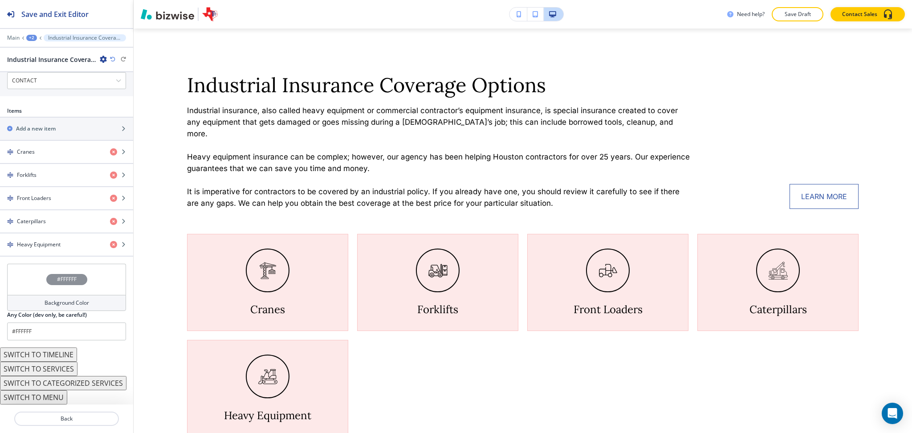
click at [65, 303] on h4 "Background Color" at bounding box center [67, 303] width 45 height 8
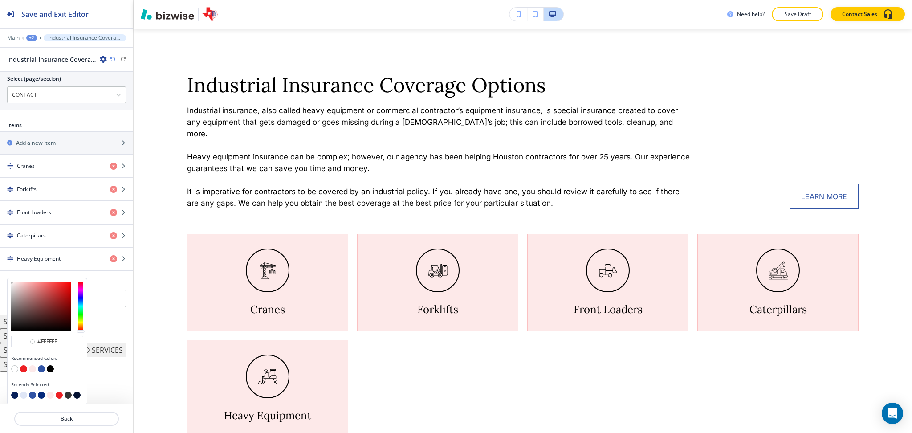
click at [32, 368] on button "button" at bounding box center [32, 368] width 7 height 7
type input "#fde9e9"
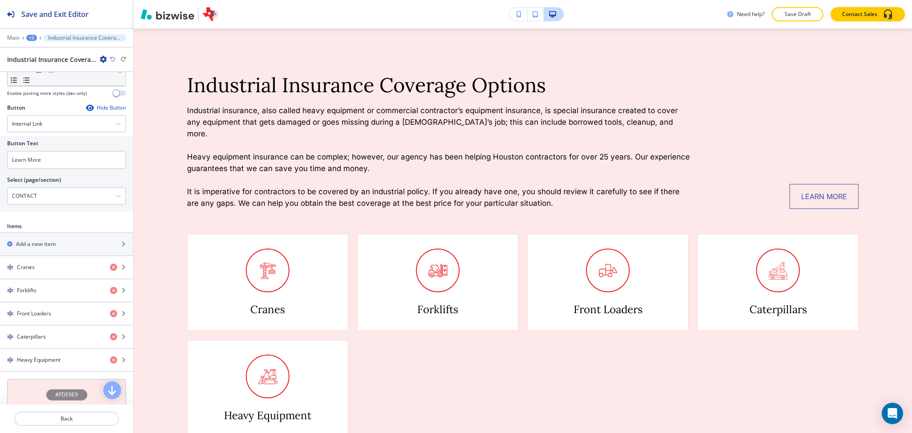
scroll to position [323, 0]
click at [100, 112] on div "Hide Button" at bounding box center [106, 108] width 40 height 7
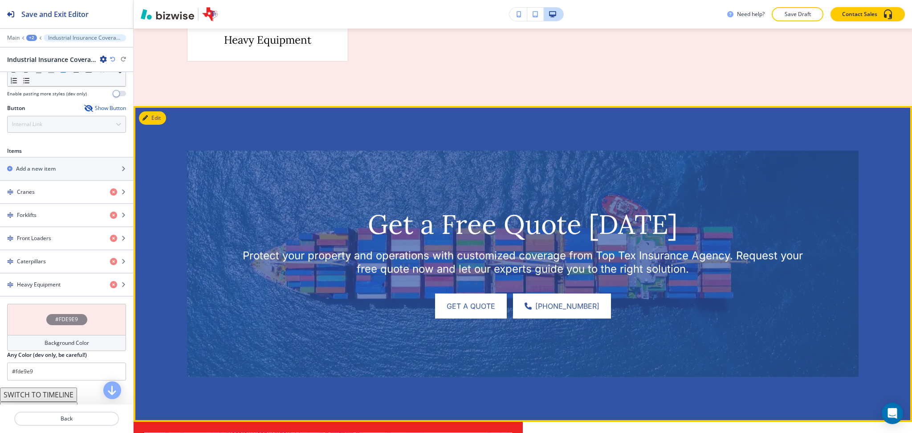
click at [157, 111] on button "Edit" at bounding box center [152, 117] width 27 height 13
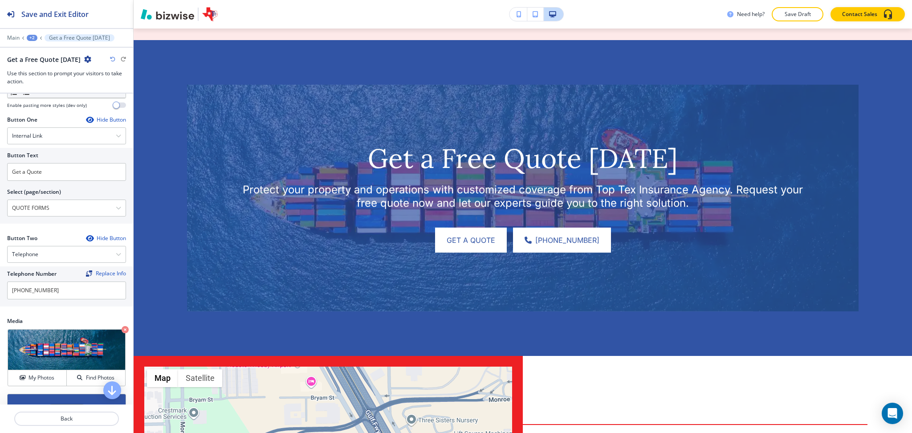
scroll to position [397, 0]
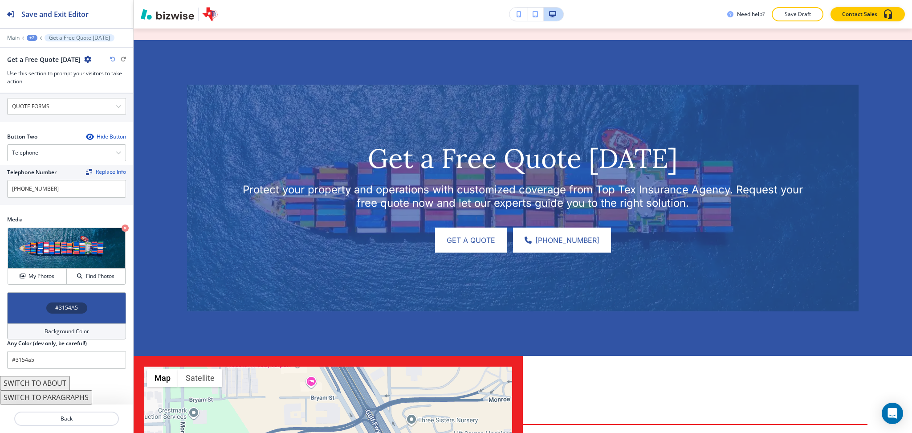
click at [63, 333] on h4 "Background Color" at bounding box center [67, 331] width 45 height 8
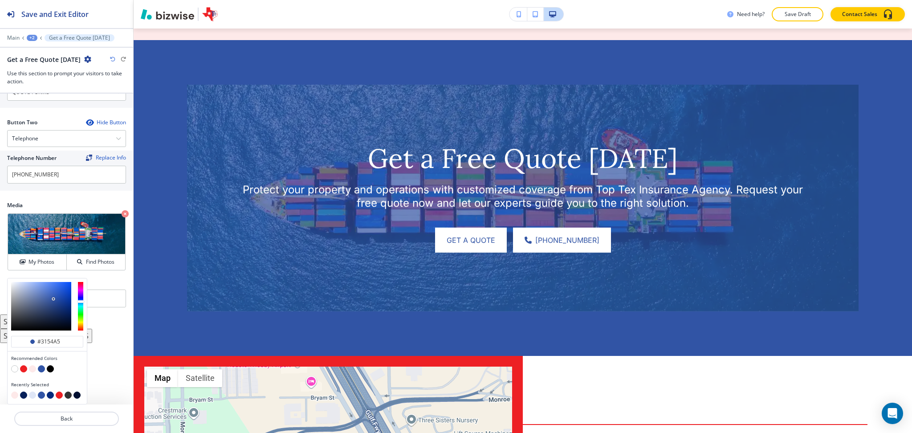
click at [24, 396] on button "button" at bounding box center [23, 395] width 7 height 7
type input "#072059"
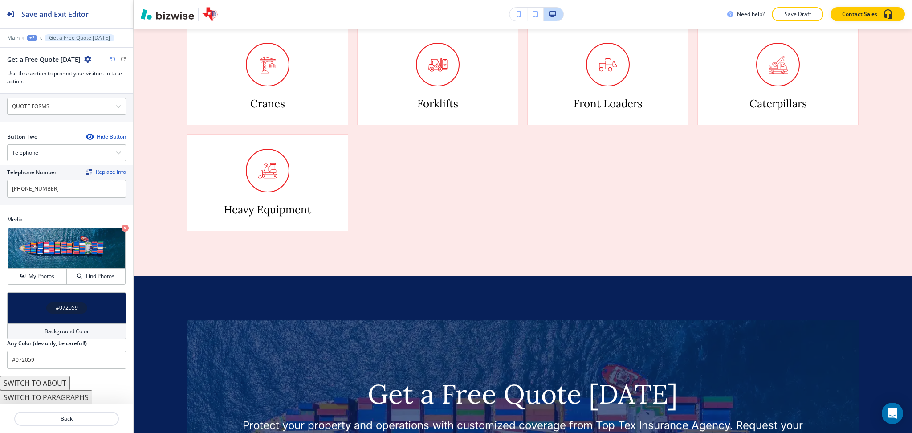
scroll to position [0, 0]
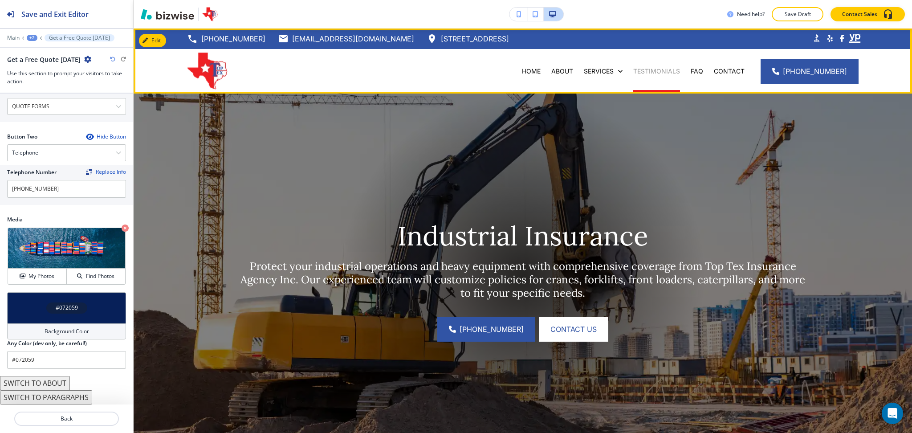
click at [649, 68] on p "TESTIMONIALS" at bounding box center [656, 71] width 47 height 9
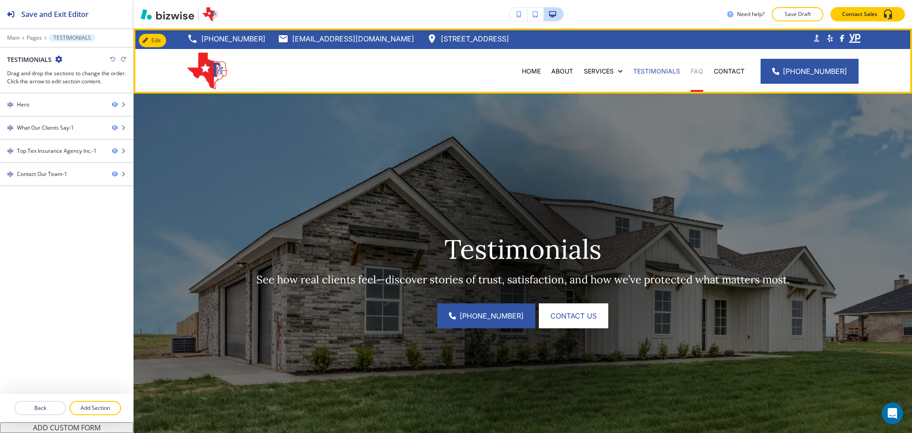
click at [700, 73] on p "FAQ" at bounding box center [697, 71] width 12 height 9
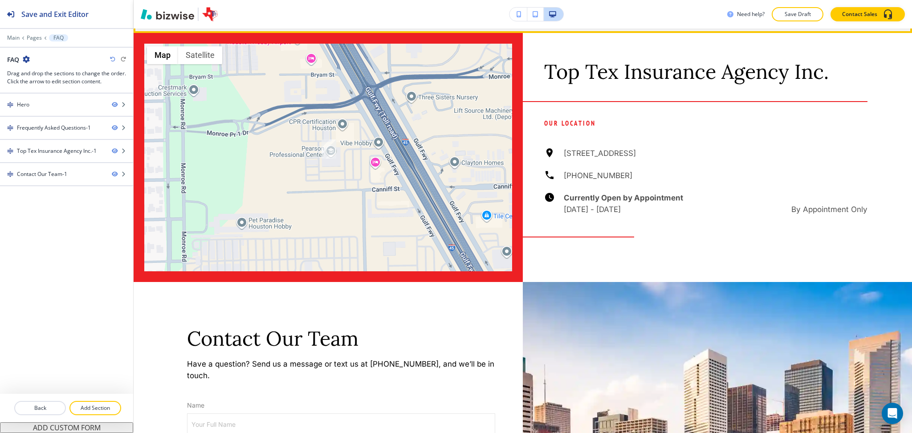
scroll to position [972, 0]
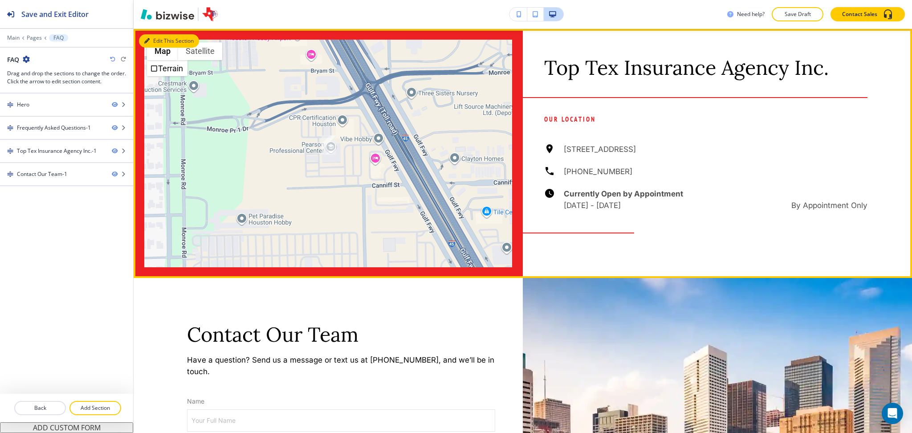
click at [154, 48] on button "Edit This Section" at bounding box center [169, 40] width 60 height 13
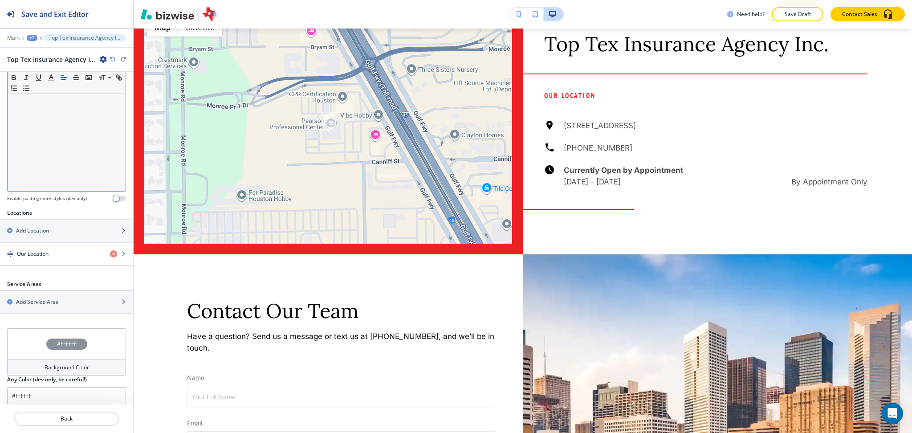
scroll to position [189, 0]
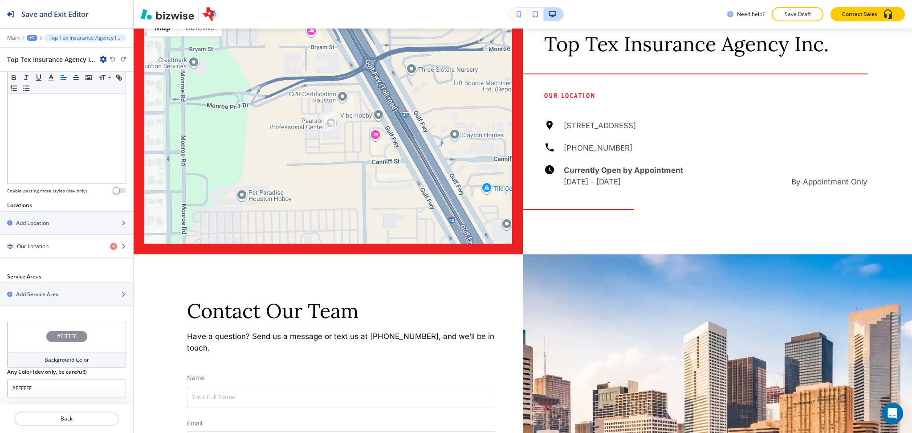
click at [65, 360] on h4 "Background Color" at bounding box center [67, 360] width 45 height 8
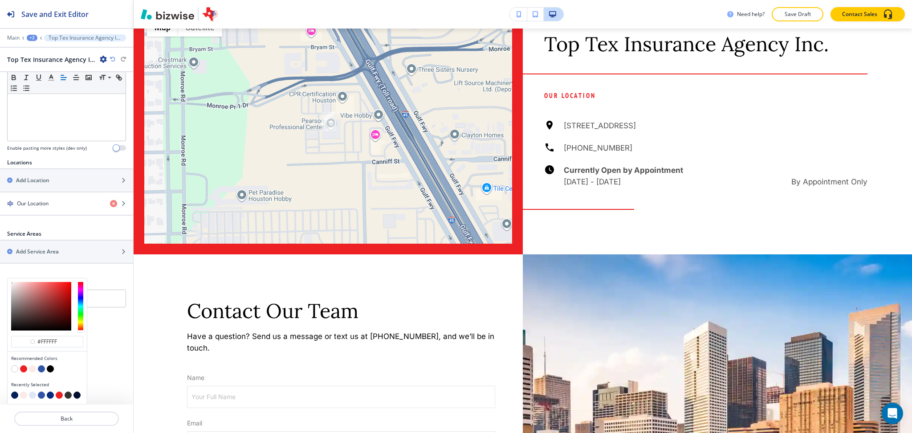
click at [33, 370] on button "button" at bounding box center [32, 368] width 7 height 7
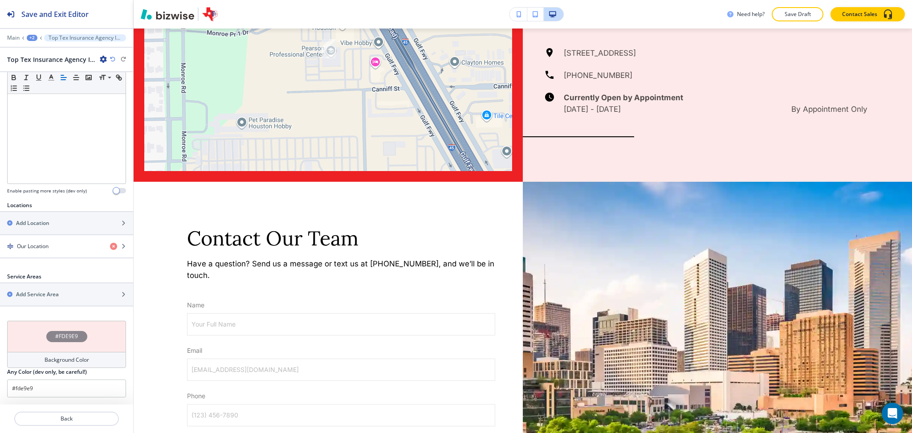
scroll to position [1073, 0]
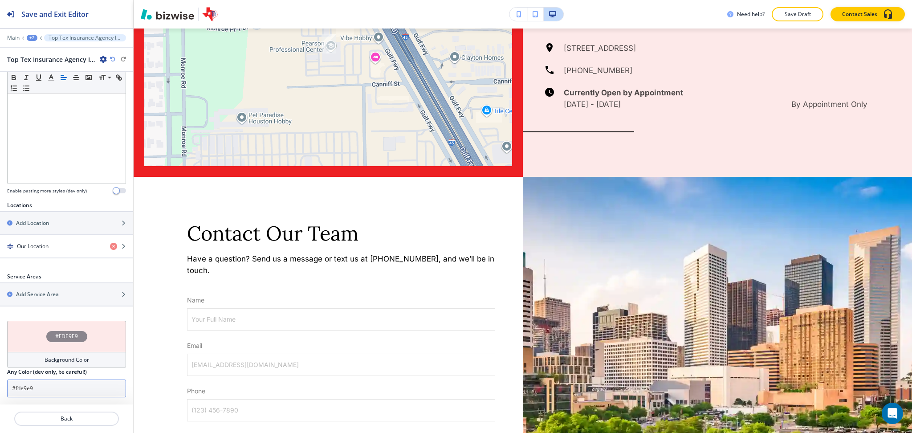
click at [69, 389] on input "#fde9e9" at bounding box center [66, 388] width 119 height 18
paste input "e2e7f2"
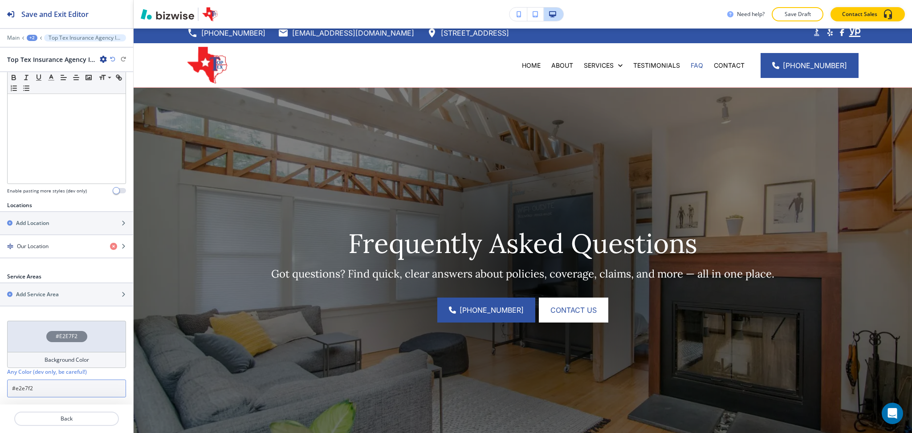
scroll to position [0, 0]
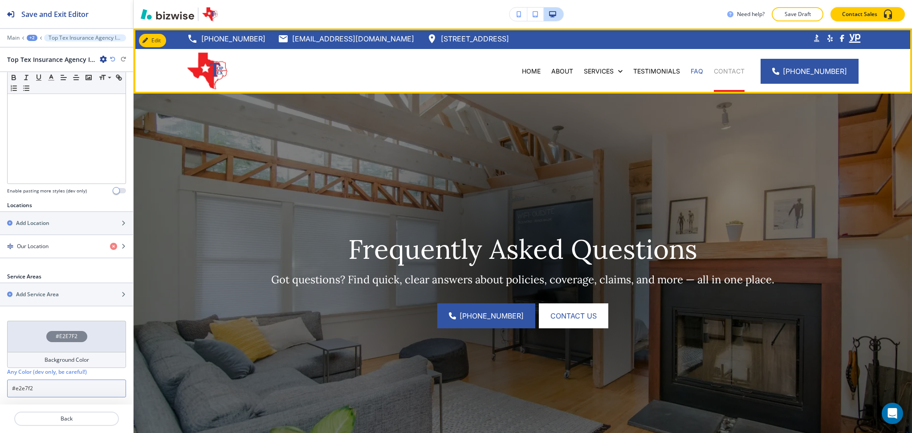
type input "#e2e7f2"
click at [724, 67] on p "CONTACT" at bounding box center [729, 71] width 31 height 9
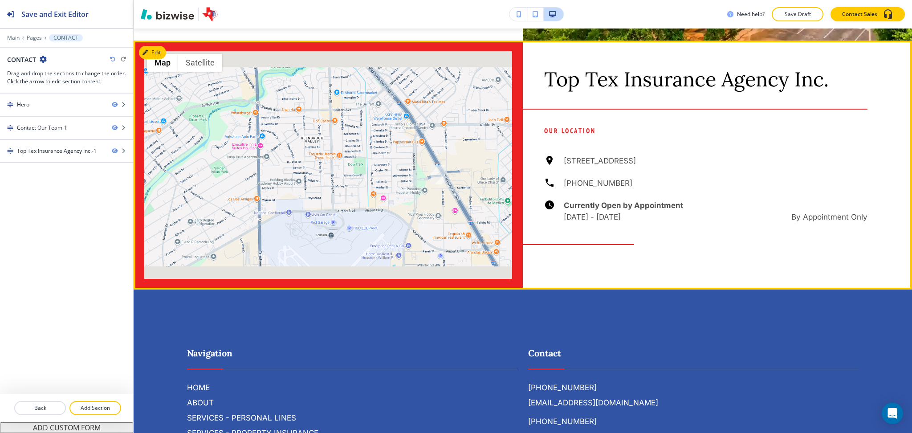
scroll to position [831, 0]
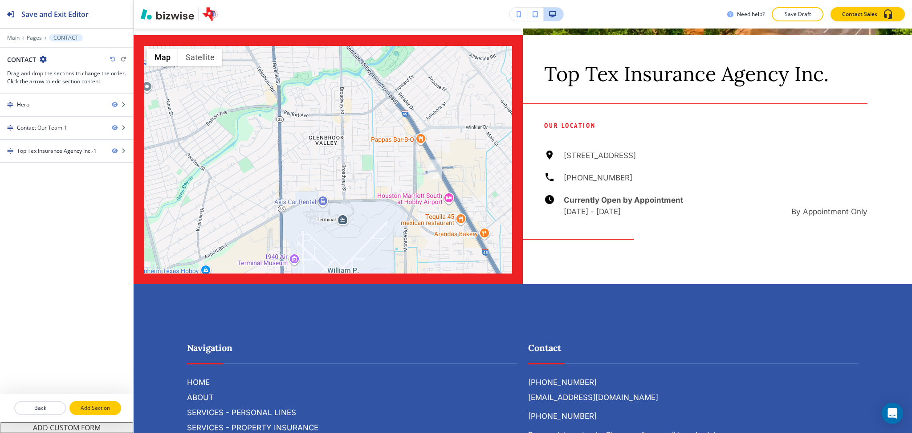
click at [100, 410] on p "Add Section" at bounding box center [95, 408] width 50 height 8
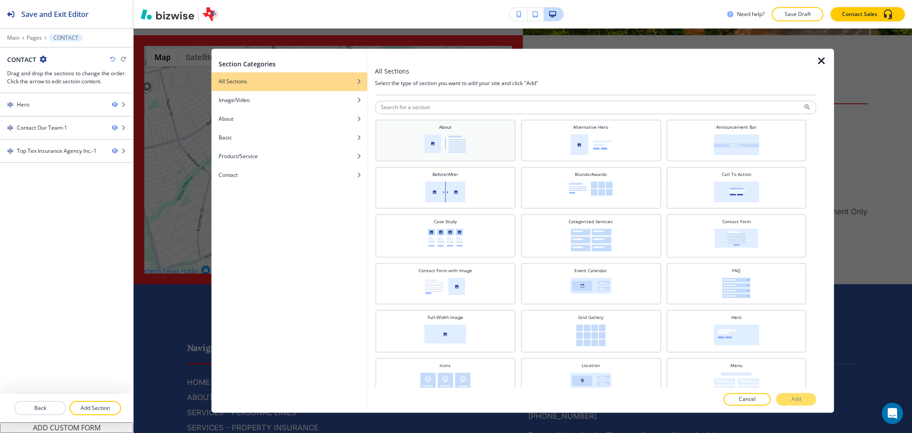
click at [460, 130] on div "About" at bounding box center [444, 139] width 131 height 31
click at [792, 402] on p "Add" at bounding box center [796, 400] width 10 height 8
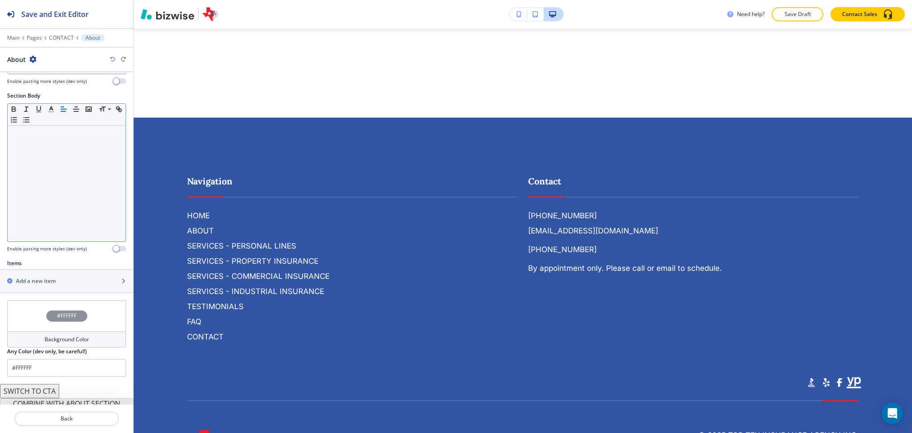
scroll to position [155, 0]
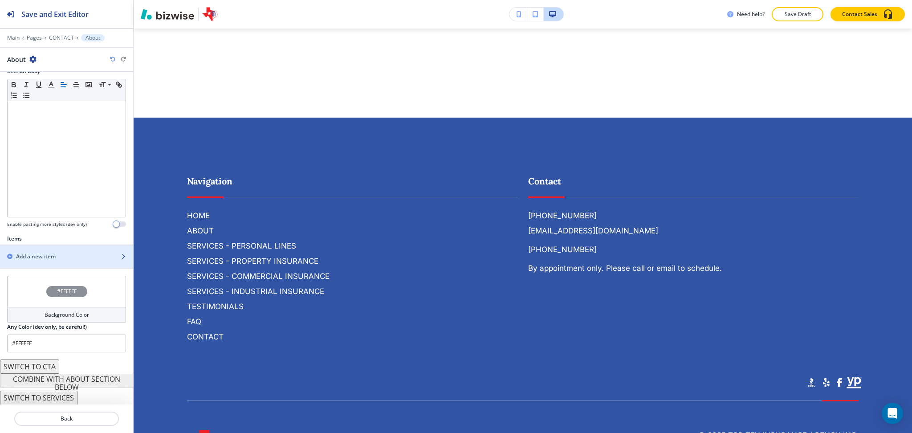
click at [64, 257] on div "Add a new item" at bounding box center [57, 257] width 114 height 8
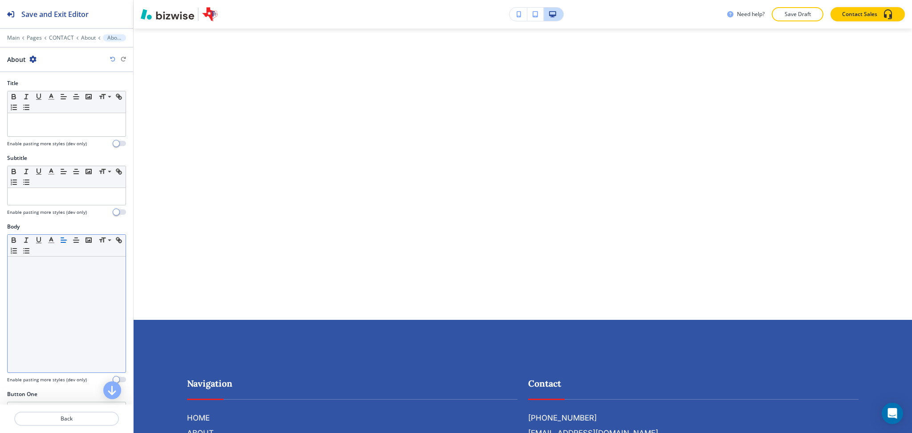
click at [65, 275] on div at bounding box center [67, 315] width 118 height 116
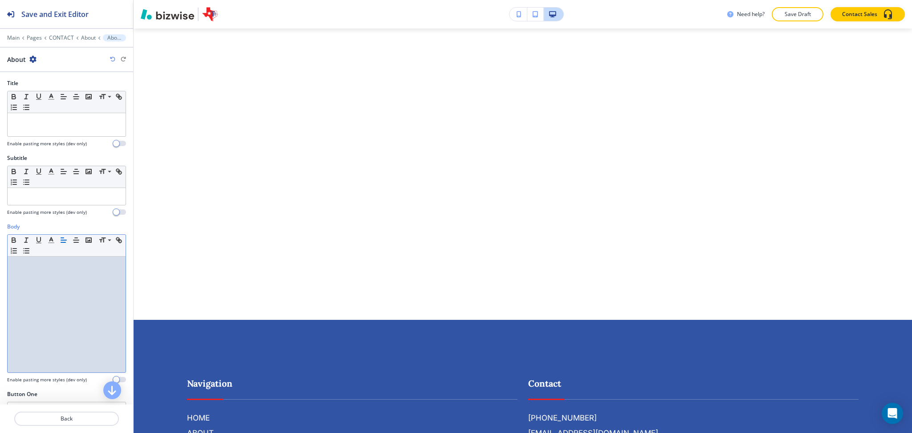
paste div
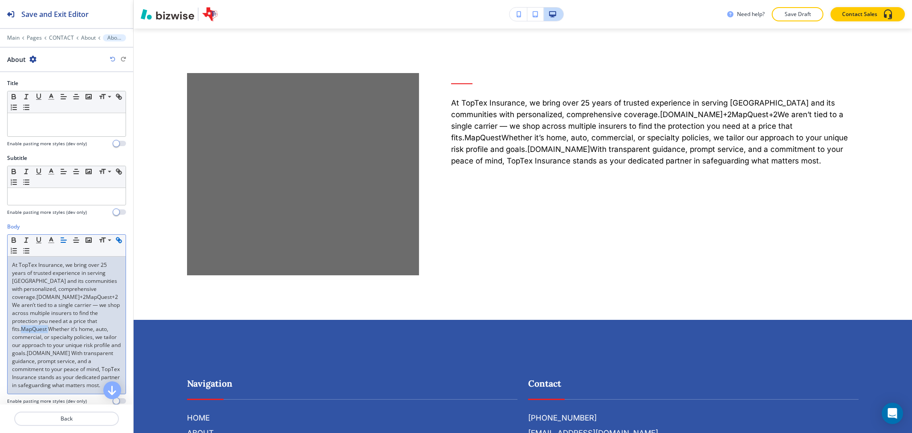
drag, startPoint x: 49, startPoint y: 328, endPoint x: 24, endPoint y: 330, distance: 24.6
click at [24, 330] on link "MapQuest Whether it’s home, auto, commercial, or specialty policies, we tailor …" at bounding box center [67, 341] width 110 height 32
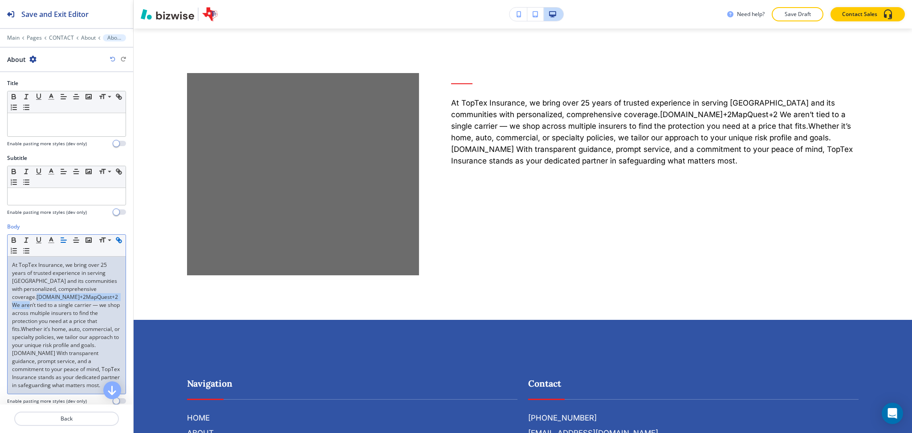
drag, startPoint x: 106, startPoint y: 297, endPoint x: 1, endPoint y: 304, distance: 104.9
click at [11, 300] on div "At TopTex Insurance, we bring over 25 years of trusted experience in serving Ho…" at bounding box center [67, 325] width 118 height 137
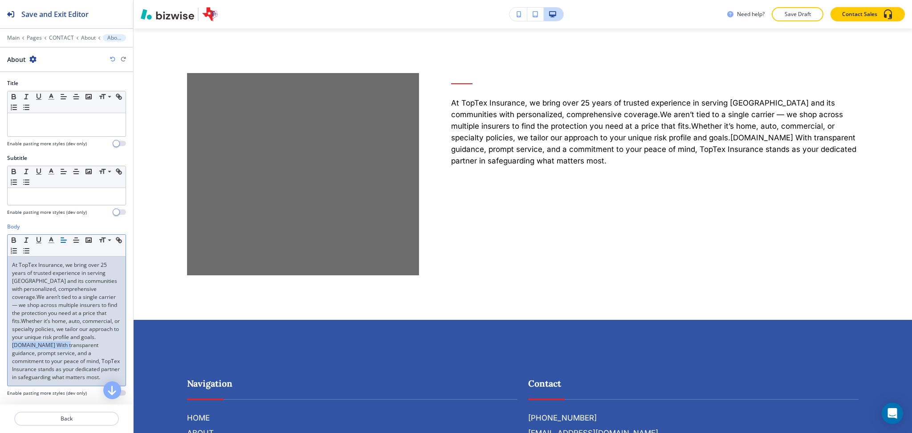
drag, startPoint x: 110, startPoint y: 348, endPoint x: 57, endPoint y: 345, distance: 52.6
click at [57, 345] on link "toptexinsurance.com With transparent guidance, prompt service, and a commitment…" at bounding box center [66, 361] width 109 height 40
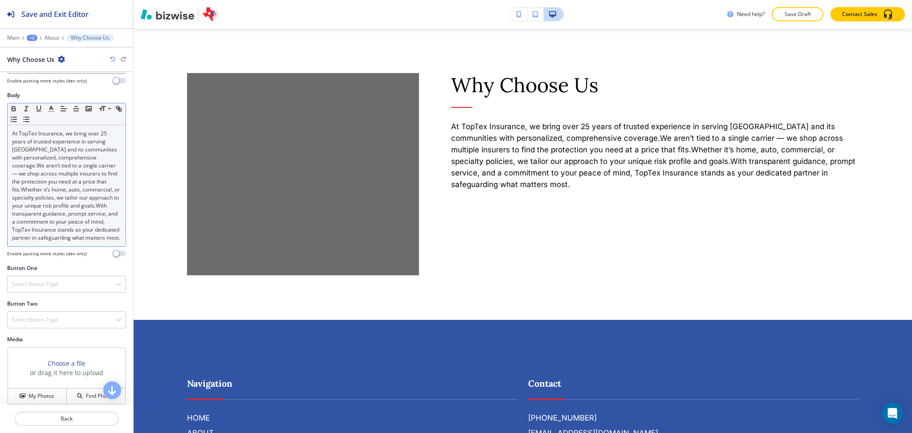
scroll to position [196, 0]
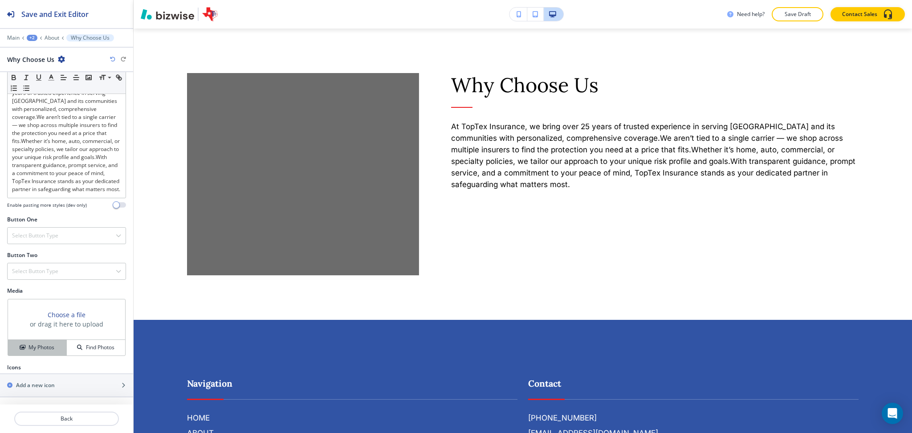
click at [37, 351] on h4 "My Photos" at bounding box center [42, 347] width 26 height 8
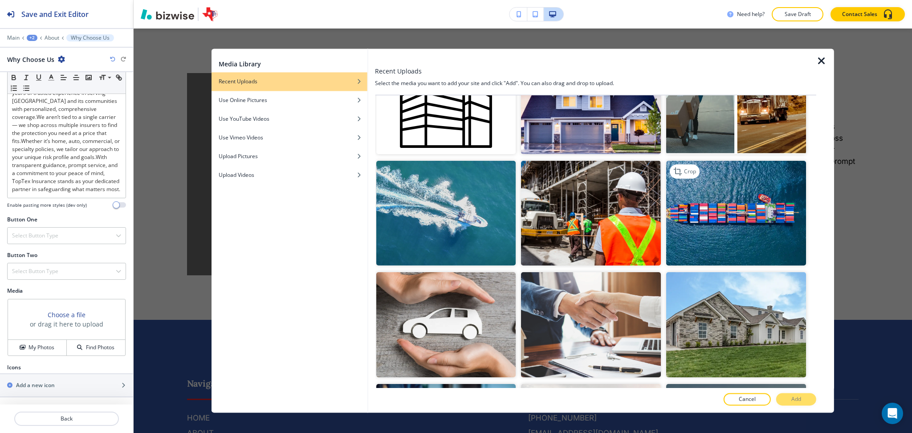
scroll to position [1056, 0]
click at [611, 294] on img "button" at bounding box center [591, 324] width 140 height 105
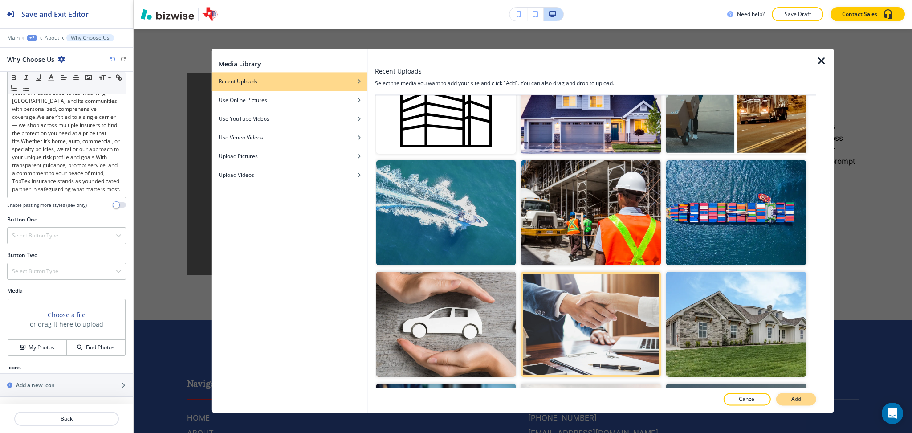
click at [800, 400] on p "Add" at bounding box center [796, 400] width 10 height 8
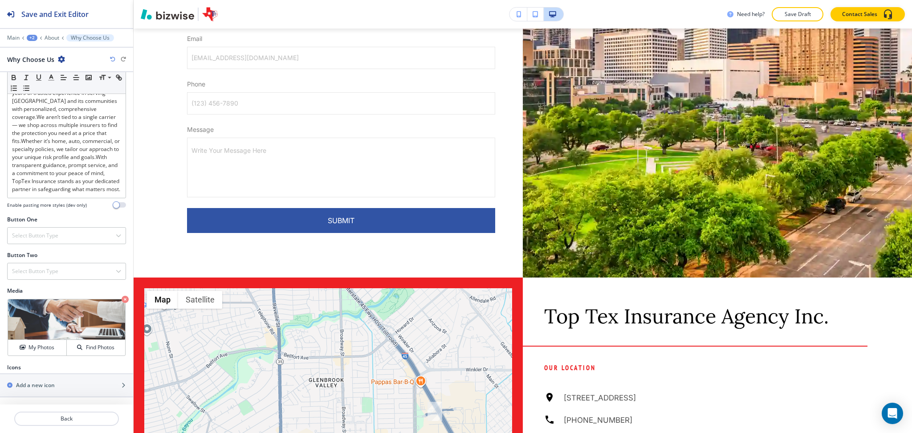
scroll to position [665, 0]
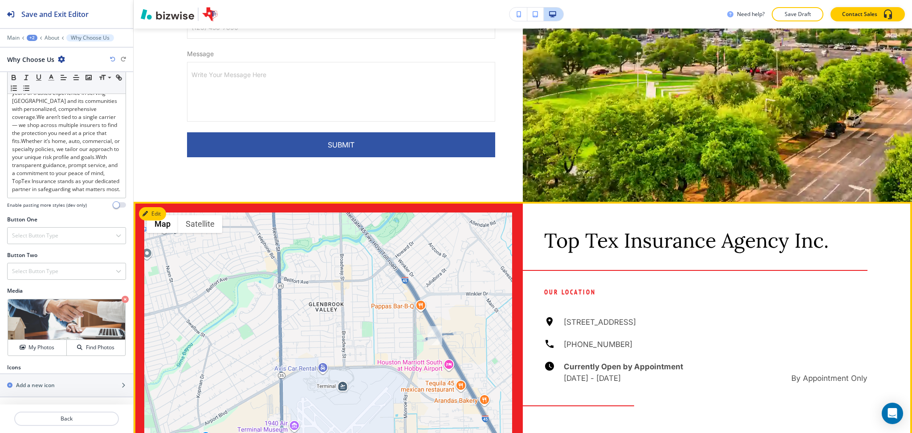
click at [153, 208] on button "Edit" at bounding box center [152, 213] width 27 height 13
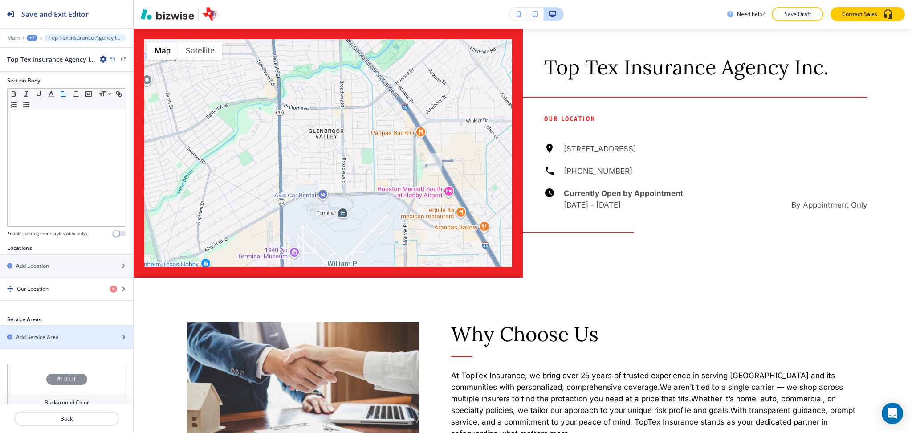
scroll to position [189, 0]
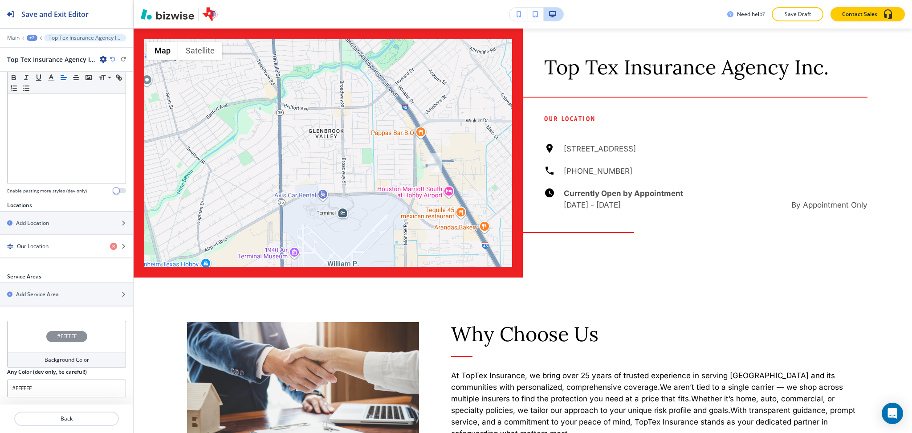
click at [62, 355] on div "Background Color" at bounding box center [66, 360] width 119 height 16
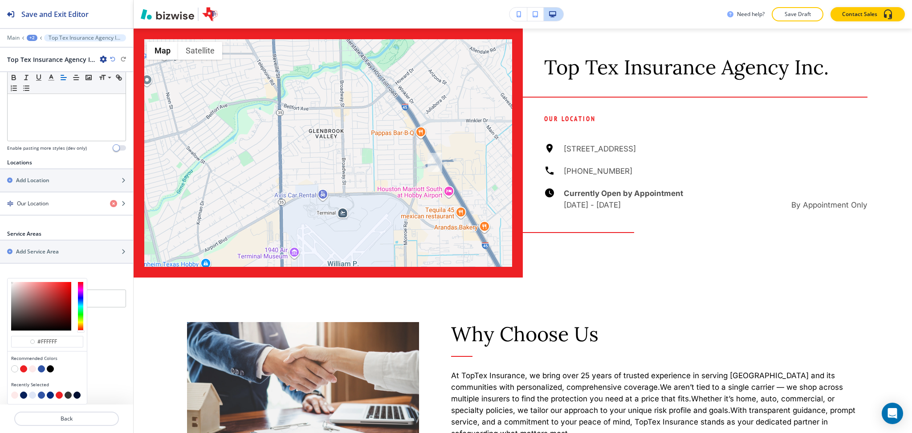
click at [32, 394] on button "button" at bounding box center [32, 395] width 7 height 7
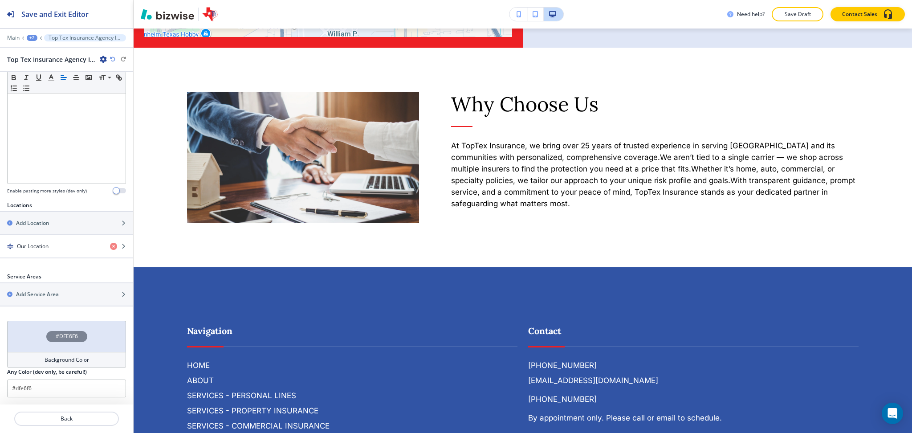
scroll to position [1051, 0]
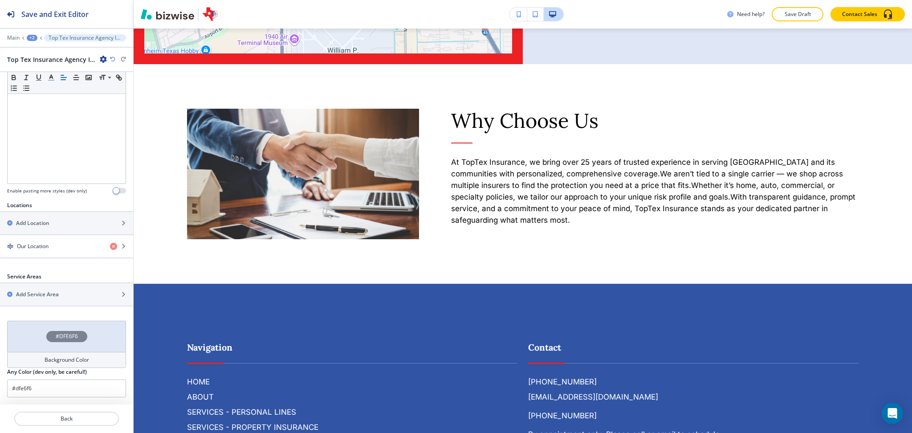
click at [67, 359] on h4 "Background Color" at bounding box center [67, 360] width 45 height 8
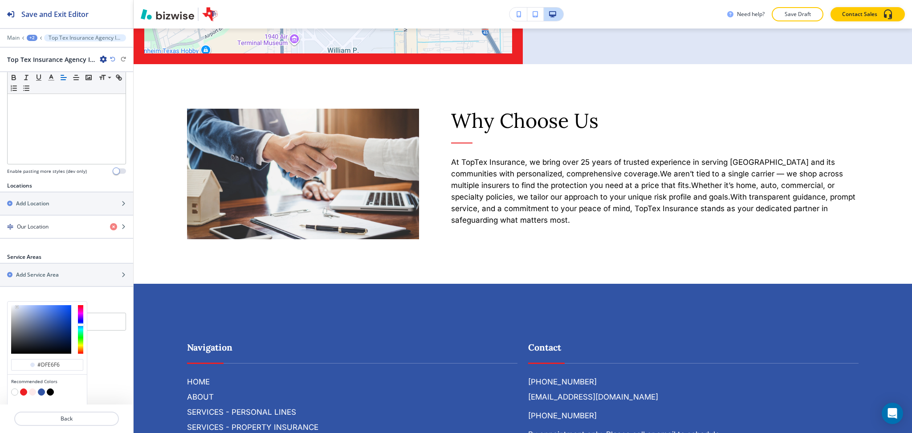
scroll to position [232, 0]
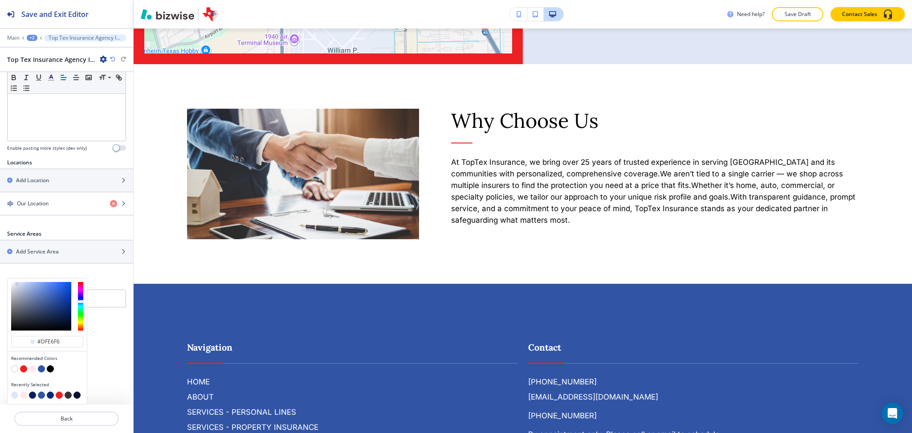
click at [34, 368] on button "button" at bounding box center [32, 368] width 7 height 7
type input "#fde9e9"
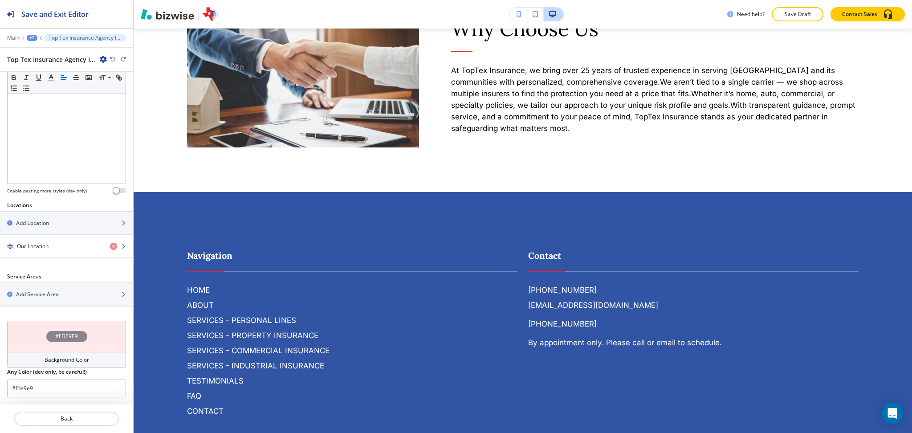
scroll to position [0, 0]
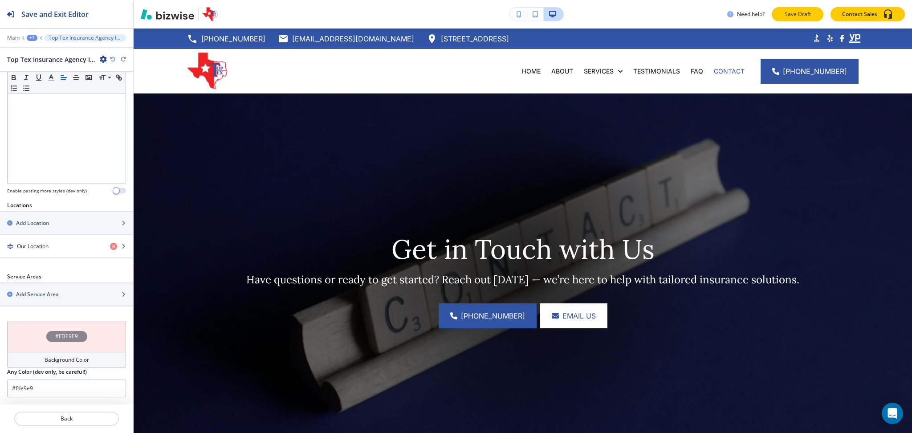
click at [787, 14] on p "Save Draft" at bounding box center [797, 14] width 29 height 8
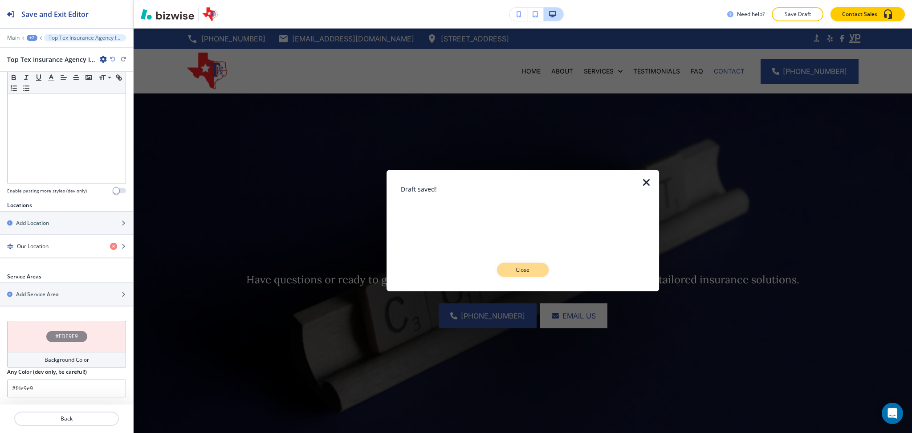
click at [530, 273] on p "Close" at bounding box center [523, 270] width 29 height 8
